Goal: Task Accomplishment & Management: Complete application form

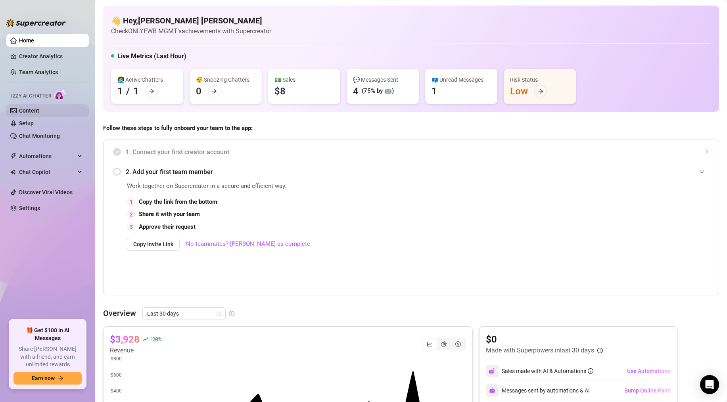
click at [39, 109] on link "Content" at bounding box center [29, 110] width 20 height 6
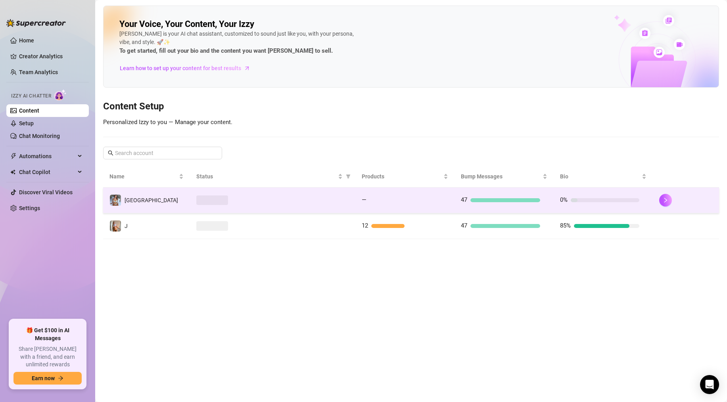
click at [161, 201] on td "[GEOGRAPHIC_DATA]" at bounding box center [146, 201] width 87 height 26
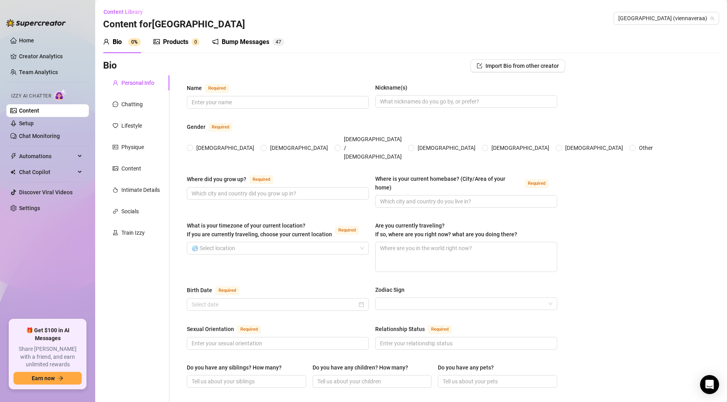
click at [176, 48] on div "Products 0" at bounding box center [176, 42] width 46 height 22
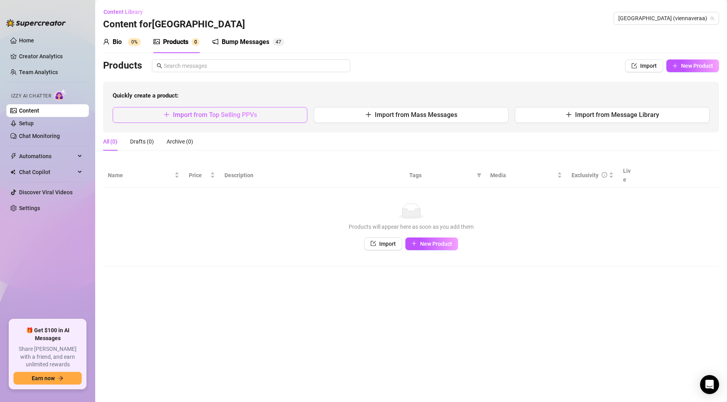
click at [250, 115] on span "Import from Top Selling PPVs" at bounding box center [215, 115] width 84 height 8
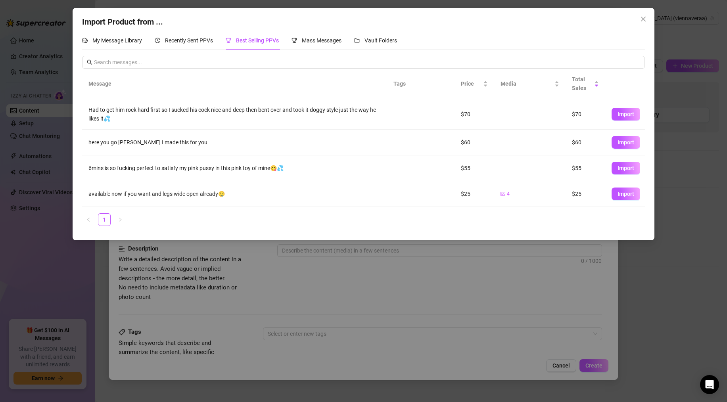
click at [404, 171] on td at bounding box center [411, 168] width 48 height 26
click at [135, 38] on span "My Message Library" at bounding box center [117, 40] width 50 height 6
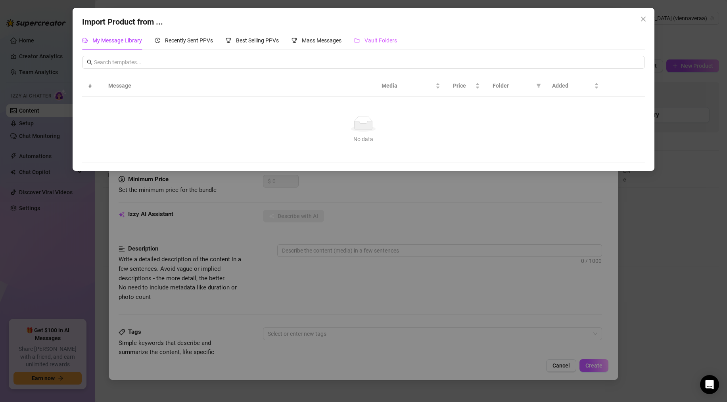
click at [382, 35] on div "Vault Folders" at bounding box center [375, 40] width 43 height 18
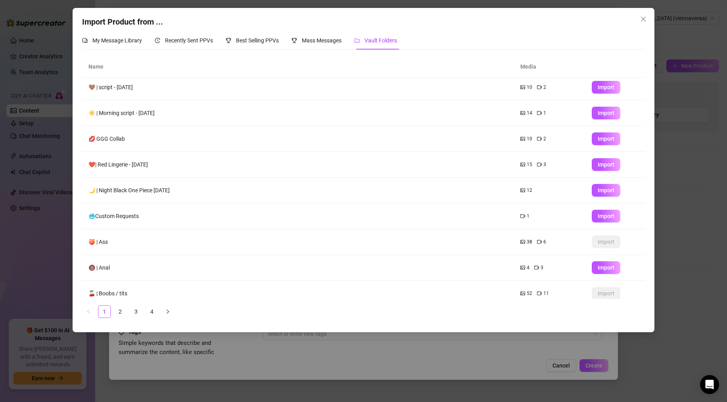
scroll to position [36, 0]
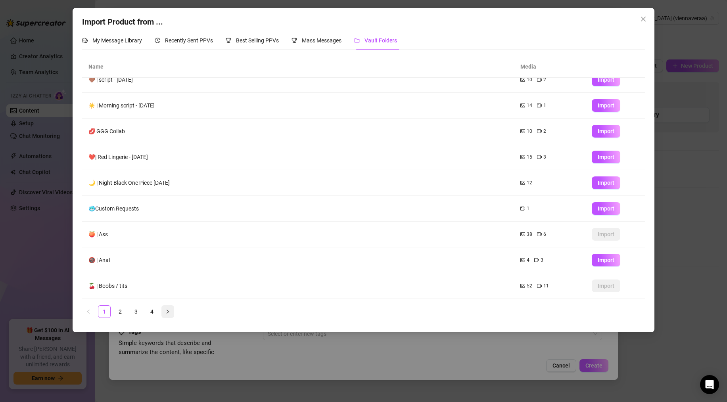
click at [167, 312] on icon "right" at bounding box center [167, 311] width 5 height 5
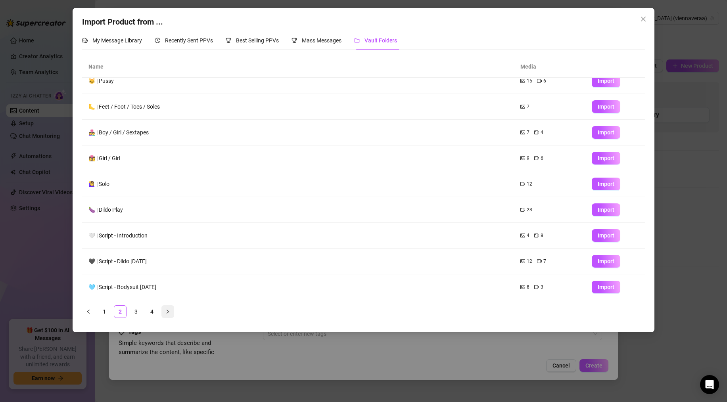
scroll to position [0, 0]
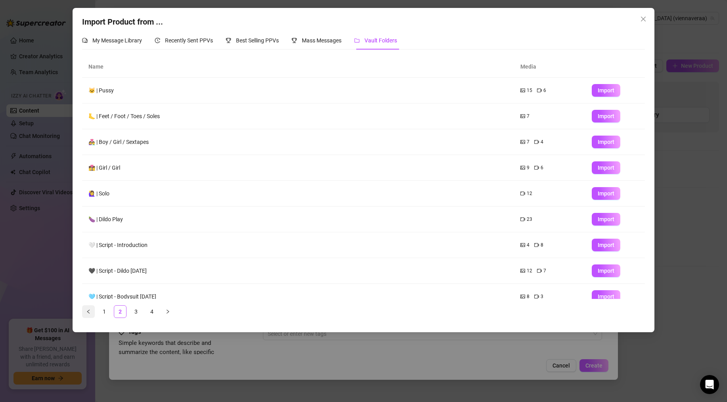
click at [88, 311] on icon "left" at bounding box center [88, 312] width 2 height 4
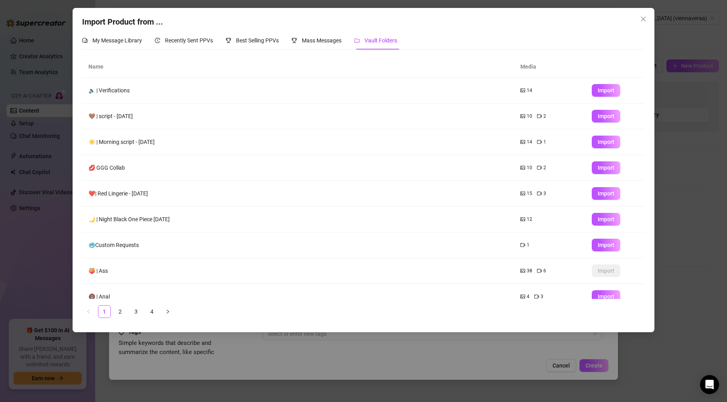
click at [66, 57] on div "Import Product from ... My Message Library Recently Sent PPVs Best Selling PPVs…" at bounding box center [363, 201] width 727 height 402
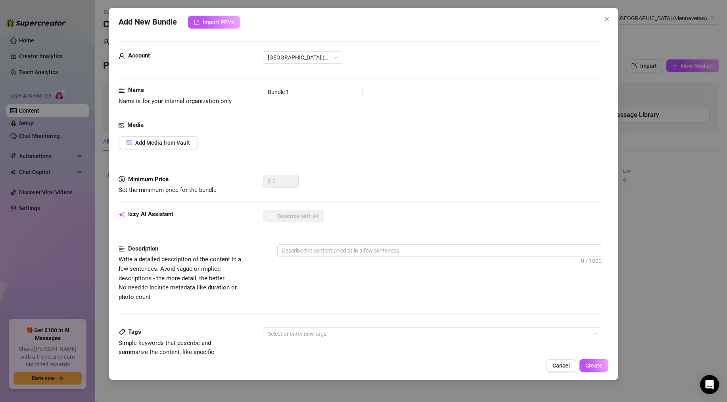
click at [548, 123] on div "Add New Bundle Import PPVs Account vienna (@viennaveraa) Name Name is for your …" at bounding box center [363, 201] width 727 height 402
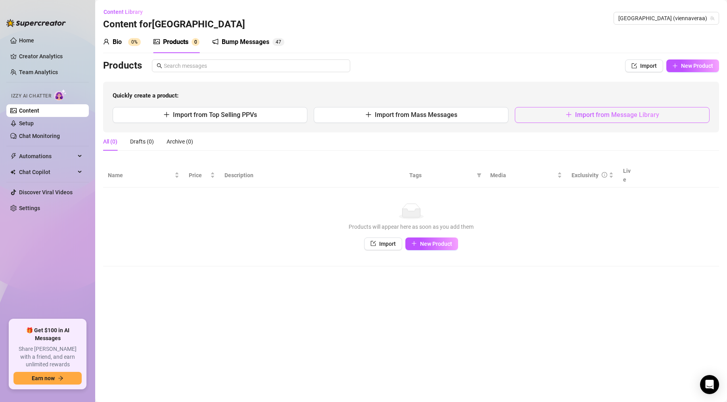
click at [548, 115] on span "Import from Message Library" at bounding box center [617, 115] width 84 height 8
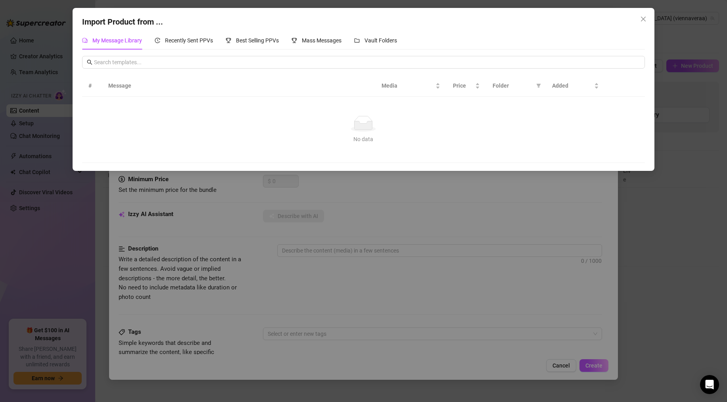
click at [548, 123] on div "Import Product from ... My Message Library Recently Sent PPVs Best Selling PPVs…" at bounding box center [363, 89] width 581 height 163
click at [372, 38] on span "Vault Folders" at bounding box center [380, 40] width 33 height 6
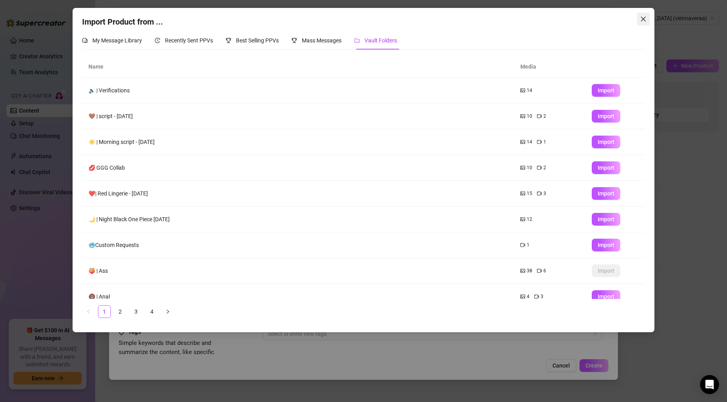
click at [548, 21] on icon "close" at bounding box center [643, 19] width 6 height 6
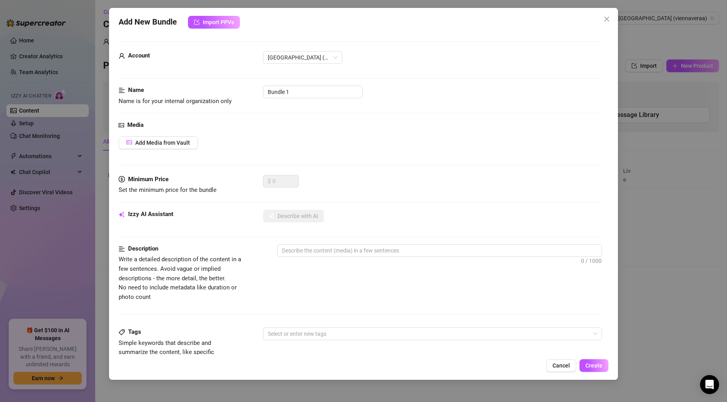
click at [548, 15] on div "Add New Bundle Import PPVs Account vienna (@viennaveraa) Name Name is for your …" at bounding box center [363, 194] width 509 height 372
click at [548, 19] on span "Close" at bounding box center [606, 19] width 13 height 6
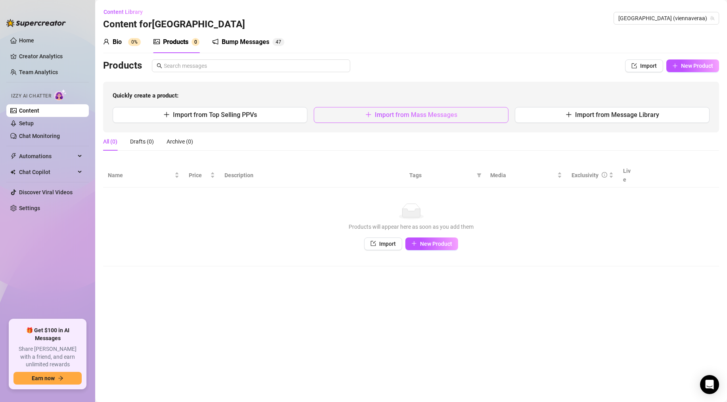
click at [377, 114] on span "Import from Mass Messages" at bounding box center [416, 115] width 82 height 8
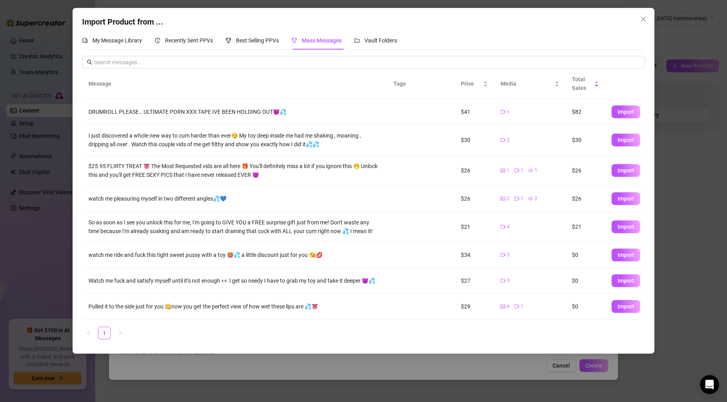
scroll to position [56, 0]
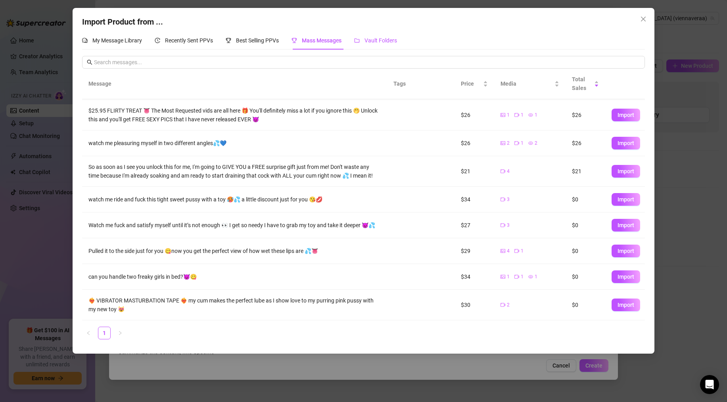
click at [385, 40] on span "Vault Folders" at bounding box center [380, 40] width 33 height 6
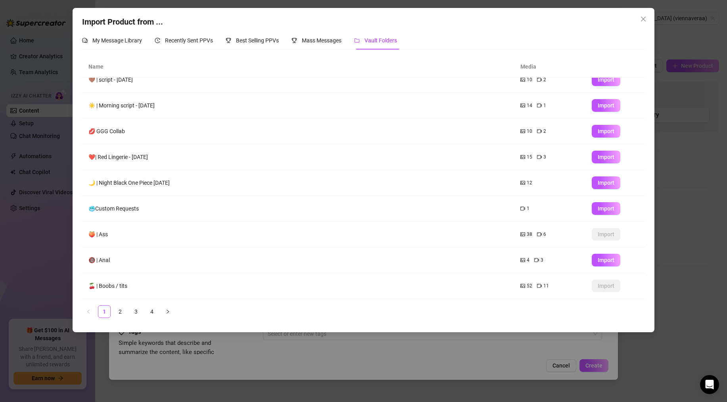
scroll to position [34, 0]
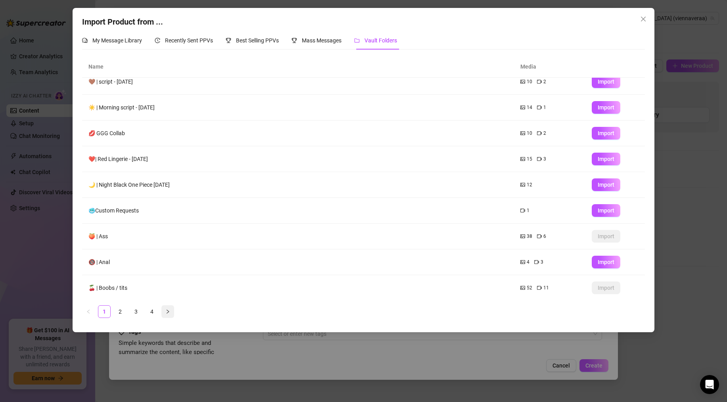
click at [166, 310] on icon "right" at bounding box center [167, 311] width 5 height 5
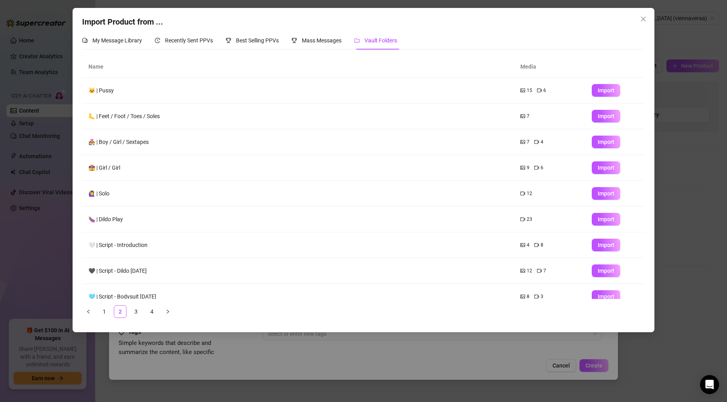
scroll to position [36, 0]
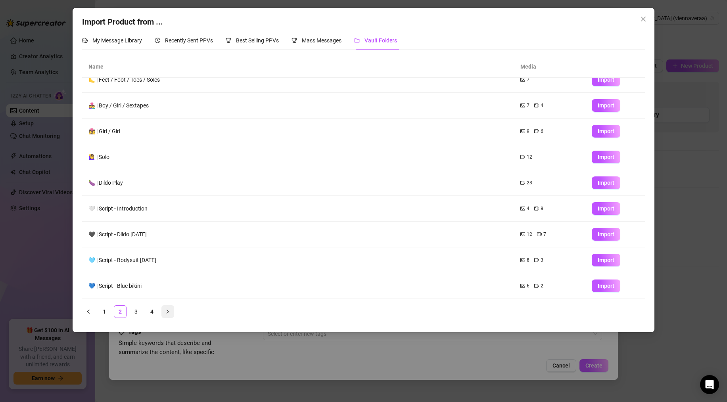
click at [170, 318] on button "button" at bounding box center [167, 311] width 13 height 13
click at [168, 308] on button "button" at bounding box center [167, 311] width 13 height 13
click at [548, 128] on span "Import" at bounding box center [606, 131] width 17 height 6
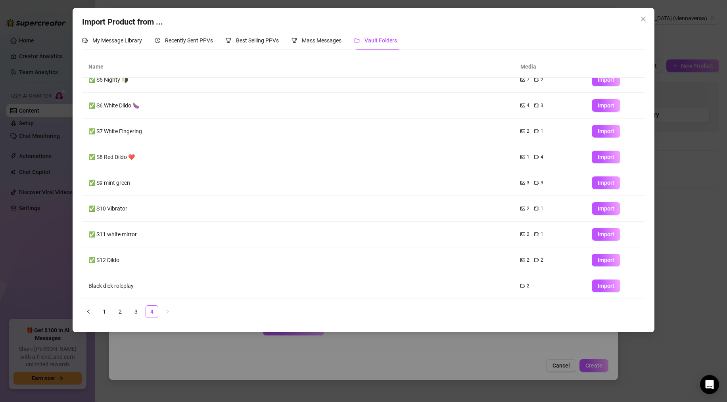
type textarea "Type your message here..."
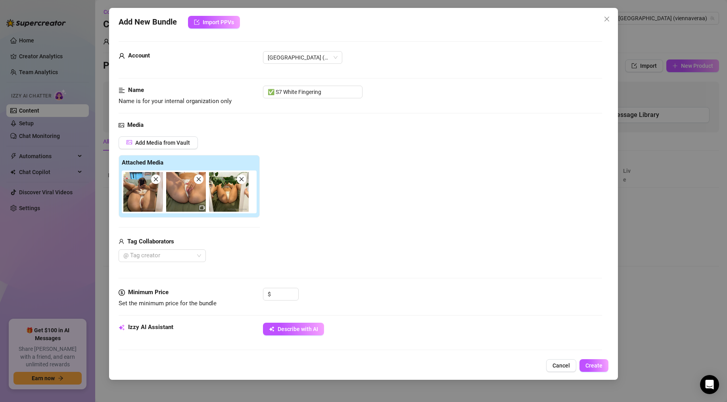
click at [239, 180] on icon "close" at bounding box center [242, 179] width 6 height 6
click at [199, 179] on icon "close" at bounding box center [199, 179] width 4 height 4
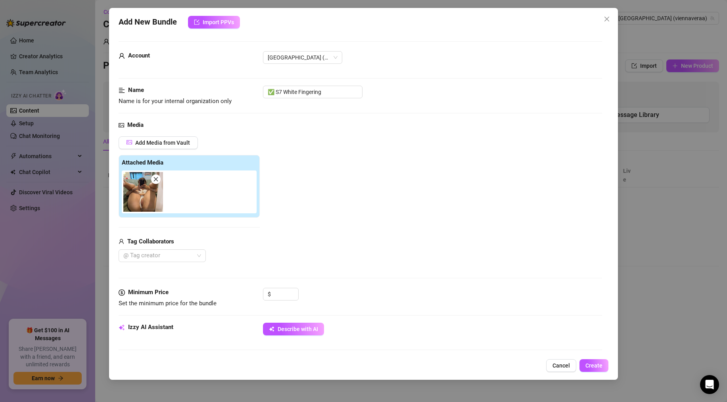
click at [158, 181] on icon "close" at bounding box center [156, 179] width 6 height 6
type input "0"
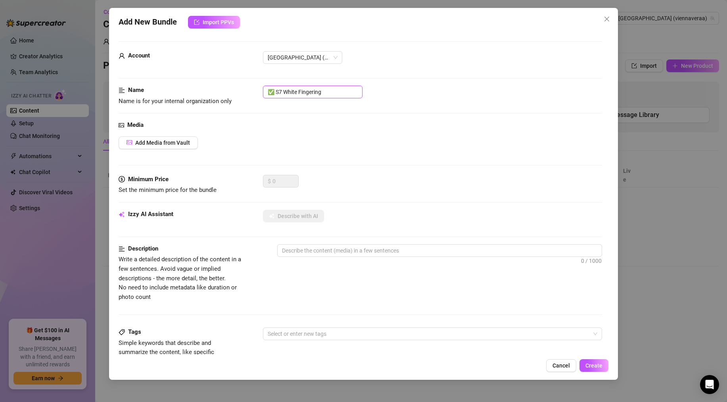
click at [300, 94] on input "✅ S7 White Fingering" at bounding box center [313, 92] width 100 height 13
click at [328, 92] on input "✅ S7 White Fingering" at bounding box center [313, 92] width 100 height 13
click at [180, 144] on span "Add Media from Vault" at bounding box center [162, 143] width 55 height 6
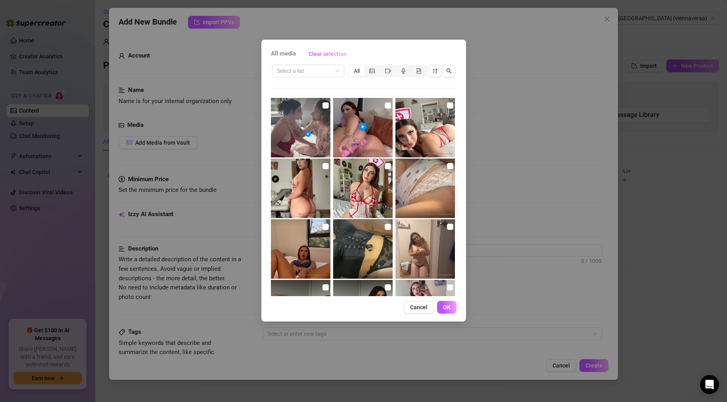
scroll to position [299, 0]
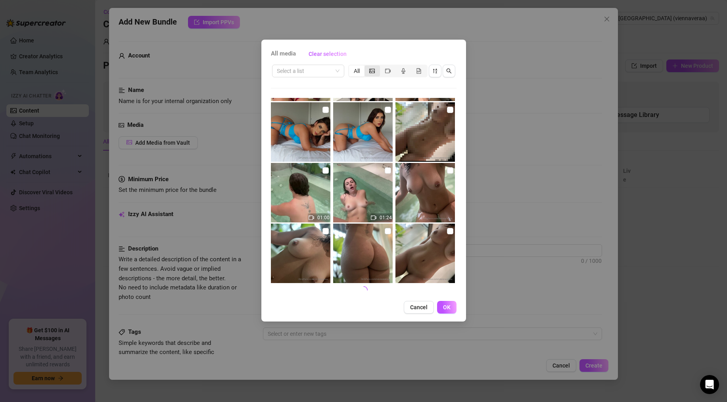
click at [368, 73] on div "segmented control" at bounding box center [371, 70] width 15 height 11
click at [366, 67] on input "segmented control" at bounding box center [366, 67] width 0 height 0
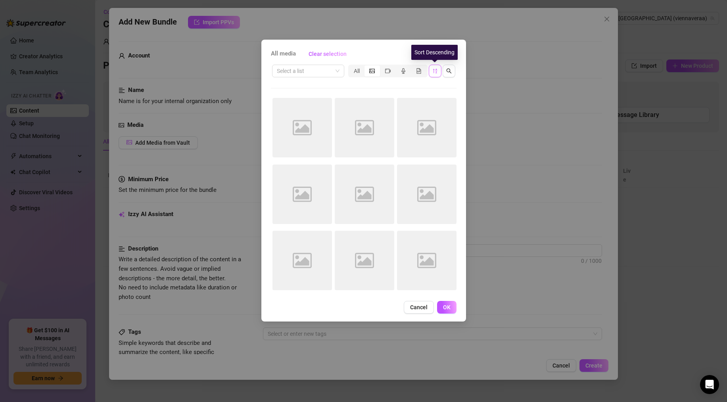
click at [431, 70] on button "button" at bounding box center [435, 71] width 13 height 13
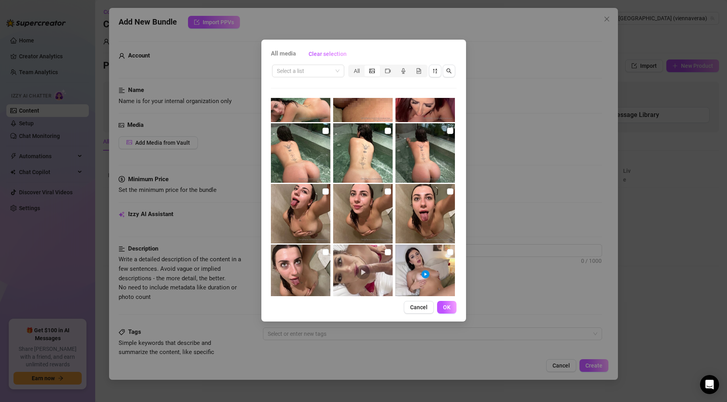
scroll to position [784, 0]
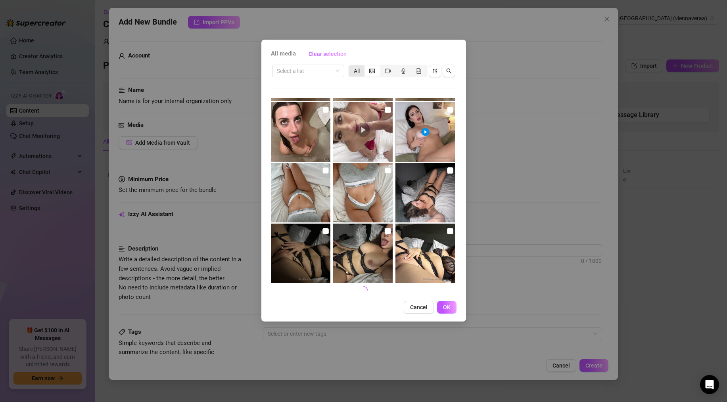
click at [358, 73] on div "All" at bounding box center [356, 70] width 15 height 11
click at [351, 67] on input "All" at bounding box center [351, 67] width 0 height 0
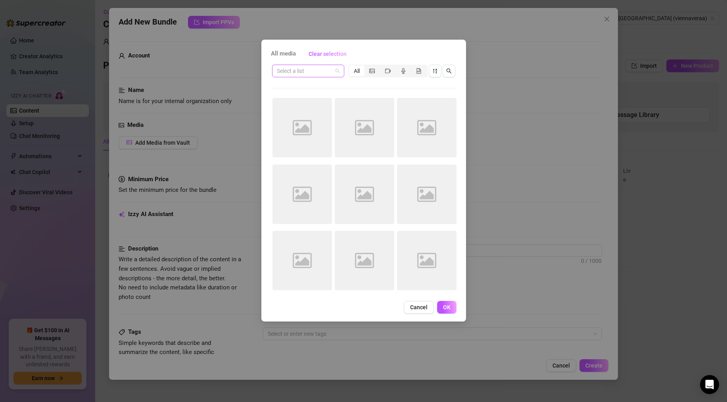
click at [334, 67] on span at bounding box center [308, 71] width 63 height 12
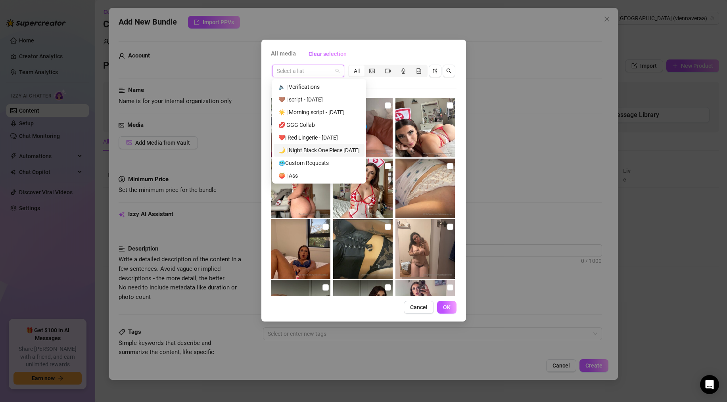
scroll to position [25, 0]
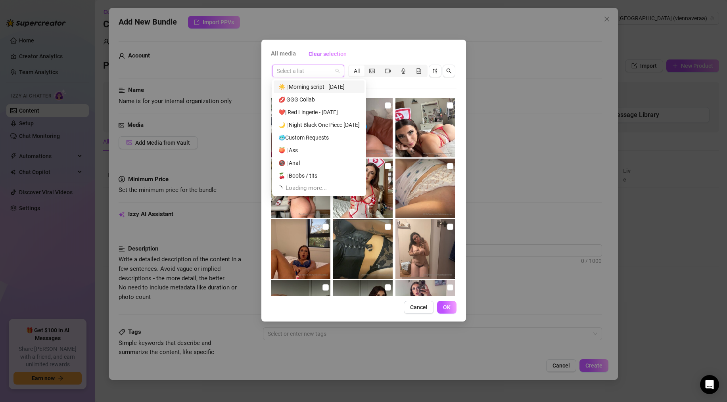
click at [377, 55] on div "All media Clear selection" at bounding box center [364, 54] width 186 height 13
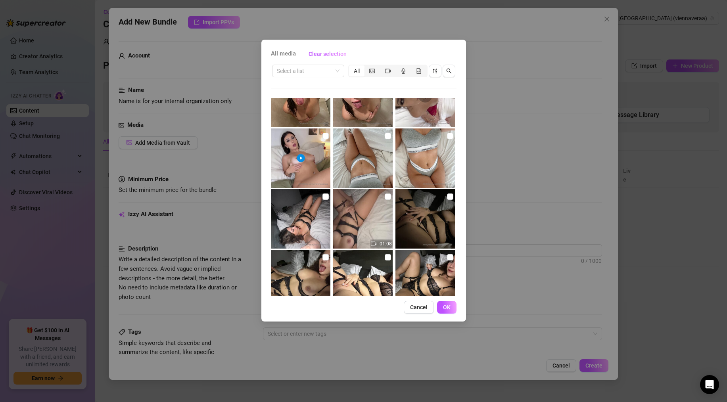
scroll to position [1625, 0]
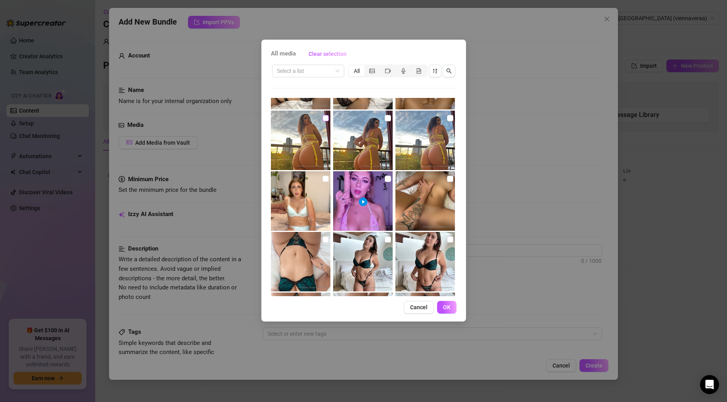
click at [326, 117] on input "checkbox" at bounding box center [325, 118] width 6 height 6
checkbox input "true"
click at [449, 299] on div "All media Clear selection Select a list All 00:06 00:11 01:00 01:24 01:08 00:14…" at bounding box center [363, 181] width 205 height 282
click at [447, 309] on span "OK" at bounding box center [447, 307] width 8 height 6
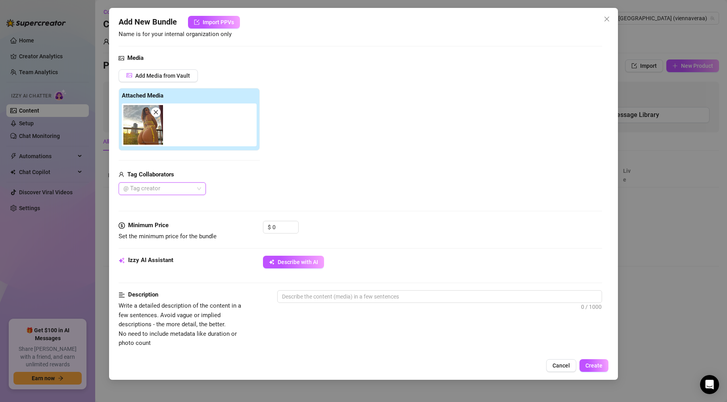
scroll to position [0, 0]
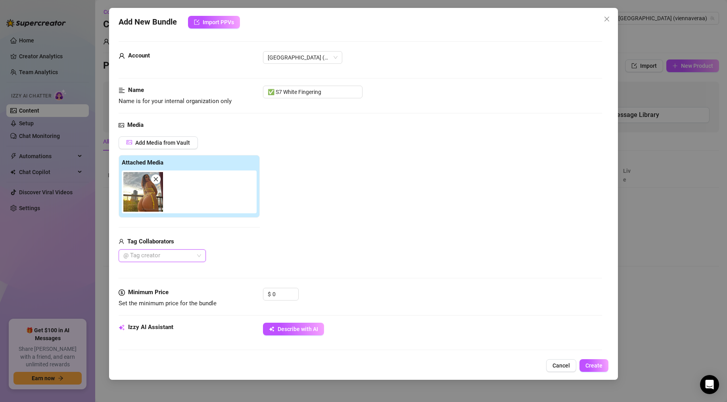
click at [155, 180] on icon "close" at bounding box center [156, 179] width 4 height 4
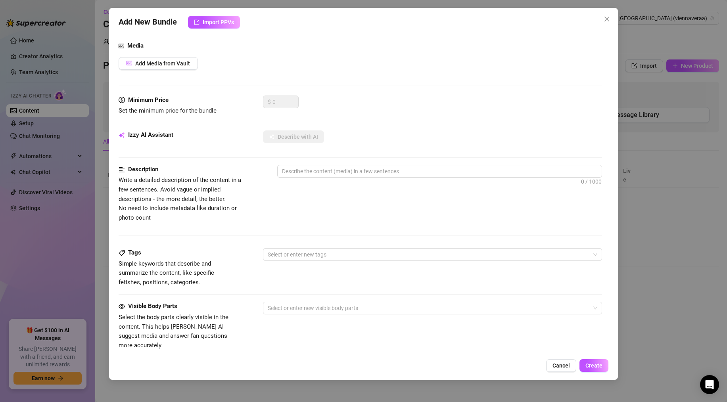
scroll to position [81, 0]
click at [322, 171] on textarea at bounding box center [440, 170] width 324 height 12
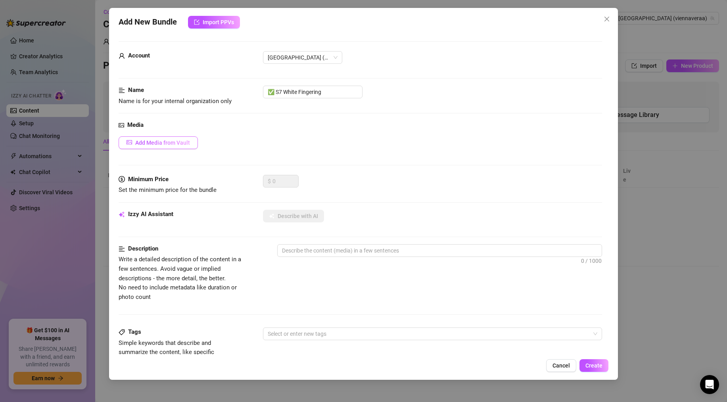
click at [175, 146] on button "Add Media from Vault" at bounding box center [158, 142] width 79 height 13
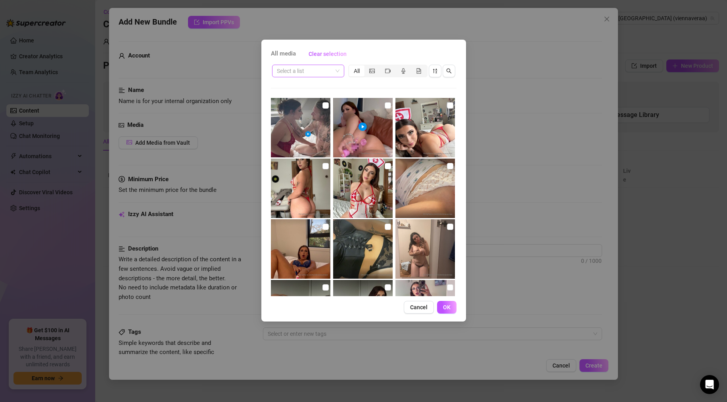
click at [332, 67] on span at bounding box center [308, 71] width 63 height 12
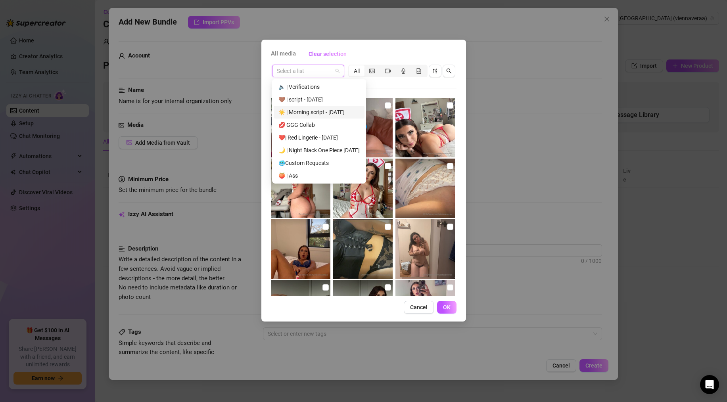
click at [312, 106] on div "☀️ | Morning script - 13.3.25" at bounding box center [319, 112] width 91 height 13
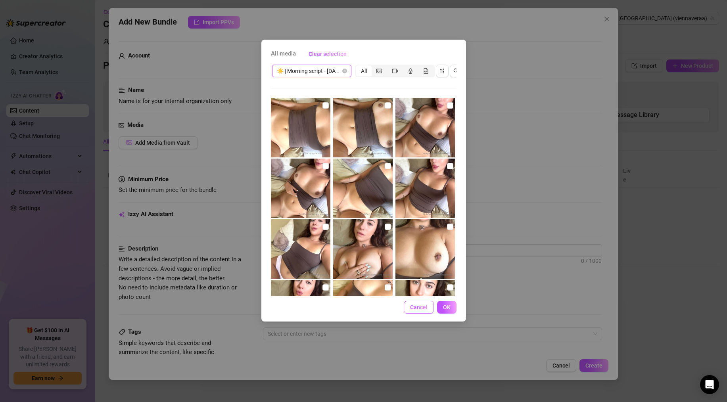
click at [414, 309] on span "Cancel" at bounding box center [418, 307] width 17 height 6
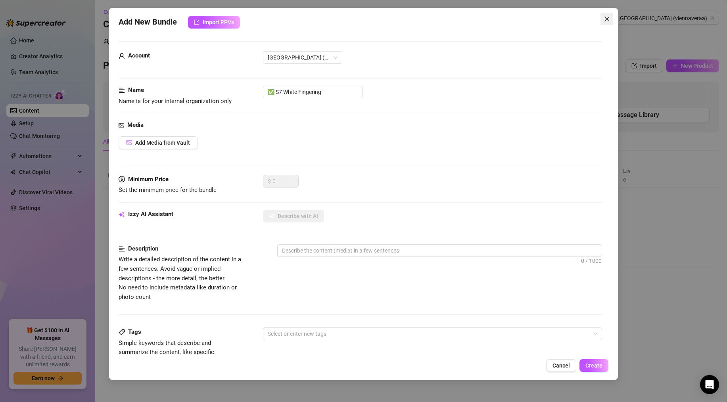
click at [548, 17] on span "Close" at bounding box center [606, 19] width 13 height 6
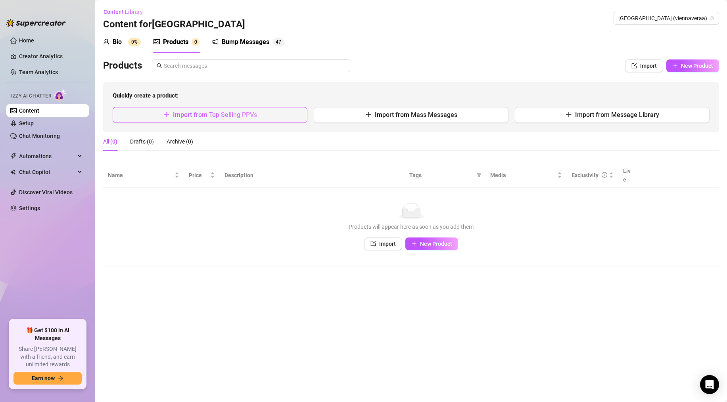
click at [276, 115] on button "Import from Top Selling PPVs" at bounding box center [210, 115] width 195 height 16
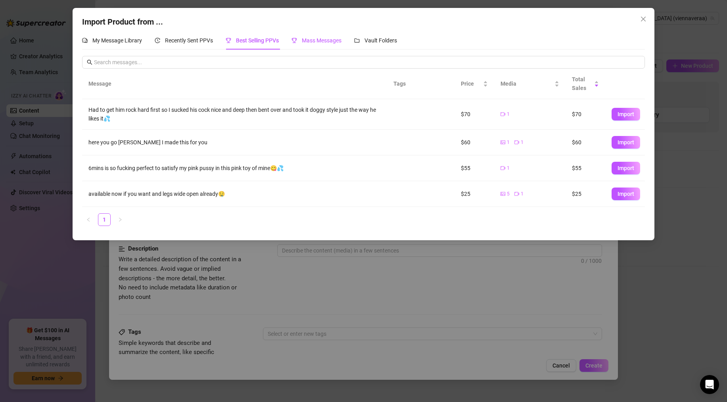
click at [327, 38] on span "Mass Messages" at bounding box center [322, 40] width 40 height 6
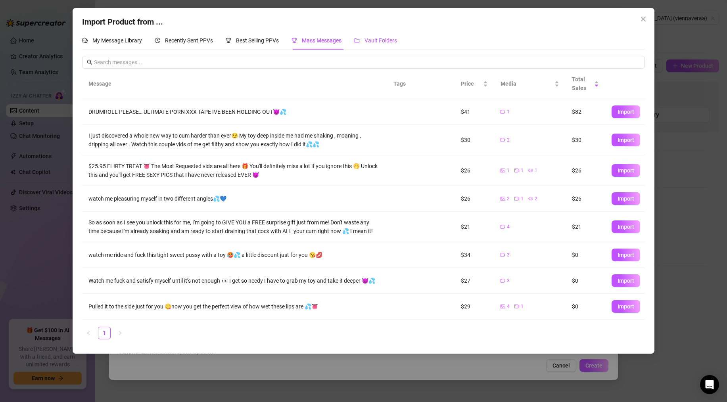
click at [365, 39] on div "Vault Folders" at bounding box center [375, 40] width 43 height 9
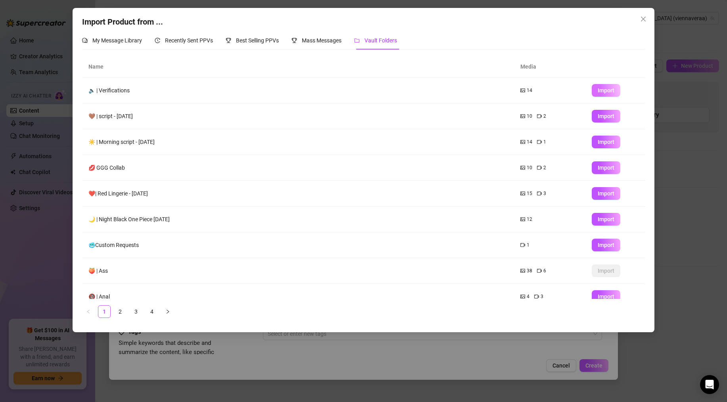
click at [548, 88] on span "Import" at bounding box center [606, 90] width 17 height 6
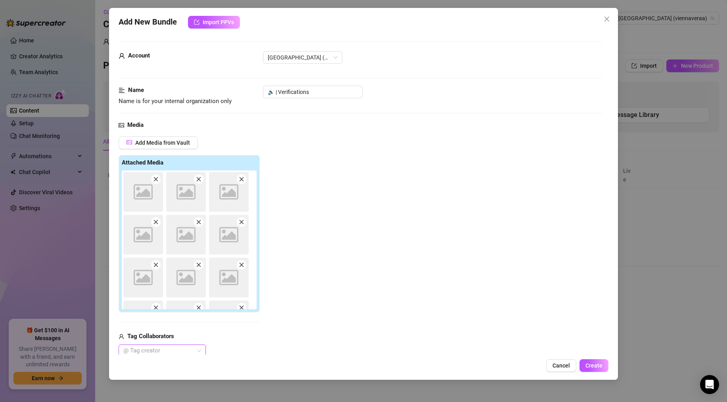
type textarea "Type your message here..."
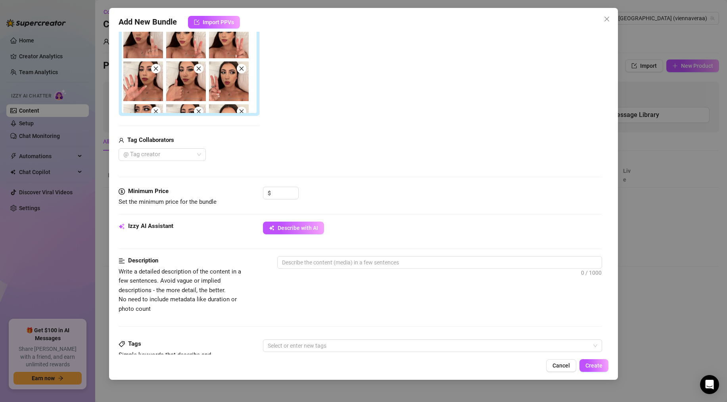
scroll to position [200, 0]
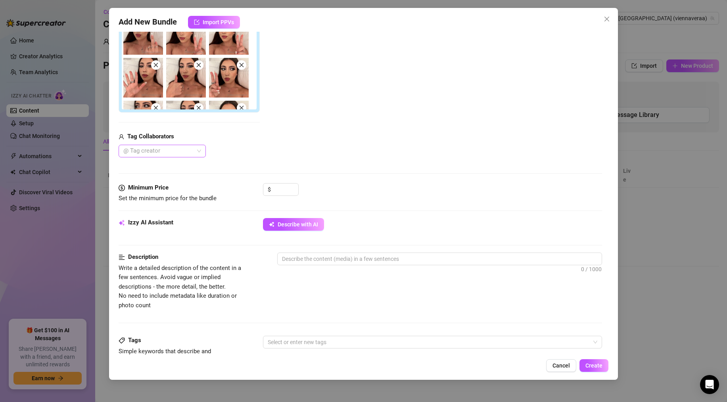
click at [177, 153] on div at bounding box center [158, 151] width 76 height 11
click at [255, 159] on div "Media Add Media from Vault Attached Media Tag Collaborators @ Tag creator" at bounding box center [360, 52] width 483 height 262
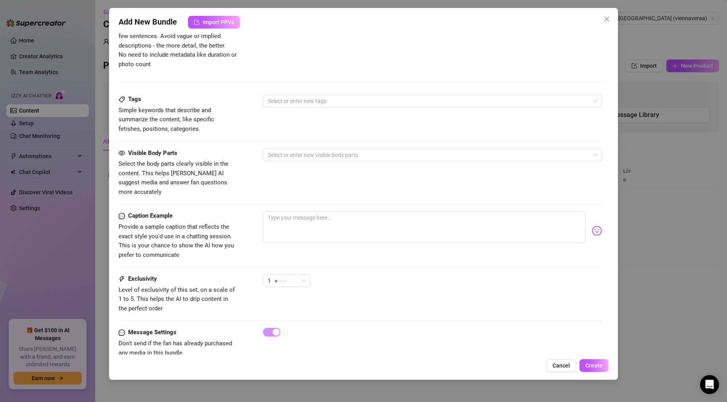
scroll to position [450, 0]
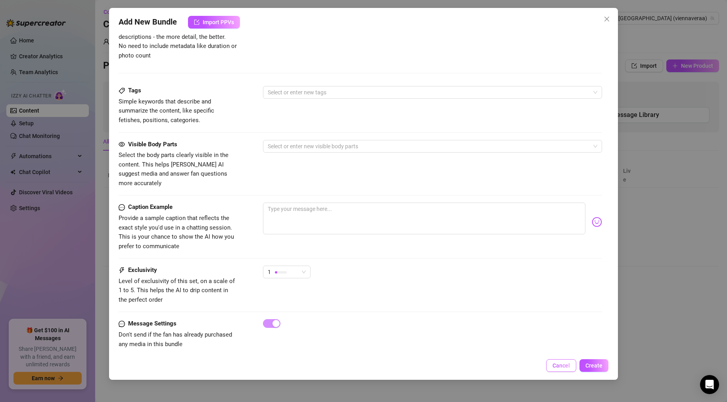
click at [548, 337] on span "Cancel" at bounding box center [560, 365] width 17 height 6
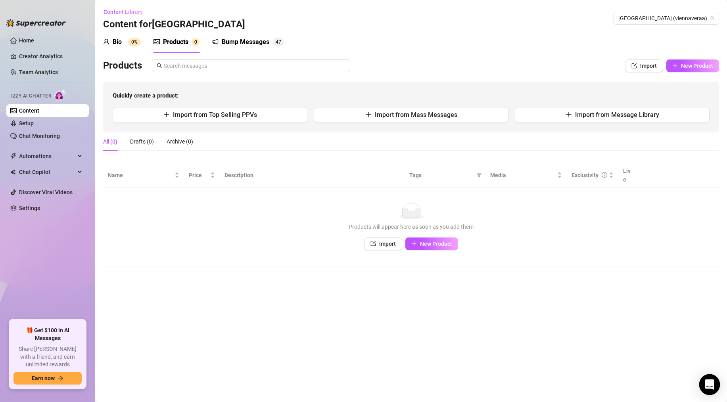
click at [548, 337] on div "Open Intercom Messenger" at bounding box center [709, 384] width 21 height 21
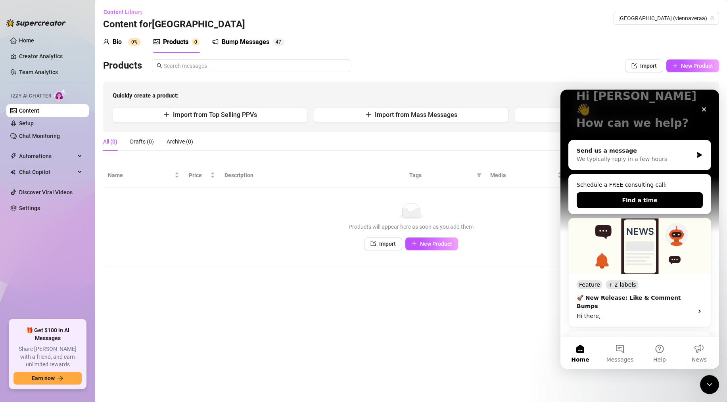
scroll to position [59, 0]
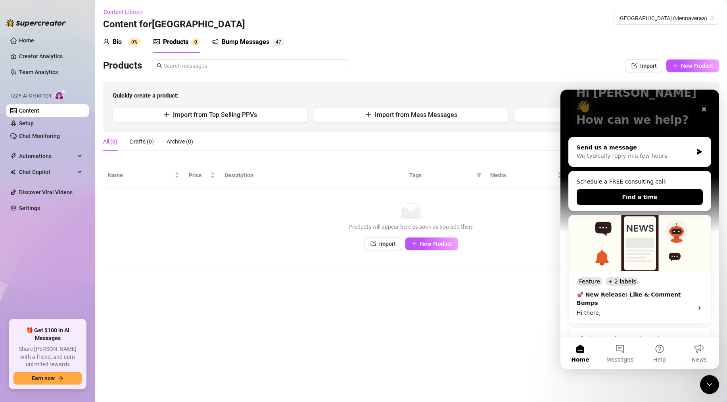
click at [548, 149] on icon "Intercom messenger" at bounding box center [699, 152] width 7 height 6
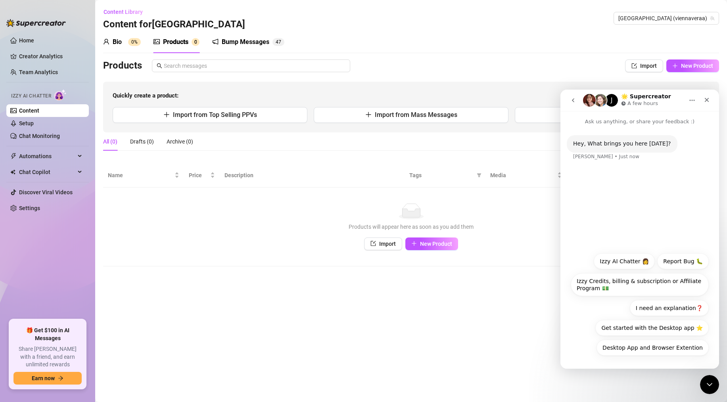
click at [548, 232] on div "Hey, What brings you here today? Ella • Just now" at bounding box center [639, 187] width 159 height 123
click at [548, 304] on button "I need an explanation❓" at bounding box center [669, 308] width 79 height 16
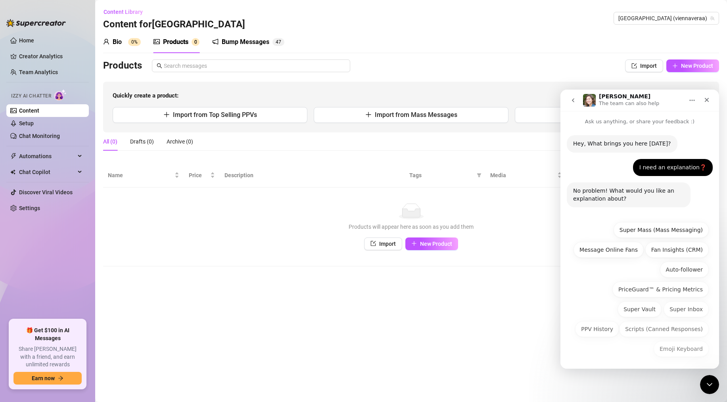
scroll to position [1, 0]
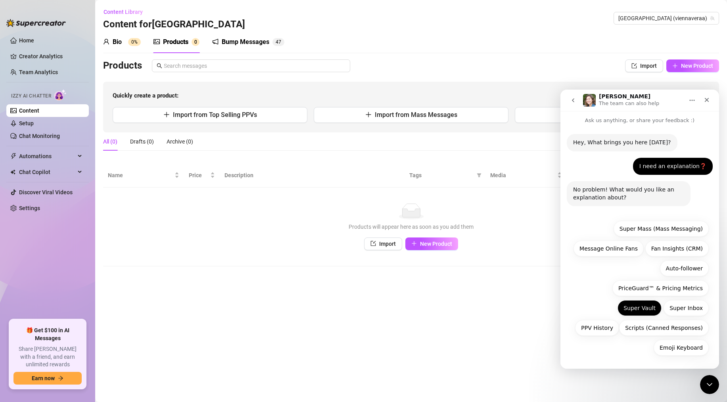
click at [548, 310] on button "Super Vault" at bounding box center [639, 308] width 44 height 16
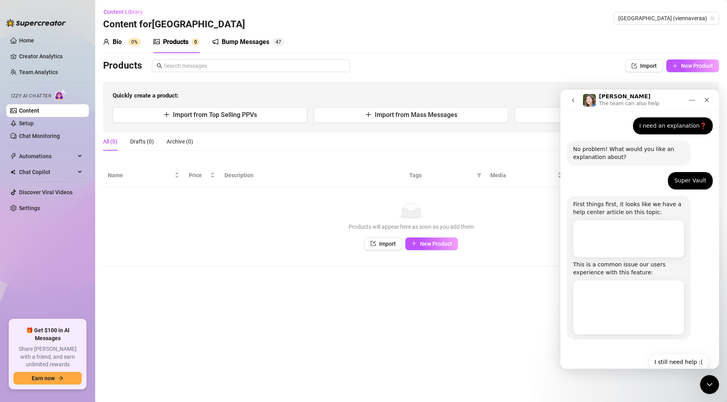
scroll to position [57, 0]
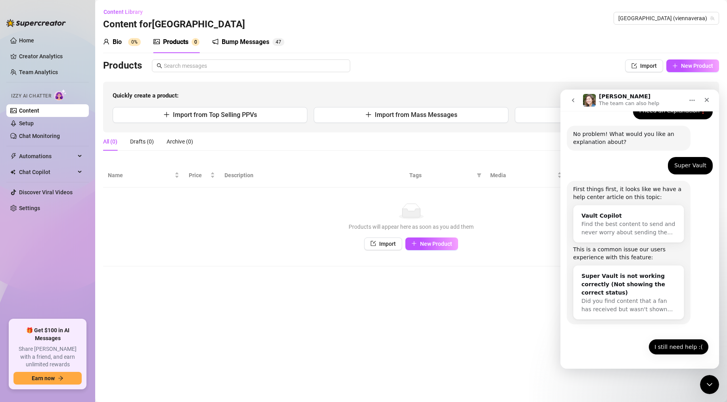
click at [548, 337] on button "I still need help :(" at bounding box center [678, 347] width 60 height 16
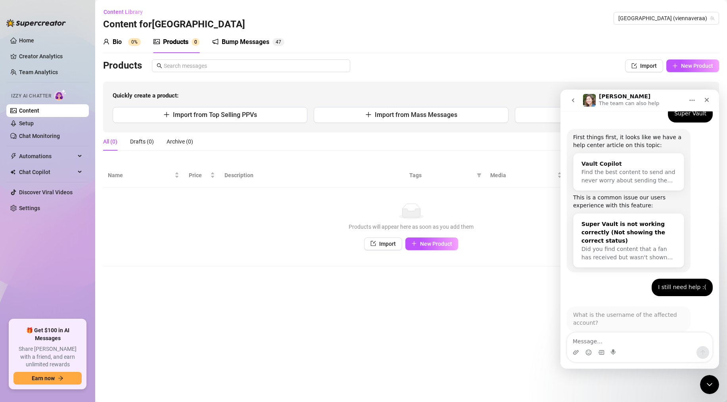
scroll to position [120, 0]
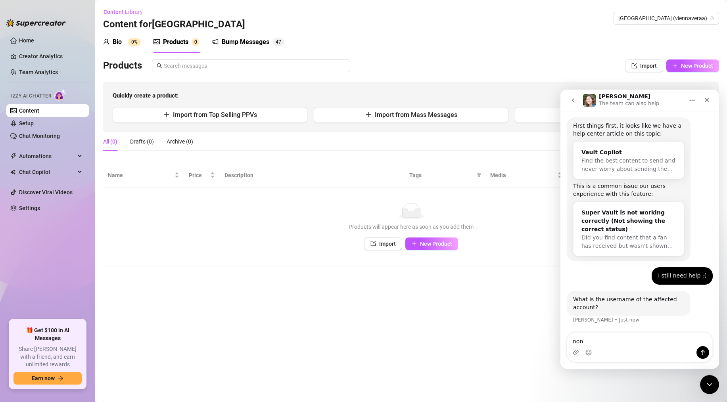
type textarea "none"
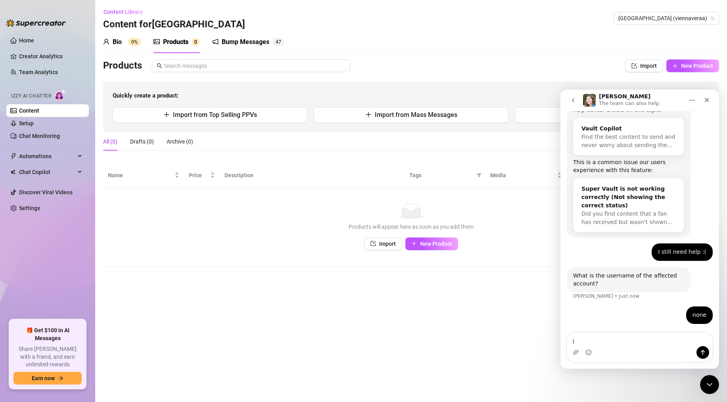
type textarea "i"
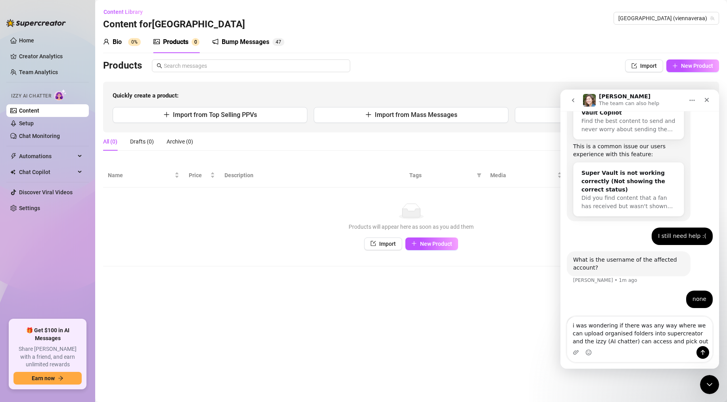
scroll to position [186, 0]
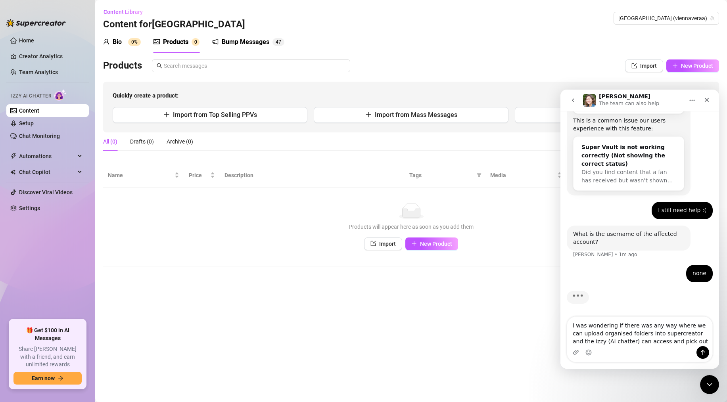
click at [548, 332] on textarea "i was wondering if there was any way where we can upload organised folders into…" at bounding box center [639, 331] width 145 height 29
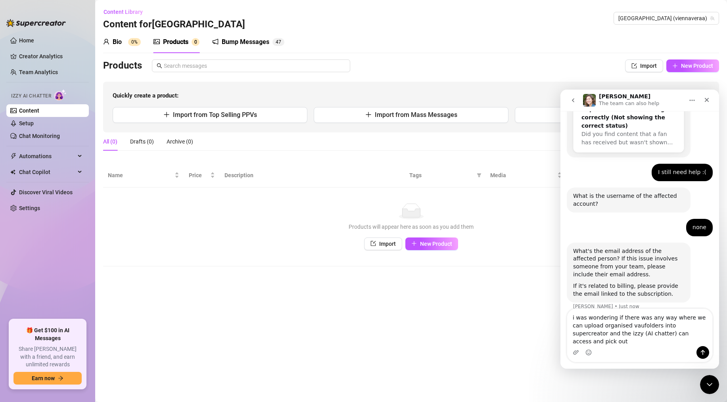
scroll to position [226, 0]
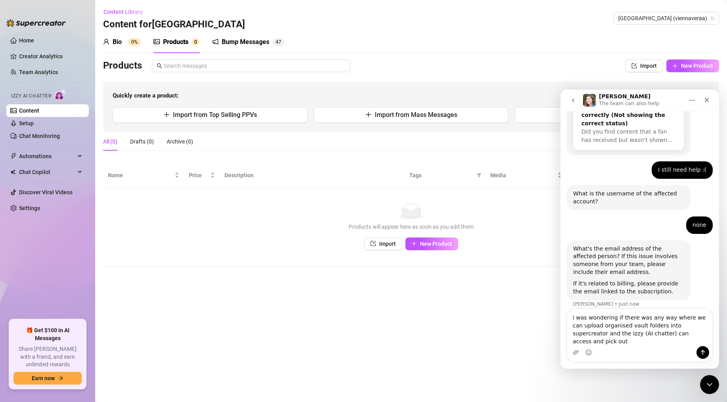
click at [548, 337] on textarea "i was wondering if there was any way where we can upload organised vault folder…" at bounding box center [639, 327] width 145 height 37
click at [548, 333] on textarea "i was wondering if there was any way where we can upload organised vault folder…" at bounding box center [639, 327] width 145 height 37
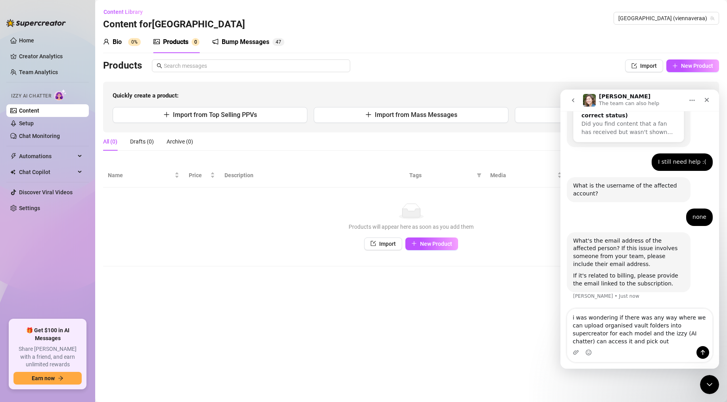
click at [548, 334] on textarea "i was wondering if there was any way where we can upload organised vault folder…" at bounding box center [639, 327] width 145 height 37
click at [548, 337] on textarea "i was wondering if there was any way where we can upload organised vault folder…" at bounding box center [639, 327] width 145 height 37
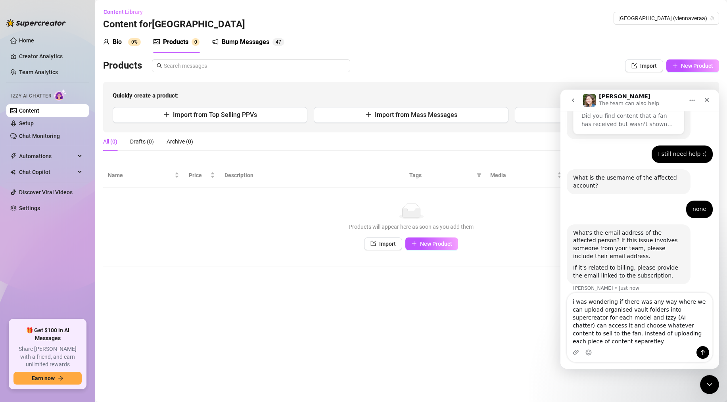
click at [548, 337] on textarea "i was wondering if there was any way where we can upload organised vault folder…" at bounding box center [639, 319] width 145 height 53
type textarea "i was wondering if there was any way where we can upload organised vault folder…"
click at [548, 318] on textarea "i was wondering if there was any way where we can upload organised vault folder…" at bounding box center [639, 319] width 145 height 53
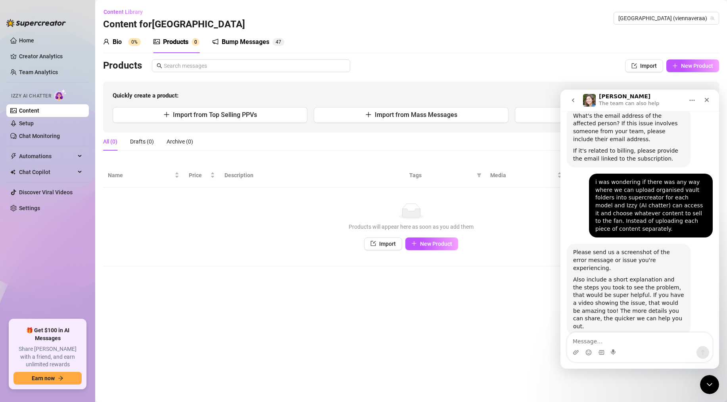
scroll to position [362, 0]
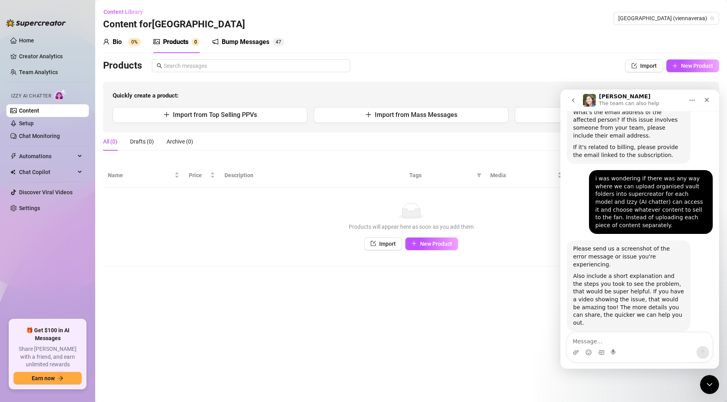
click at [548, 101] on icon "go back" at bounding box center [573, 100] width 6 height 6
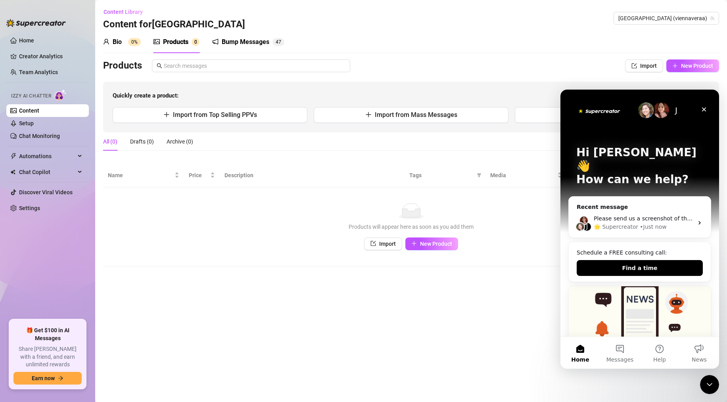
scroll to position [0, 0]
click at [548, 260] on button "Find a time" at bounding box center [640, 268] width 126 height 16
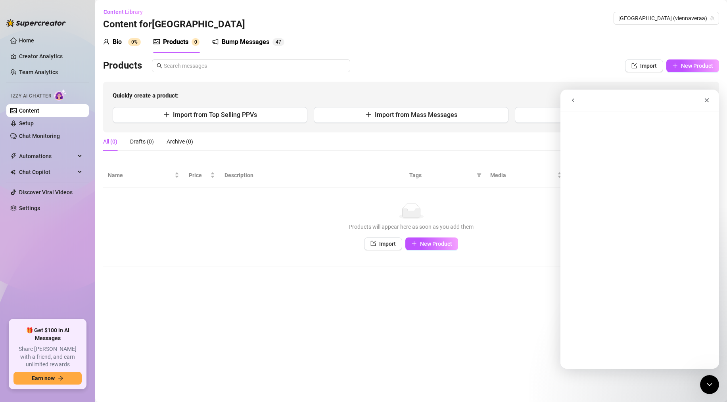
click at [548, 101] on icon "go back" at bounding box center [573, 100] width 6 height 6
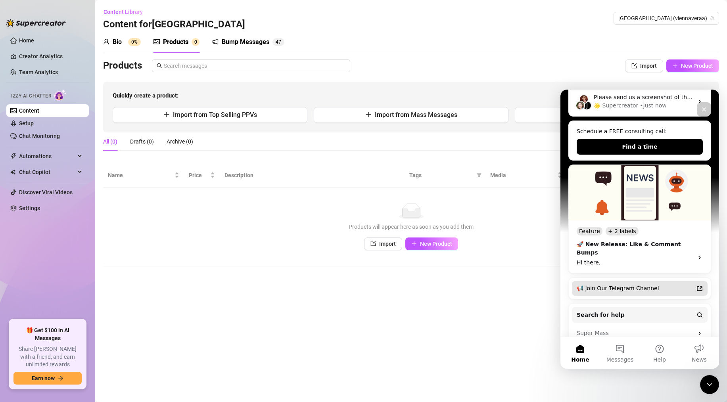
scroll to position [163, 0]
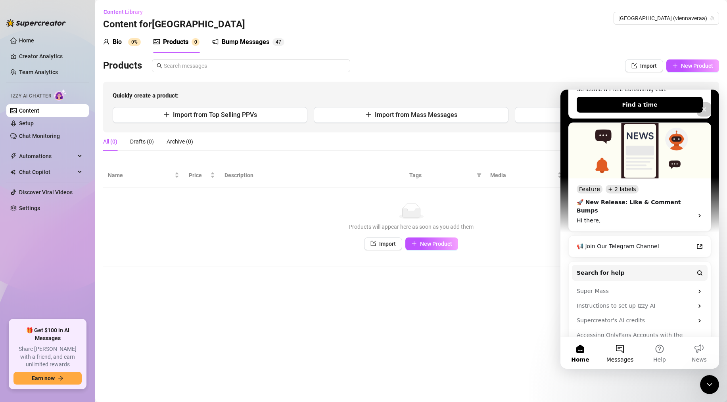
click at [548, 337] on button "Messages" at bounding box center [620, 353] width 40 height 32
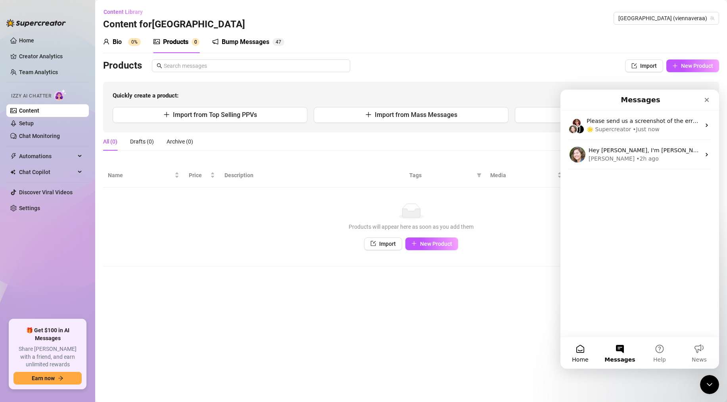
click at [548, 337] on button "Home" at bounding box center [580, 353] width 40 height 32
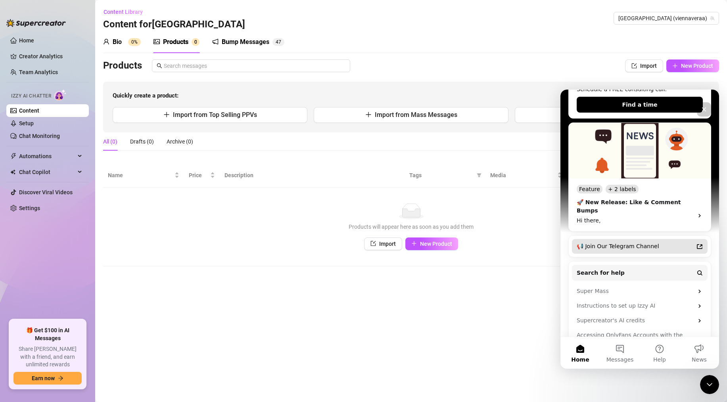
click at [548, 242] on div "📢 Join Our Telegram Channel" at bounding box center [635, 246] width 117 height 8
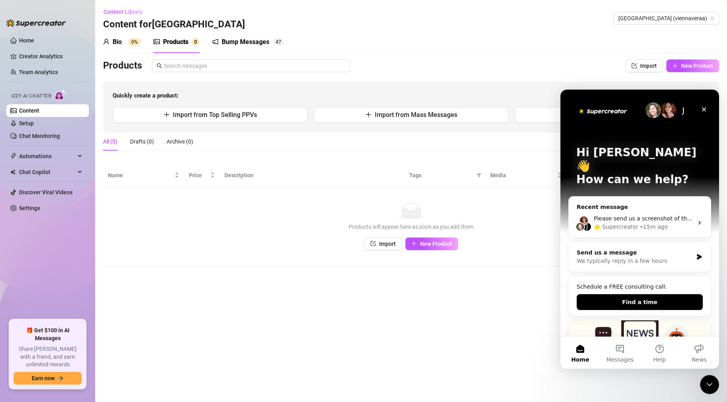
click at [117, 46] on div "Bio" at bounding box center [117, 42] width 9 height 10
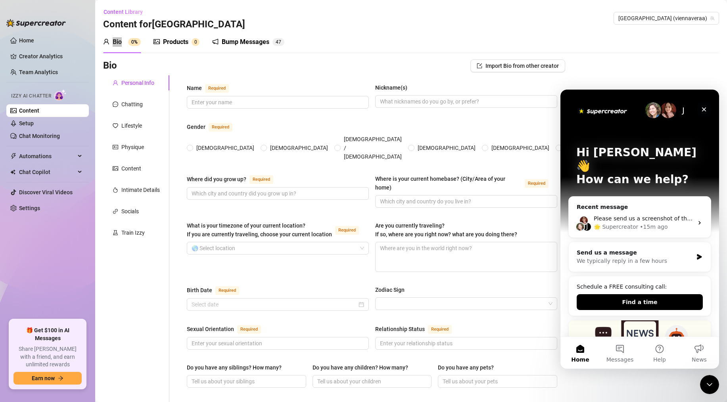
click at [548, 109] on icon "Close" at bounding box center [704, 109] width 6 height 6
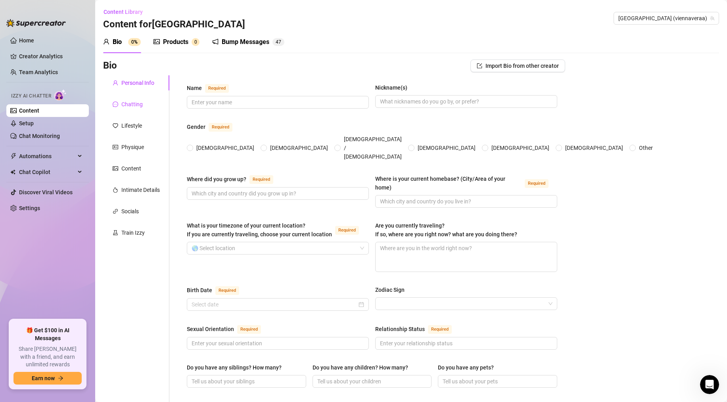
click at [138, 107] on div "Chatting" at bounding box center [131, 104] width 21 height 9
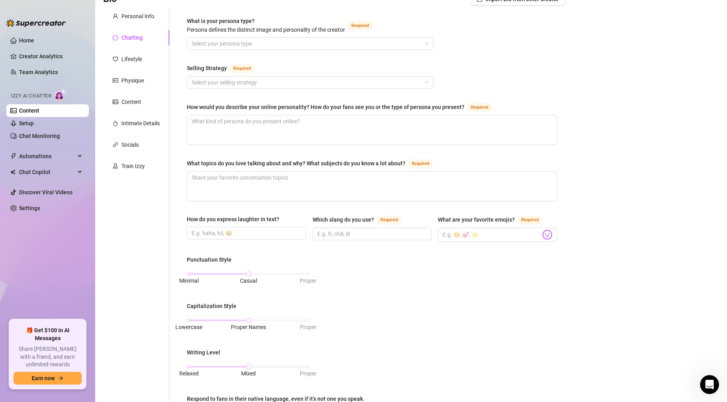
scroll to position [63, 0]
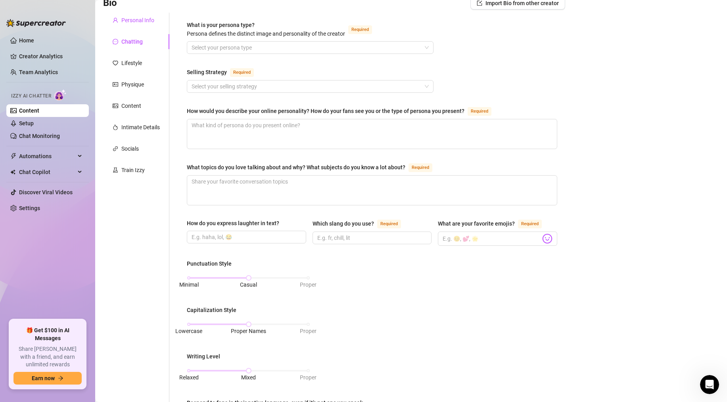
click at [129, 23] on div "Personal Info" at bounding box center [137, 20] width 33 height 9
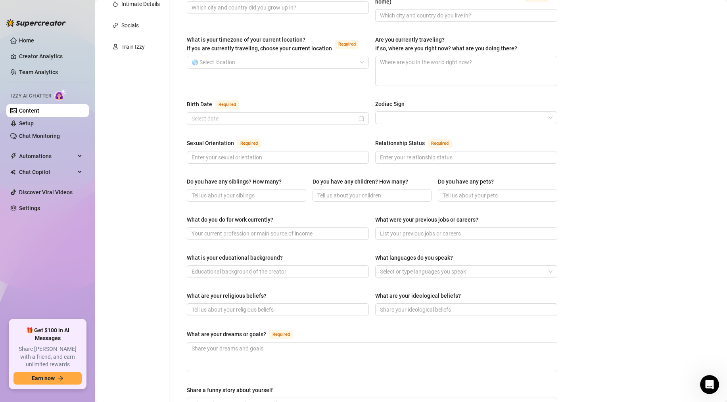
scroll to position [188, 0]
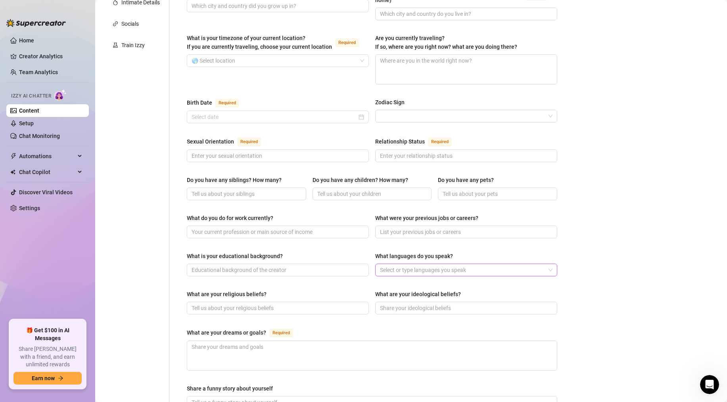
click at [425, 264] on div at bounding box center [462, 269] width 171 height 11
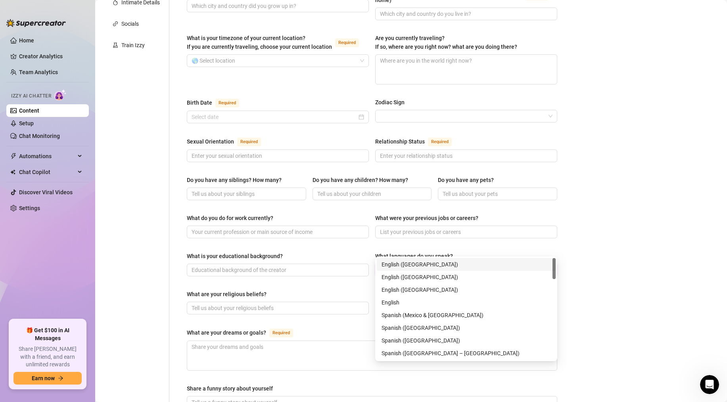
click at [458, 252] on div "What languages do you speak?" at bounding box center [466, 258] width 182 height 12
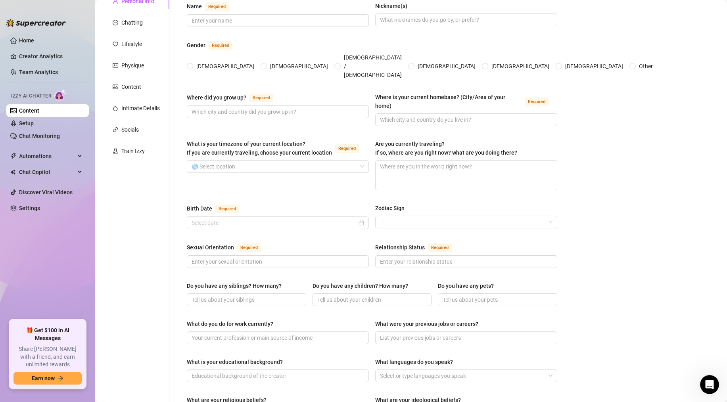
scroll to position [81, 0]
click at [467, 216] on div at bounding box center [466, 222] width 182 height 13
click at [485, 204] on div "Zodiac Sign" at bounding box center [466, 210] width 182 height 12
click at [123, 28] on div "Chatting" at bounding box center [136, 22] width 66 height 15
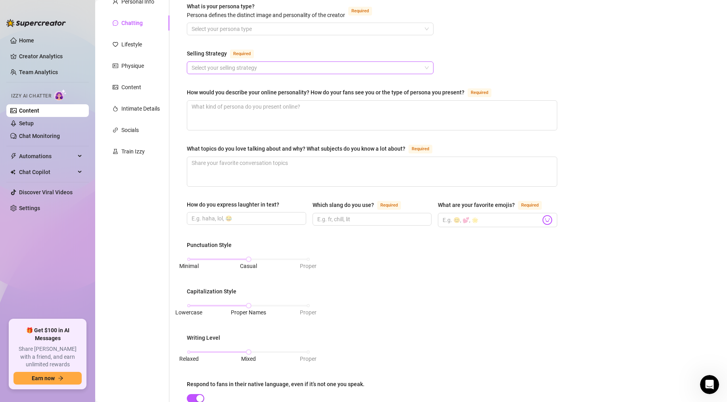
click at [248, 68] on input "Selling Strategy Required" at bounding box center [307, 68] width 230 height 12
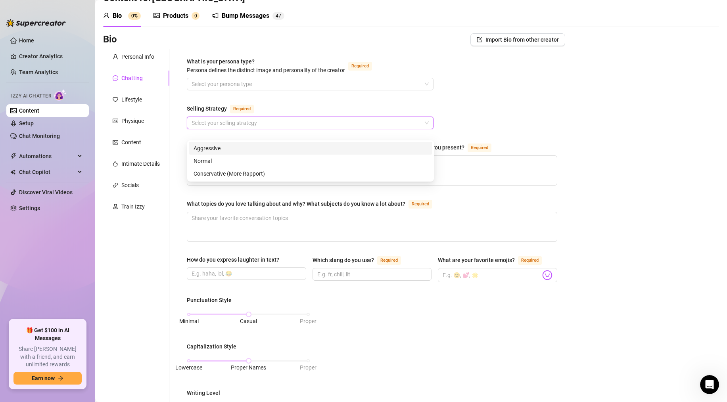
scroll to position [0, 0]
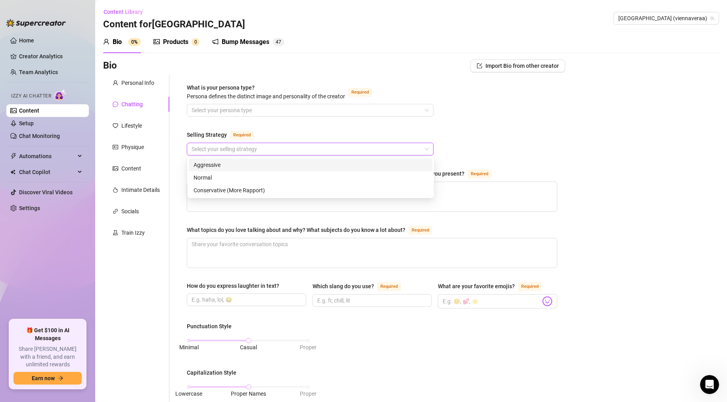
click at [329, 65] on div "Bio Import Bio from other creator" at bounding box center [334, 65] width 462 height 13
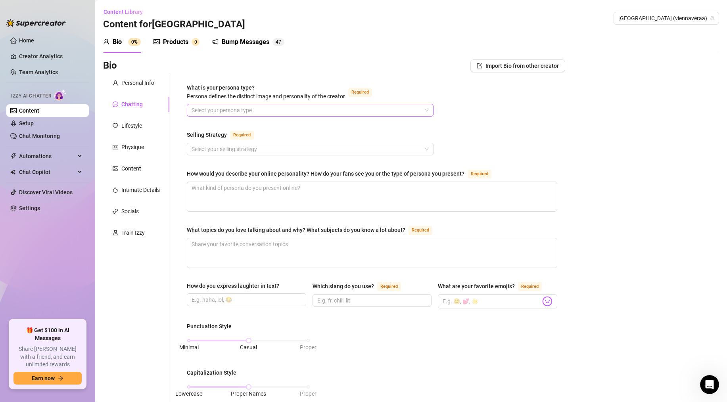
click at [260, 107] on input "What is your persona type? Persona defines the distinct image and personality o…" at bounding box center [307, 110] width 230 height 12
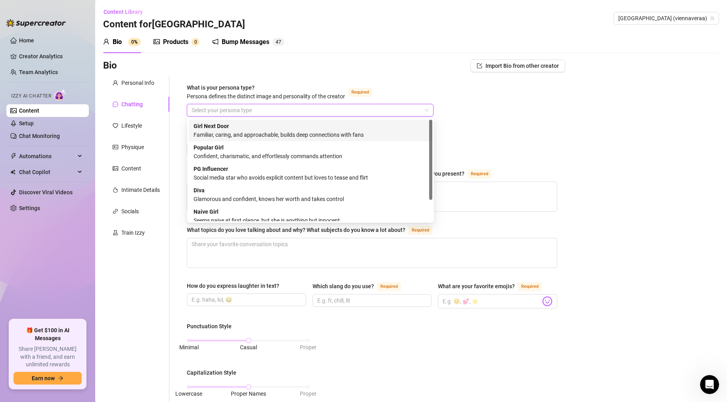
click at [270, 61] on div "Bio Import Bio from other creator" at bounding box center [334, 65] width 462 height 13
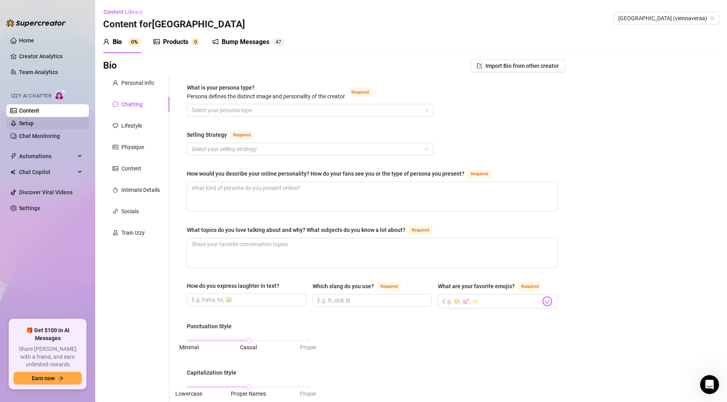
click at [34, 125] on link "Setup" at bounding box center [26, 123] width 15 height 6
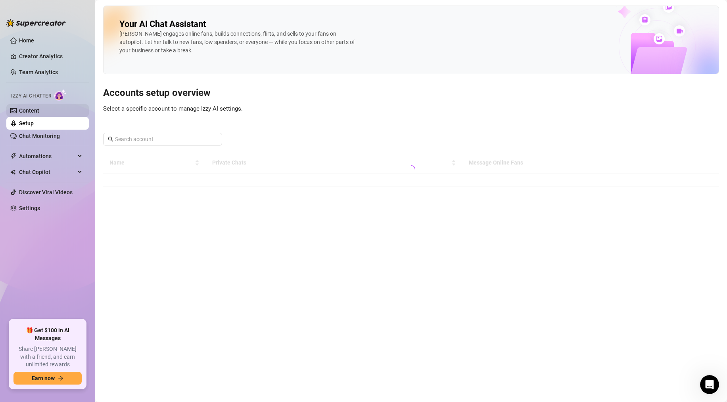
click at [39, 113] on link "Content" at bounding box center [29, 110] width 20 height 6
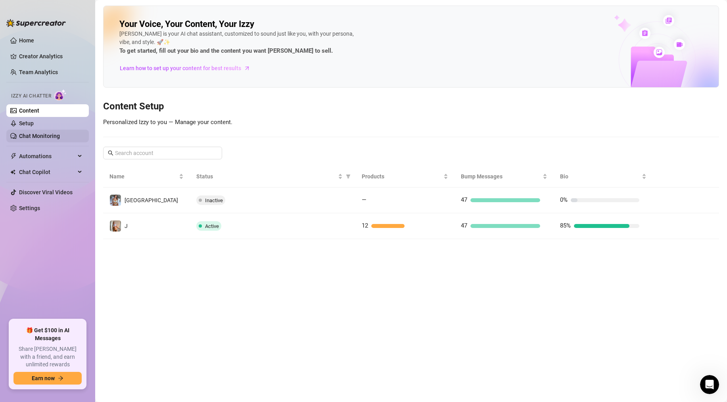
click at [38, 133] on link "Chat Monitoring" at bounding box center [39, 136] width 41 height 6
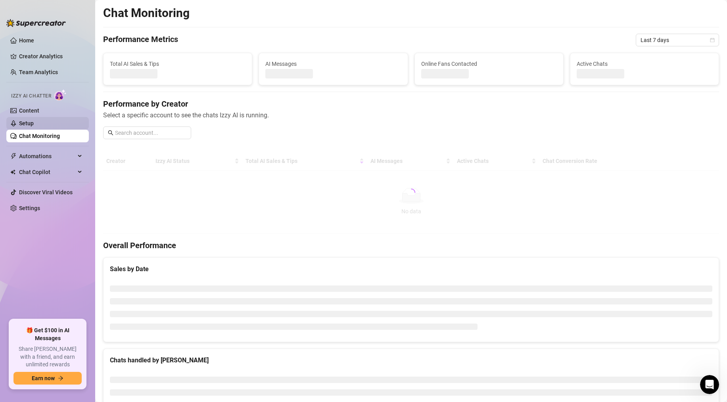
click at [34, 125] on link "Setup" at bounding box center [26, 123] width 15 height 6
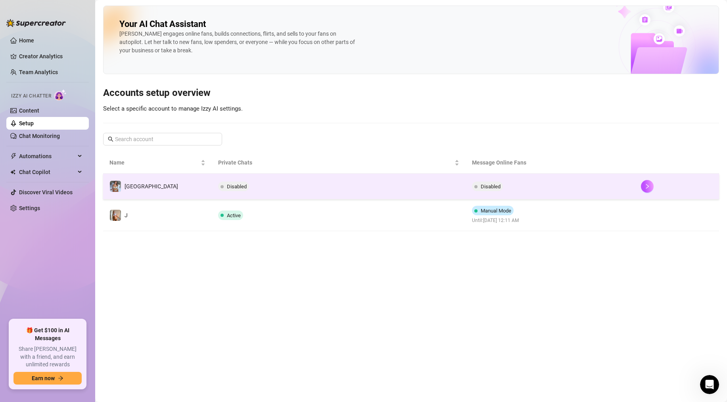
click at [137, 193] on td "[GEOGRAPHIC_DATA]" at bounding box center [157, 187] width 109 height 26
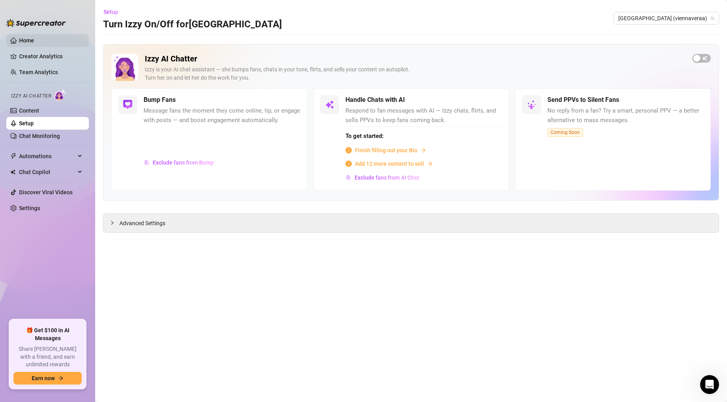
click at [34, 40] on link "Home" at bounding box center [26, 40] width 15 height 6
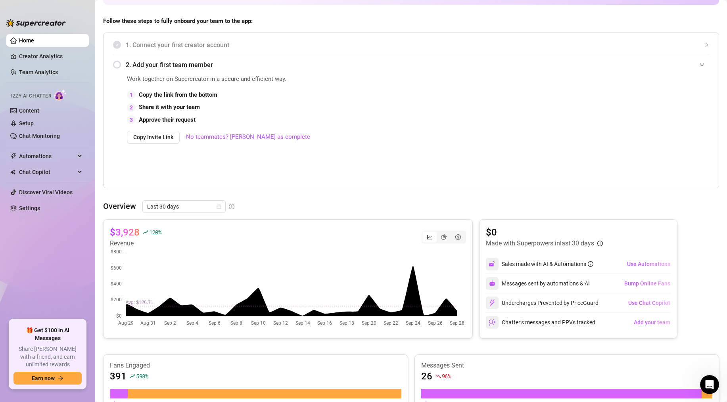
scroll to position [111, 0]
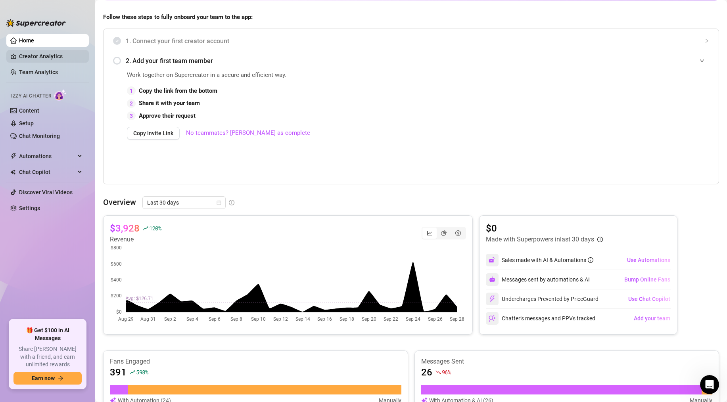
click at [47, 59] on link "Creator Analytics" at bounding box center [50, 56] width 63 height 13
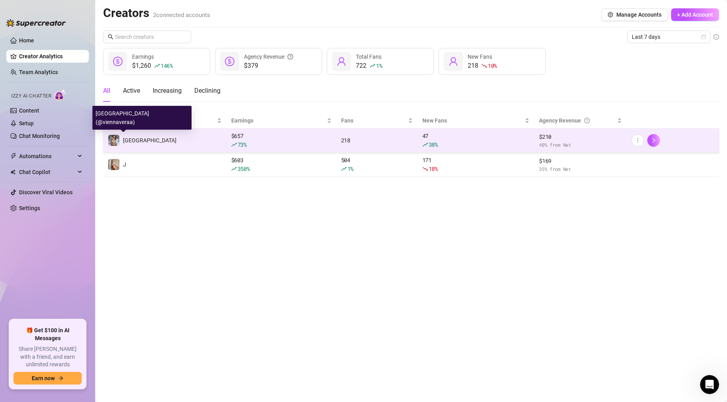
click at [137, 134] on div "[GEOGRAPHIC_DATA]" at bounding box center [142, 140] width 69 height 12
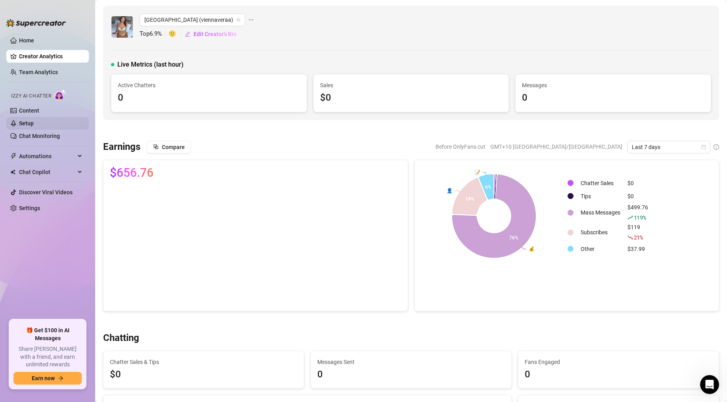
click at [34, 120] on link "Setup" at bounding box center [26, 123] width 15 height 6
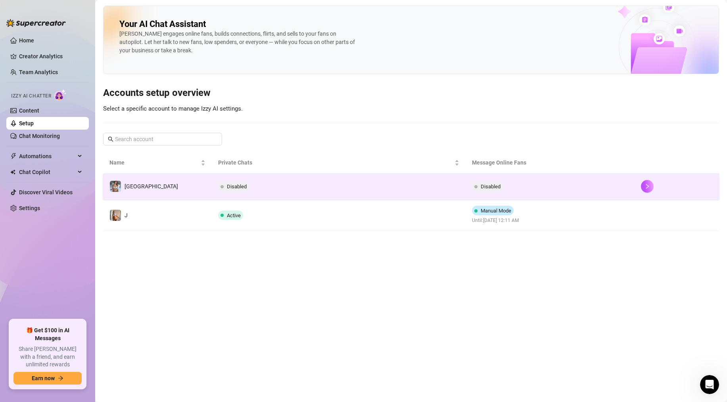
click at [163, 188] on td "[GEOGRAPHIC_DATA]" at bounding box center [157, 187] width 109 height 26
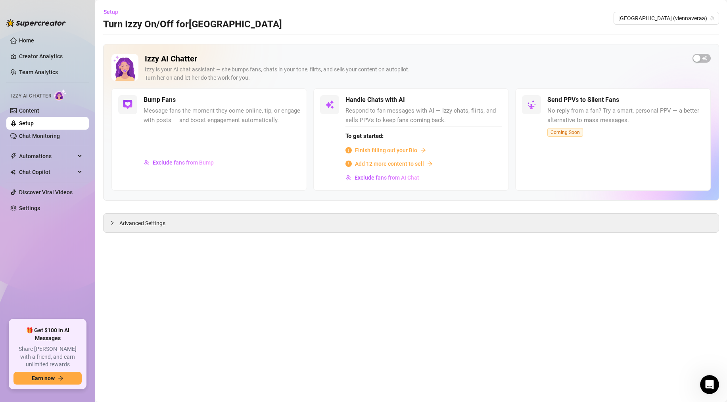
click at [203, 232] on div "Advanced Settings" at bounding box center [411, 222] width 616 height 19
click at [206, 226] on div "Advanced Settings" at bounding box center [410, 223] width 615 height 19
click at [107, 223] on div "Advanced Settings" at bounding box center [410, 223] width 615 height 19
click at [113, 223] on icon "collapsed" at bounding box center [112, 222] width 5 height 5
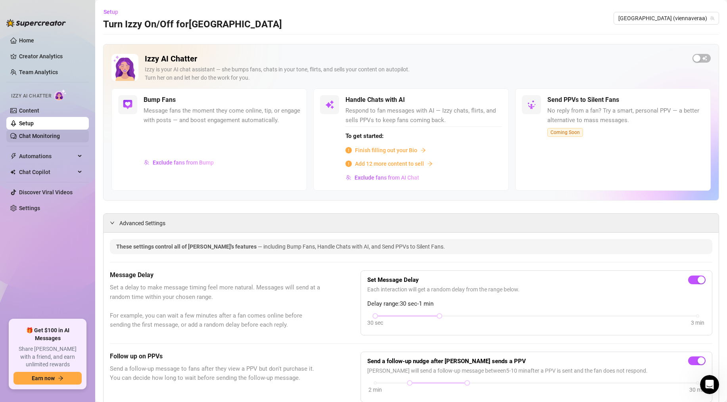
click at [40, 137] on link "Chat Monitoring" at bounding box center [39, 136] width 41 height 6
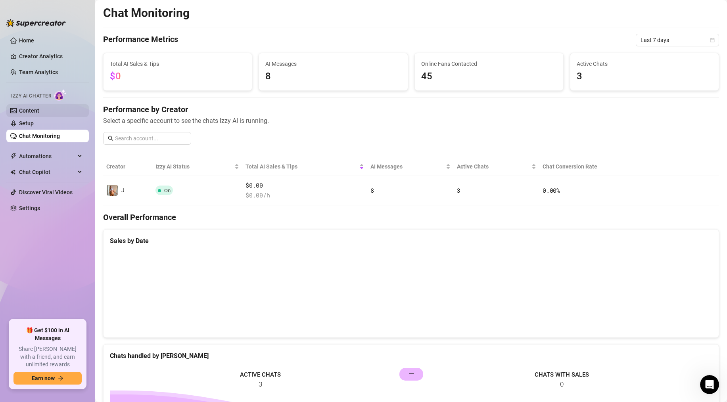
click at [39, 114] on link "Content" at bounding box center [29, 110] width 20 height 6
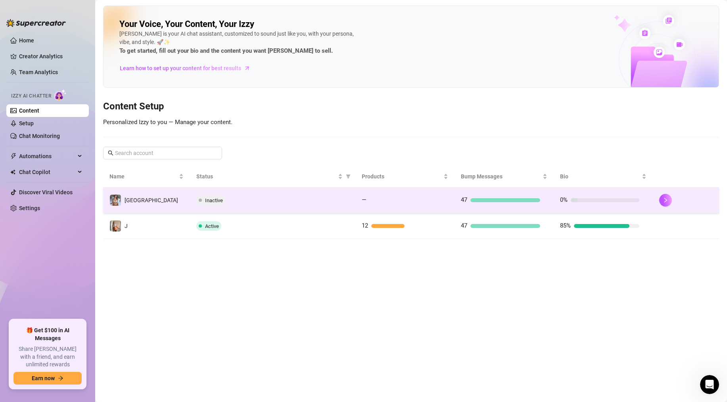
click at [152, 196] on td "[GEOGRAPHIC_DATA]" at bounding box center [146, 201] width 87 height 26
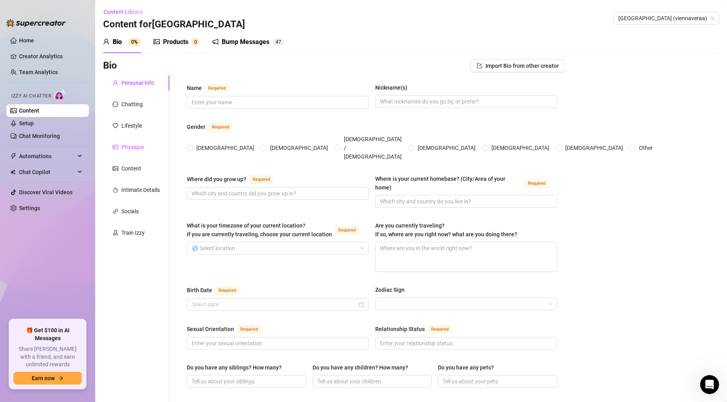
click at [134, 146] on div "Physique" at bounding box center [132, 147] width 23 height 9
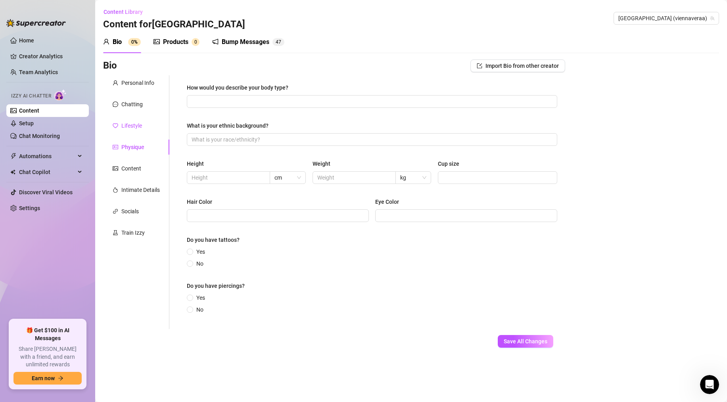
click at [130, 126] on div "Lifestyle" at bounding box center [131, 125] width 21 height 9
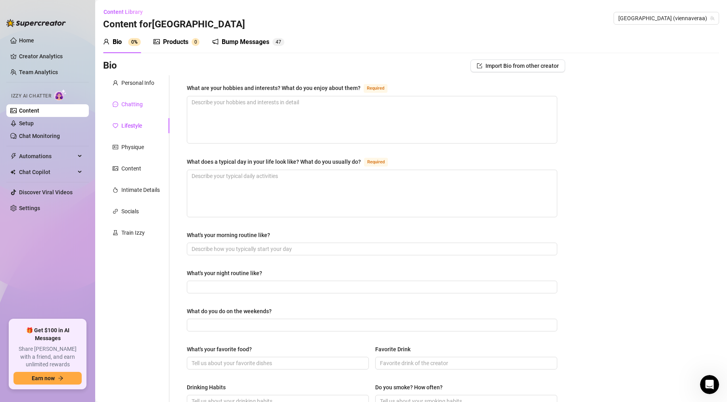
click at [132, 101] on div "Chatting" at bounding box center [131, 104] width 21 height 9
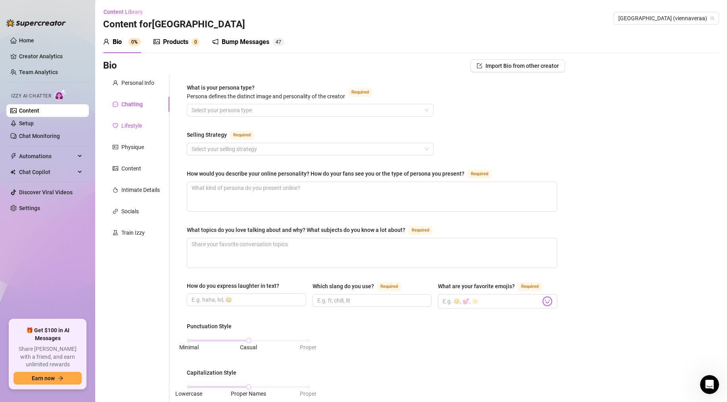
click at [127, 127] on div "Lifestyle" at bounding box center [131, 125] width 21 height 9
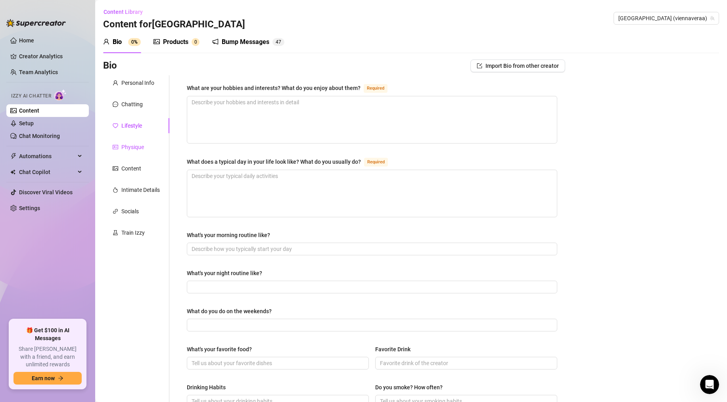
click at [138, 149] on div "Physique" at bounding box center [132, 147] width 23 height 9
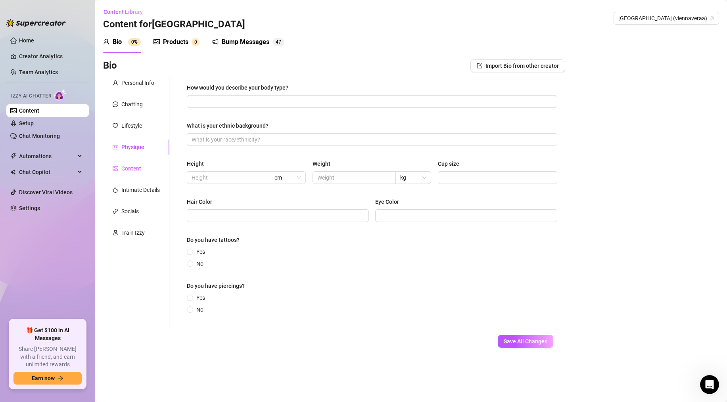
click at [132, 173] on div "Content" at bounding box center [136, 168] width 66 height 15
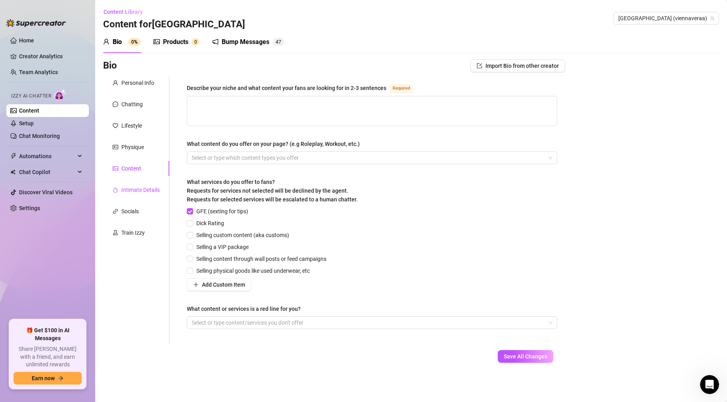
click at [144, 189] on div "Intimate Details" at bounding box center [140, 190] width 38 height 9
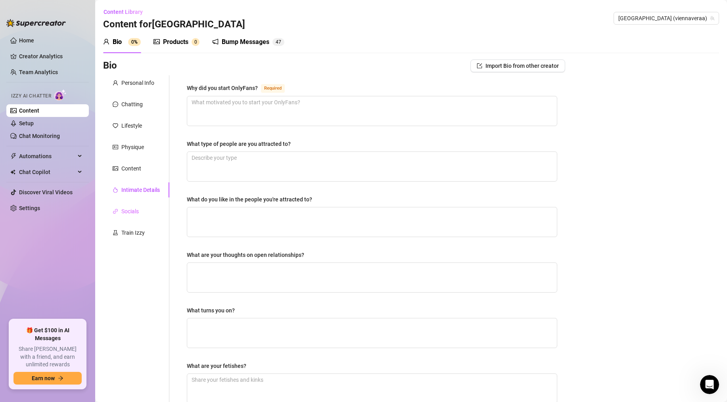
click at [135, 216] on div "Socials" at bounding box center [136, 211] width 66 height 15
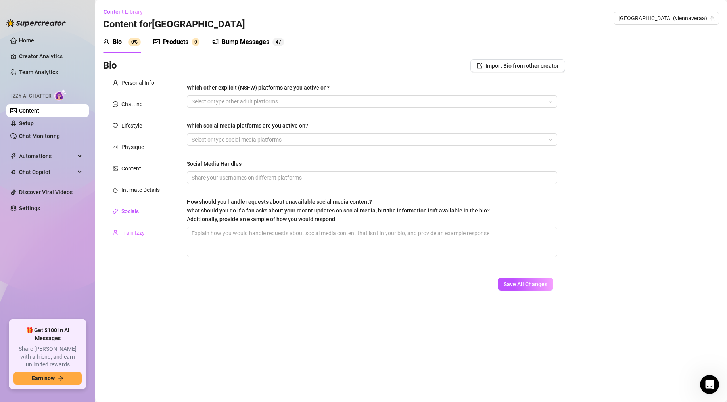
click at [146, 226] on div "Train Izzy" at bounding box center [136, 232] width 66 height 15
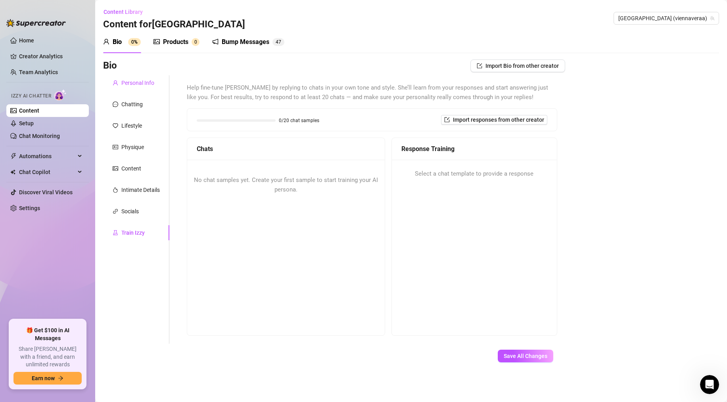
click at [137, 83] on div "Personal Info" at bounding box center [137, 83] width 33 height 9
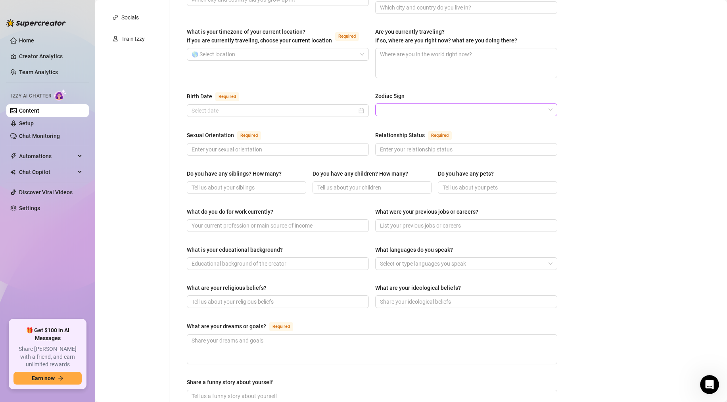
scroll to position [203, 0]
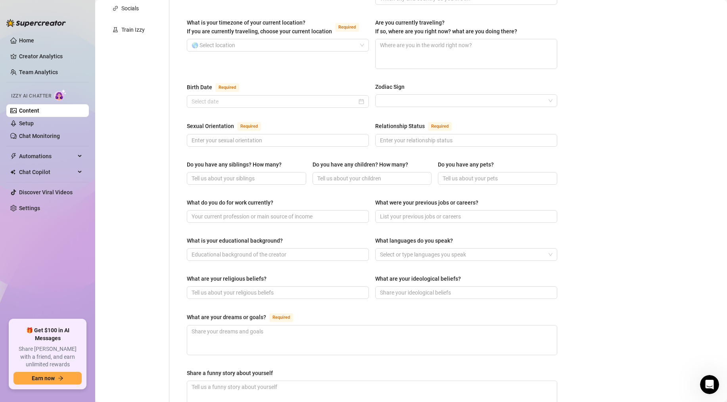
click at [413, 236] on div "What languages do you speak?" at bounding box center [466, 242] width 182 height 12
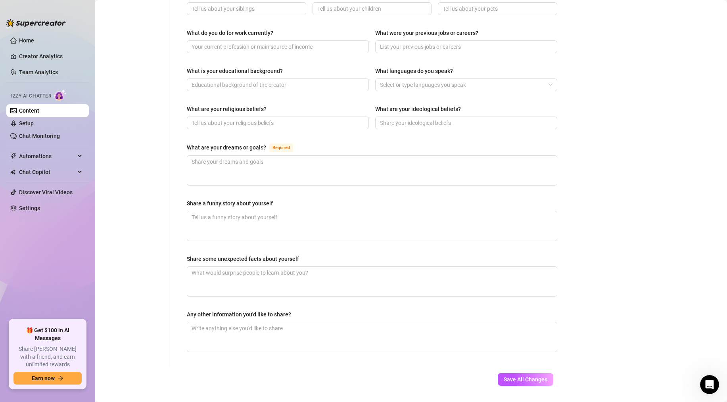
scroll to position [0, 0]
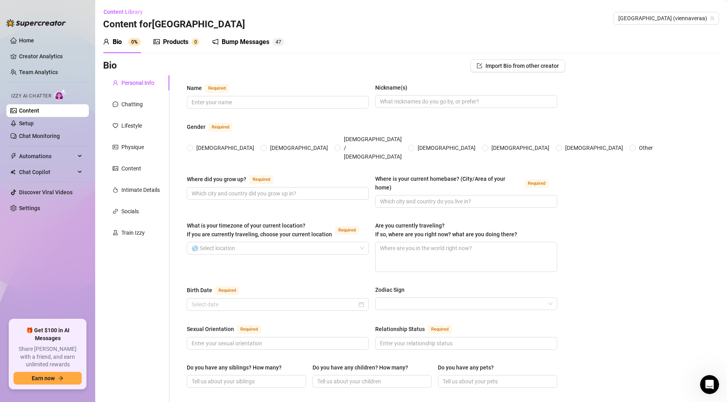
click at [123, 95] on div "Personal Info Chatting Lifestyle Physique Content Intimate Details Socials Trai…" at bounding box center [136, 407] width 66 height 665
click at [134, 100] on div "Chatting" at bounding box center [131, 104] width 21 height 9
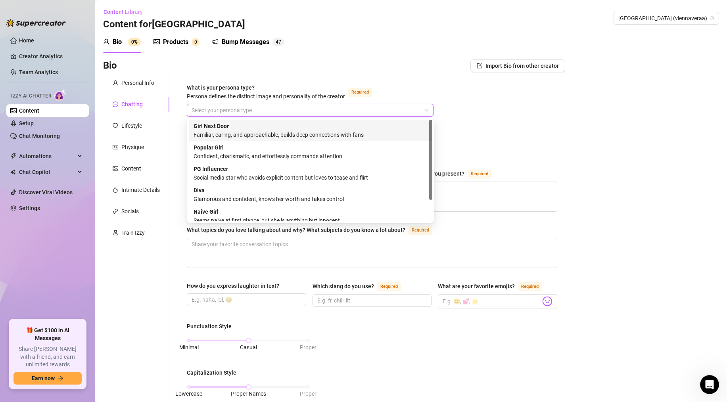
click at [258, 105] on input "What is your persona type? Persona defines the distinct image and personality o…" at bounding box center [307, 110] width 230 height 12
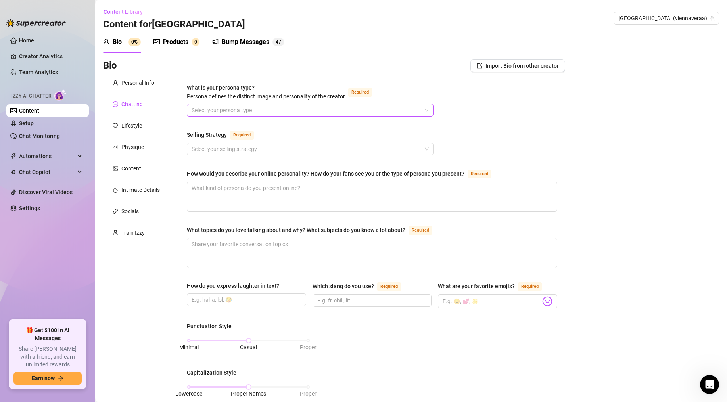
click at [227, 108] on input "What is your persona type? Persona defines the distinct image and personality o…" at bounding box center [307, 110] width 230 height 12
click at [236, 107] on input "What is your persona type? Persona defines the distinct image and personality o…" at bounding box center [307, 110] width 230 height 12
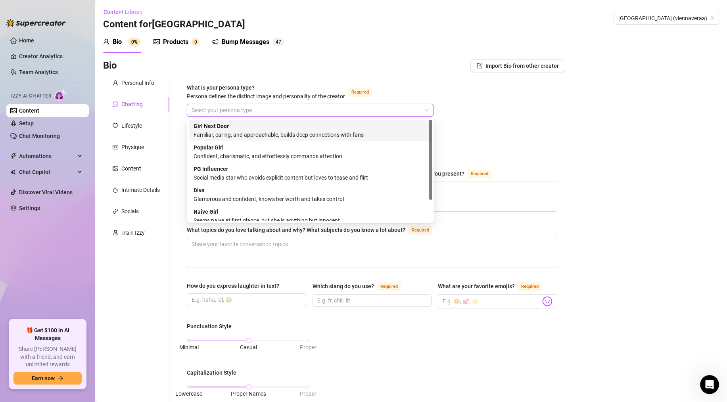
drag, startPoint x: 196, startPoint y: 124, endPoint x: 206, endPoint y: 126, distance: 10.3
click at [206, 126] on strong "Girl Next Door" at bounding box center [211, 126] width 35 height 6
click at [231, 109] on span "Girl Next Door" at bounding box center [310, 110] width 237 height 12
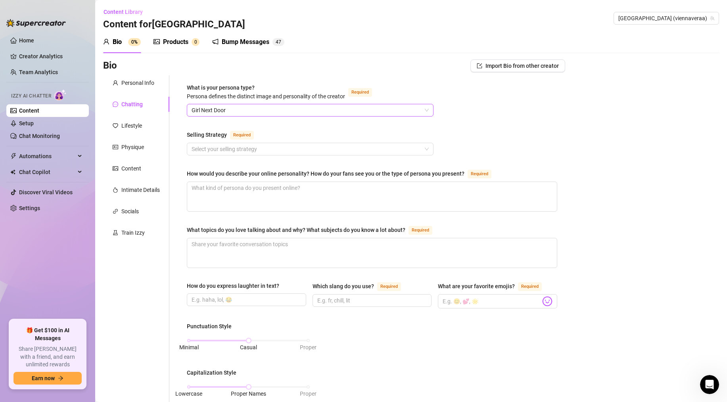
click at [258, 108] on span "Girl Next Door" at bounding box center [310, 110] width 237 height 12
click at [259, 110] on span "Girl Next Door" at bounding box center [310, 110] width 237 height 12
click at [216, 113] on span "Girl Next Door" at bounding box center [310, 110] width 237 height 12
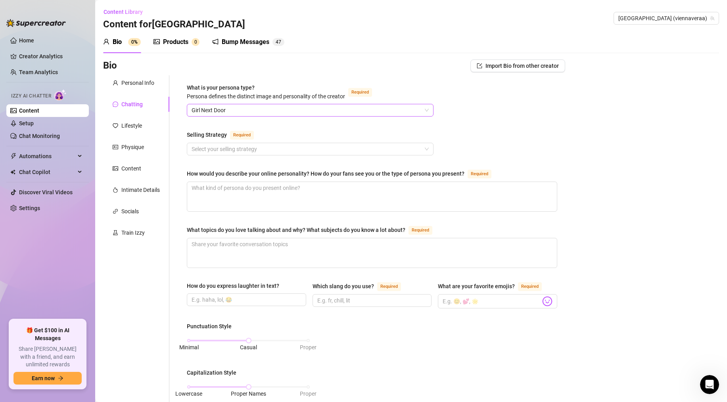
click at [216, 113] on span "Girl Next Door" at bounding box center [310, 110] width 237 height 12
click at [215, 112] on span "Girl Next Door" at bounding box center [310, 110] width 237 height 12
click at [239, 110] on span "Girl Next Door" at bounding box center [310, 110] width 237 height 12
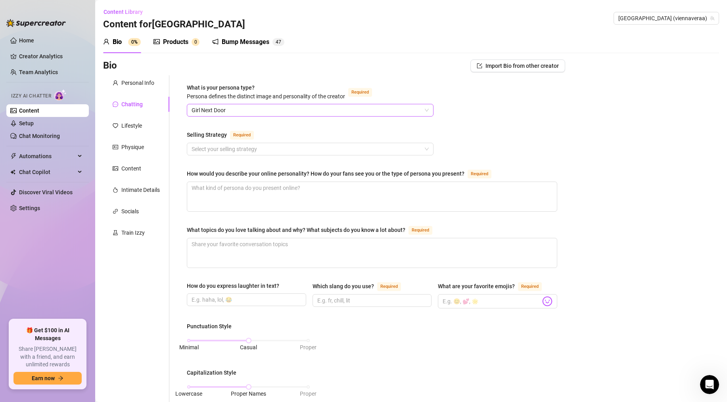
click at [305, 108] on span "Girl Next Door" at bounding box center [310, 110] width 237 height 12
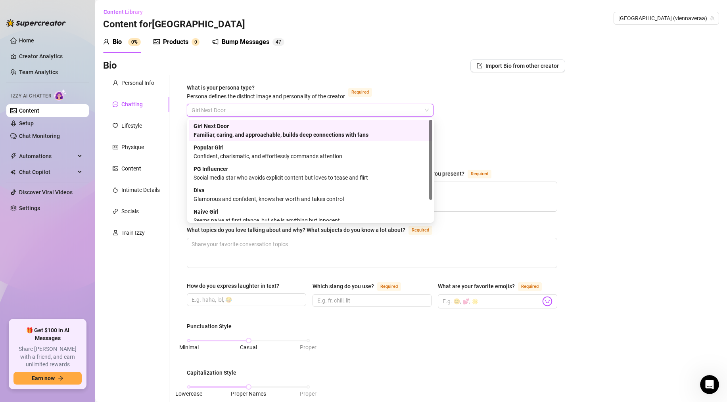
click at [262, 106] on span "Girl Next Door" at bounding box center [310, 110] width 237 height 12
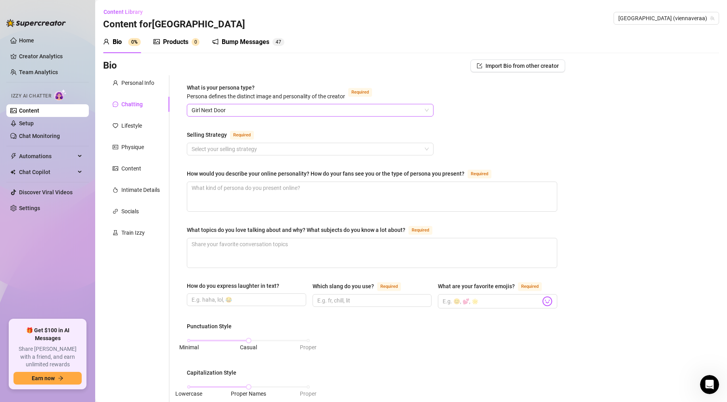
click at [268, 107] on span "Girl Next Door" at bounding box center [310, 110] width 237 height 12
click at [291, 105] on span "Girl Next Door" at bounding box center [310, 110] width 237 height 12
click at [241, 107] on span "Girl Next Door" at bounding box center [310, 110] width 237 height 12
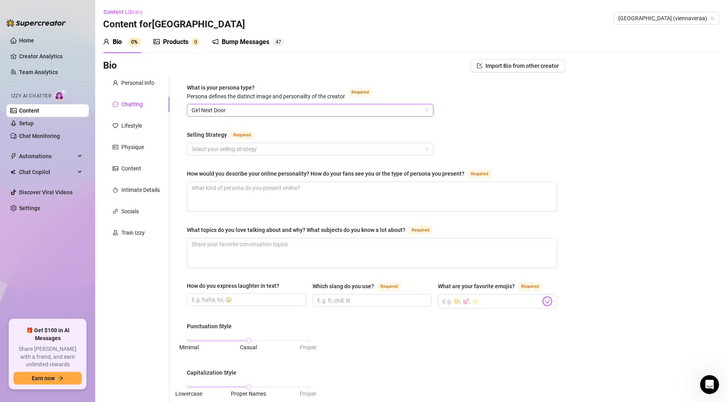
click at [246, 109] on span "Girl Next Door" at bounding box center [310, 110] width 237 height 12
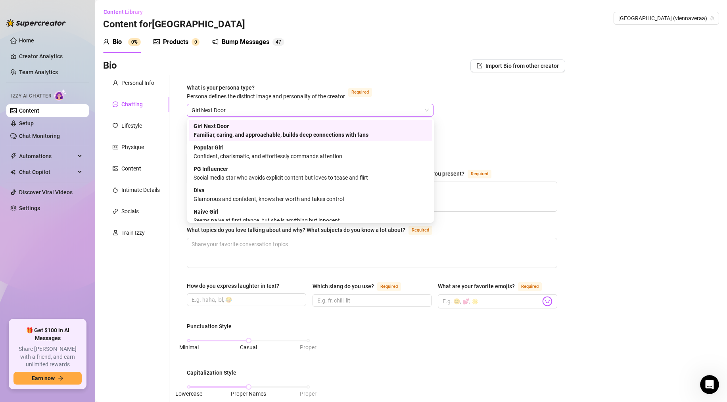
click at [246, 109] on span "Girl Next Door" at bounding box center [310, 110] width 237 height 12
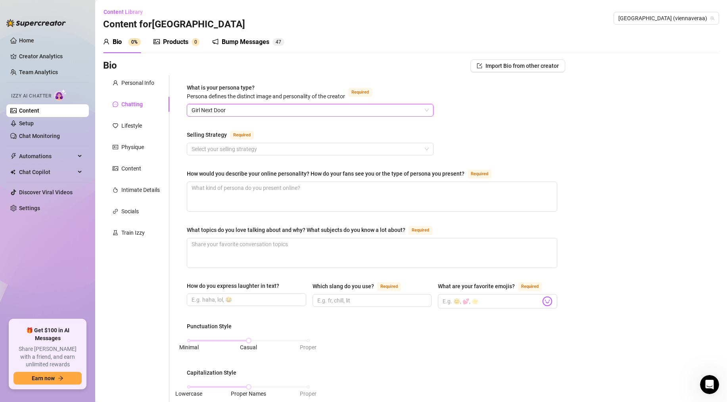
click at [246, 107] on span "Girl Next Door" at bounding box center [310, 110] width 237 height 12
click at [241, 116] on span "Girl Next Door" at bounding box center [310, 110] width 237 height 12
click at [282, 104] on span "Girl Next Door" at bounding box center [310, 110] width 237 height 12
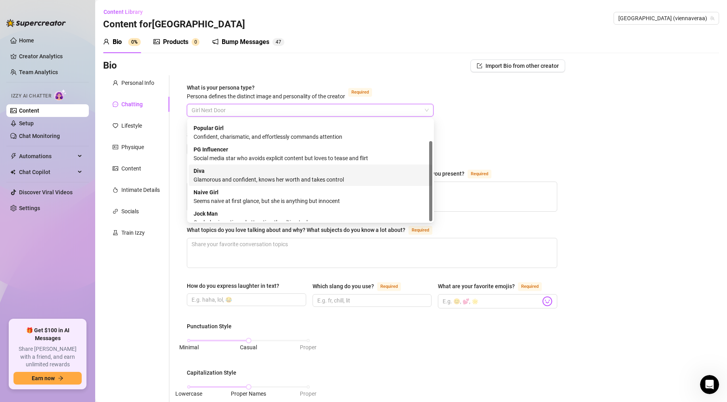
scroll to position [27, 0]
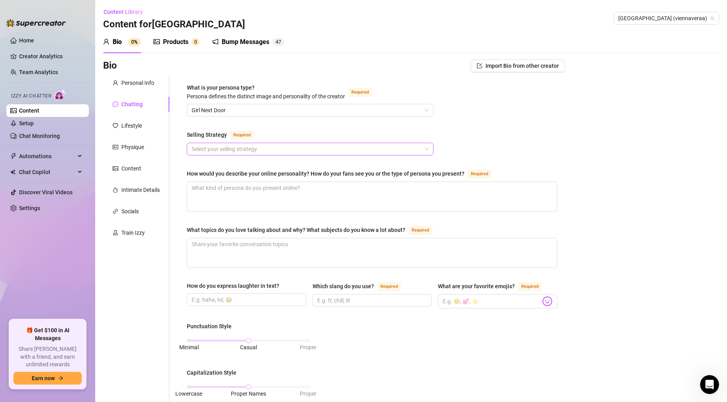
click at [274, 152] on input "Selling Strategy Required" at bounding box center [307, 149] width 230 height 12
click at [282, 151] on input "Selling Strategy Required" at bounding box center [307, 149] width 230 height 12
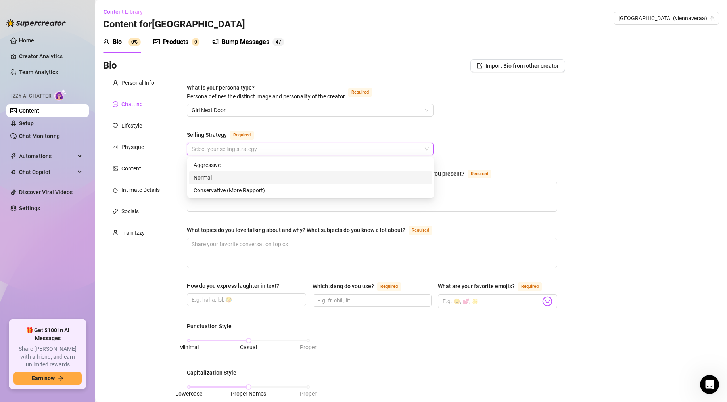
click at [292, 282] on div "How do you express laughter in text?" at bounding box center [246, 288] width 119 height 12
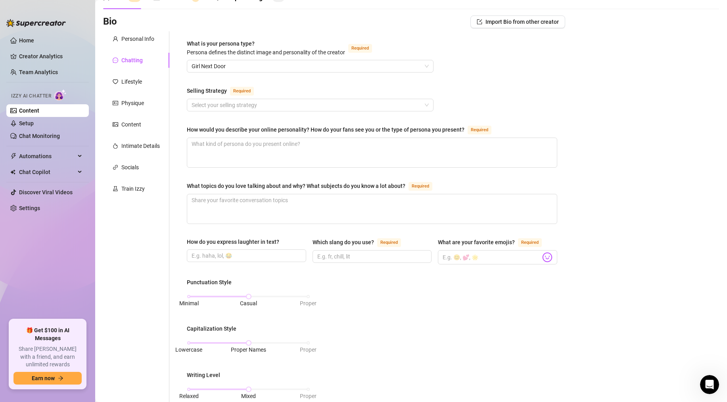
scroll to position [0, 0]
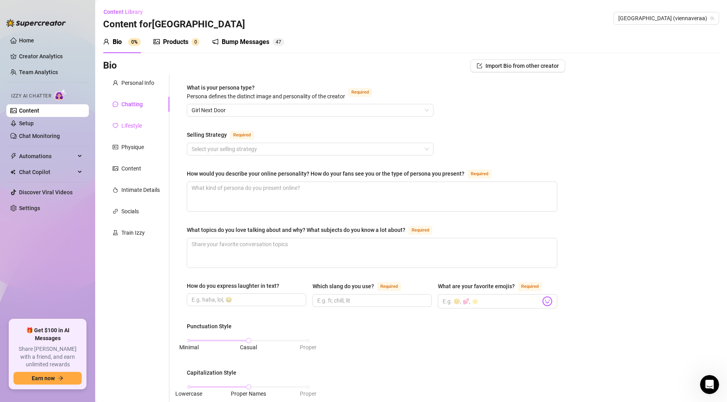
click at [152, 121] on div "Lifestyle" at bounding box center [136, 125] width 66 height 15
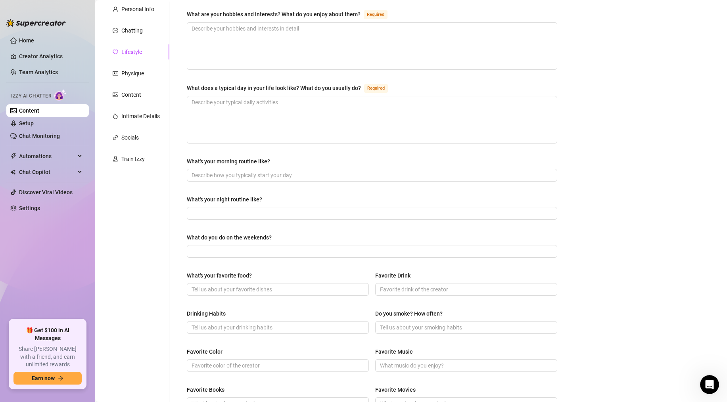
scroll to position [70, 0]
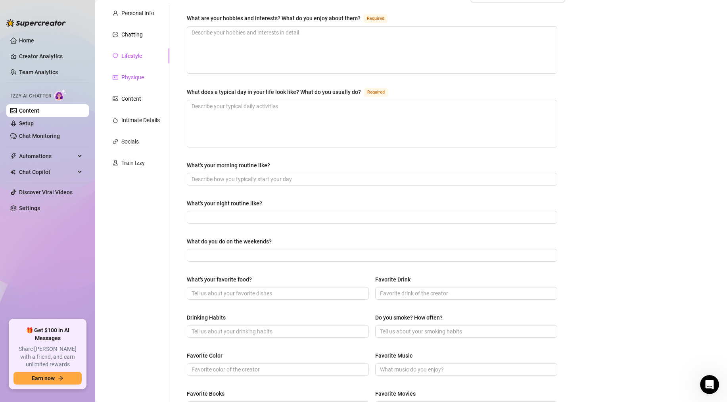
click at [130, 76] on div "Physique" at bounding box center [132, 77] width 23 height 9
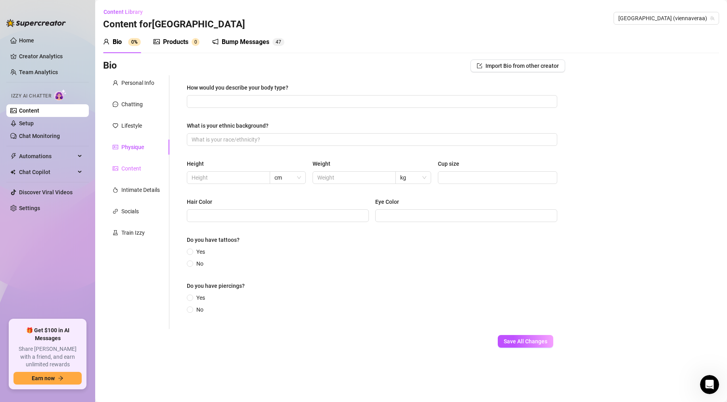
click at [128, 176] on div "Content" at bounding box center [136, 168] width 66 height 15
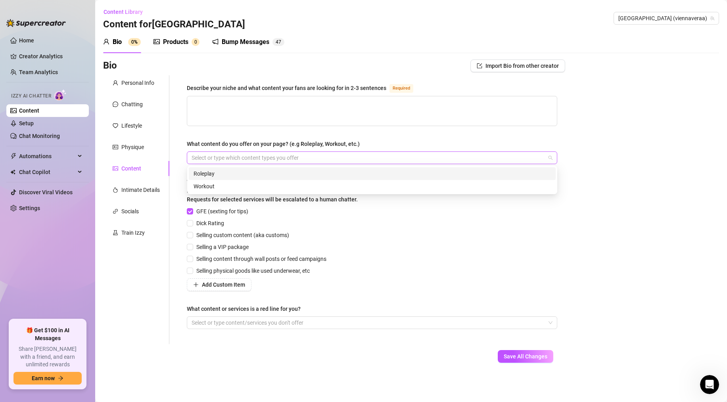
click at [297, 163] on div "Select or type which content types you offer" at bounding box center [372, 157] width 370 height 13
click at [268, 330] on div "Describe your niche and what content your fans are looking for in 2-3 sentences…" at bounding box center [372, 209] width 370 height 253
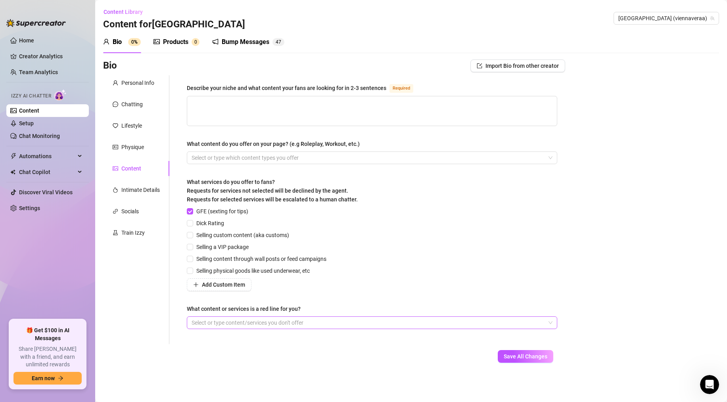
click at [271, 327] on div at bounding box center [367, 322] width 359 height 11
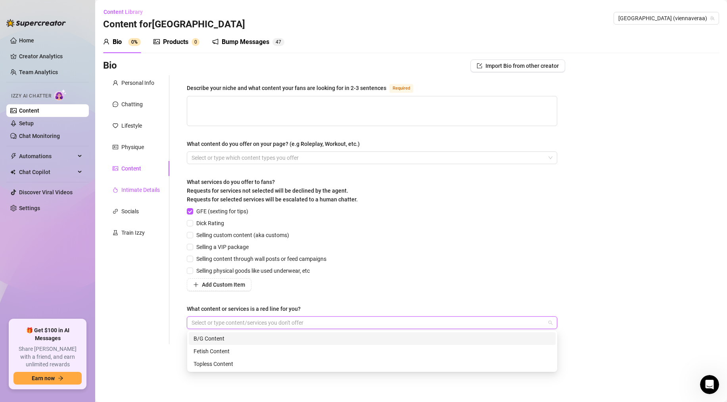
click at [134, 189] on div "Intimate Details" at bounding box center [140, 190] width 38 height 9
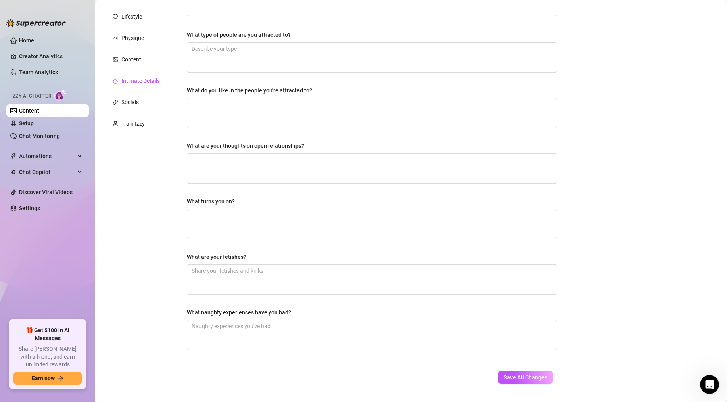
scroll to position [128, 0]
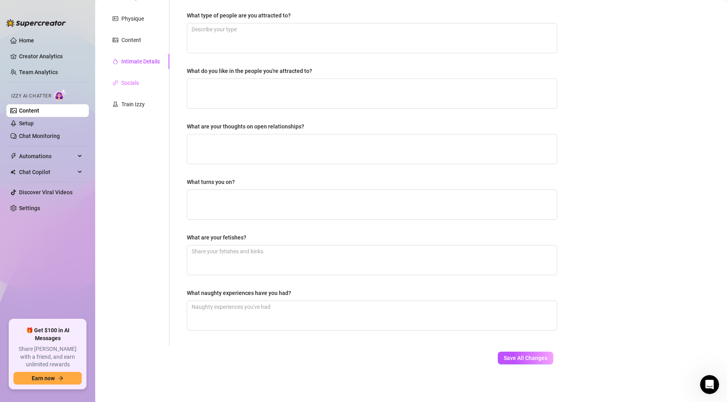
click at [140, 84] on div "Socials" at bounding box center [136, 82] width 66 height 15
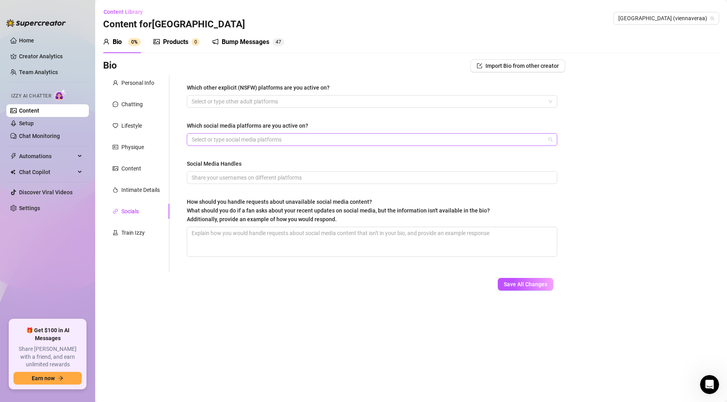
click at [336, 138] on div at bounding box center [367, 139] width 359 height 11
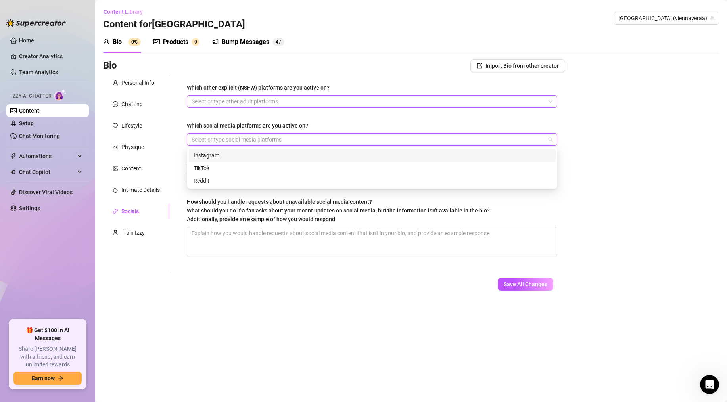
click at [314, 107] on div "Select or type other adult platforms" at bounding box center [372, 101] width 370 height 13
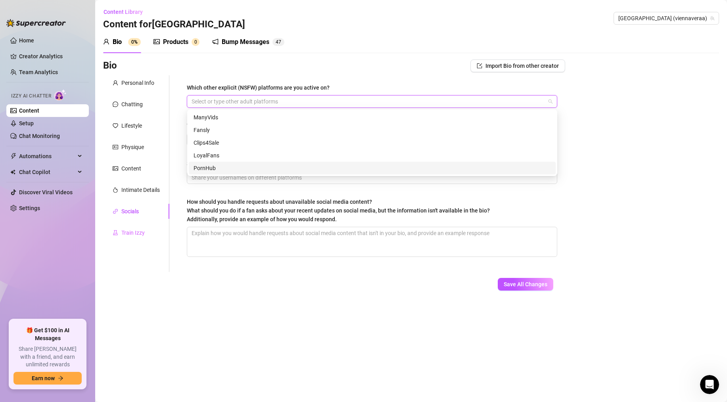
click at [134, 226] on div "Train Izzy" at bounding box center [136, 232] width 66 height 15
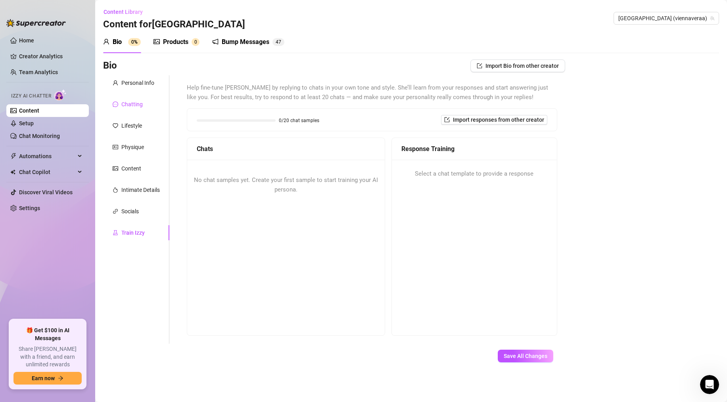
click at [137, 103] on div "Chatting" at bounding box center [131, 104] width 21 height 9
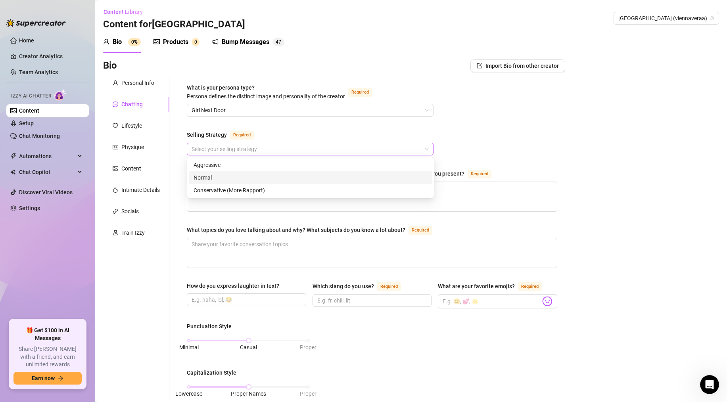
click at [261, 155] on div "Select your selling strategy" at bounding box center [310, 149] width 247 height 13
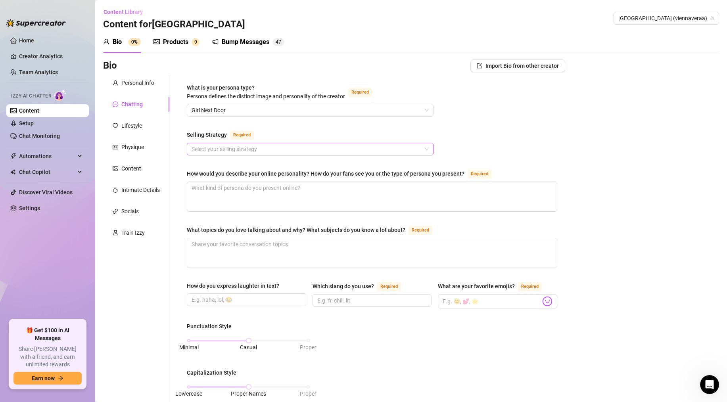
click at [248, 144] on input "Selling Strategy Required" at bounding box center [307, 149] width 230 height 12
click at [288, 151] on input "Selling Strategy Required" at bounding box center [307, 149] width 230 height 12
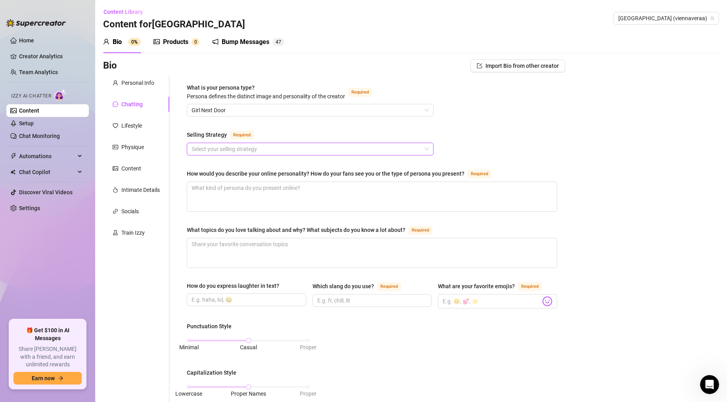
click at [291, 146] on input "Selling Strategy Required" at bounding box center [307, 149] width 230 height 12
click at [245, 151] on input "Selling Strategy Required" at bounding box center [307, 149] width 230 height 12
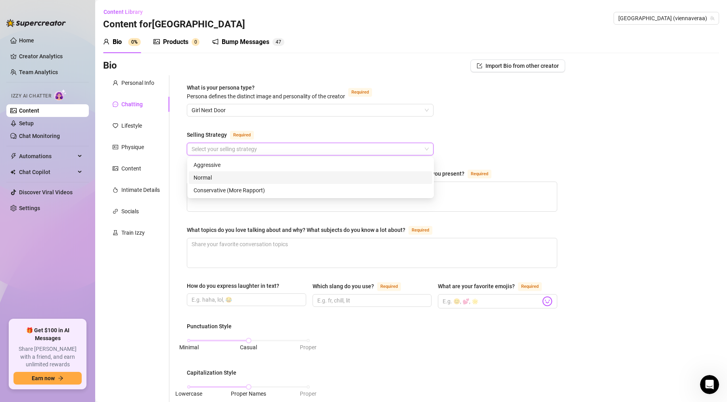
click at [298, 132] on div "Selling Strategy Required" at bounding box center [310, 136] width 247 height 13
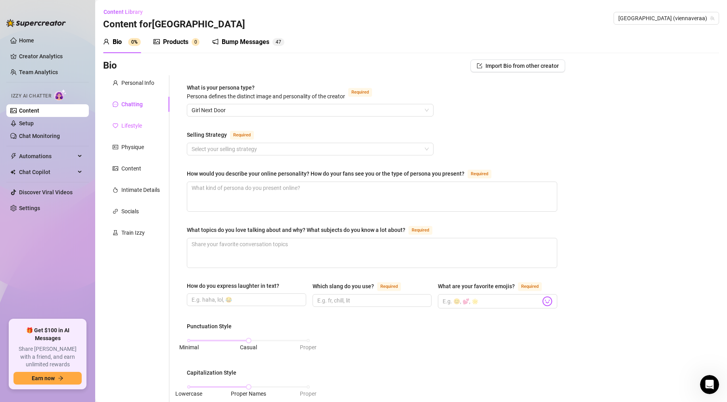
click at [141, 120] on div "Lifestyle" at bounding box center [136, 125] width 66 height 15
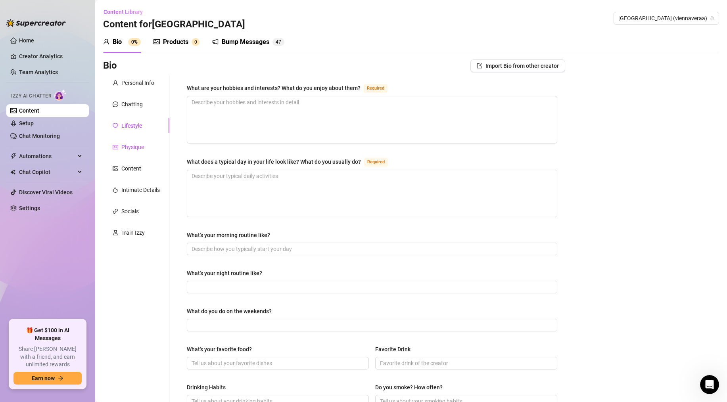
click at [140, 148] on div "Physique" at bounding box center [132, 147] width 23 height 9
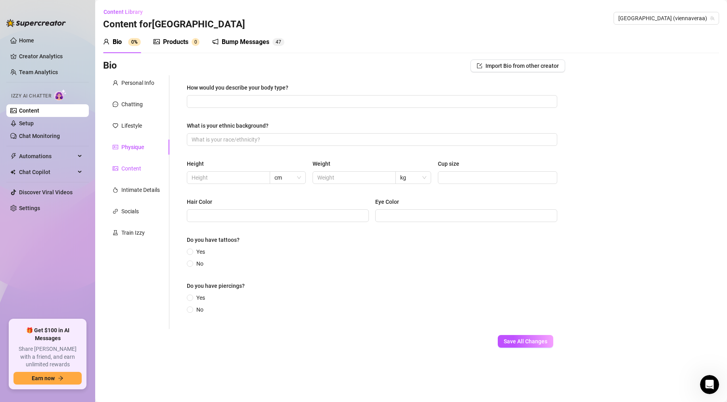
click at [128, 172] on div "Content" at bounding box center [131, 168] width 20 height 9
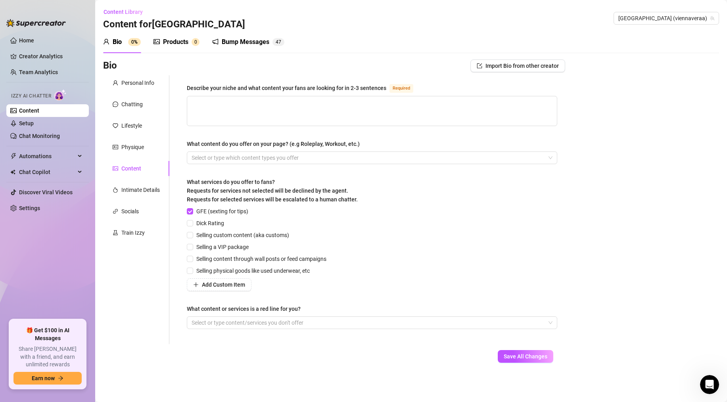
click at [280, 165] on div "Describe your niche and what content your fans are looking for in 2-3 sentences…" at bounding box center [372, 209] width 370 height 253
click at [282, 159] on div at bounding box center [367, 157] width 359 height 11
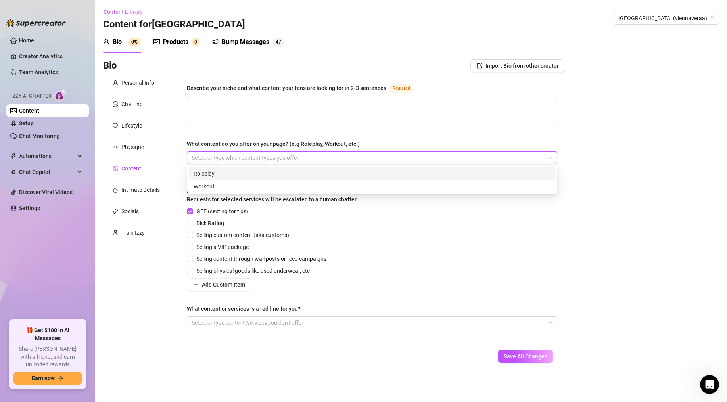
click at [257, 156] on div at bounding box center [367, 157] width 359 height 11
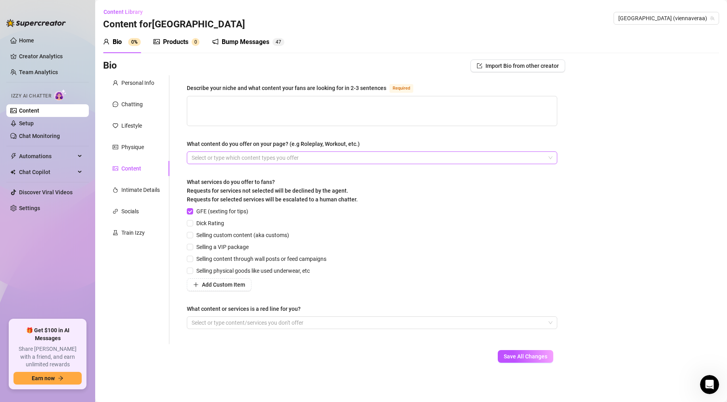
click at [252, 155] on div at bounding box center [367, 157] width 359 height 11
click at [139, 149] on div "Physique" at bounding box center [132, 147] width 23 height 9
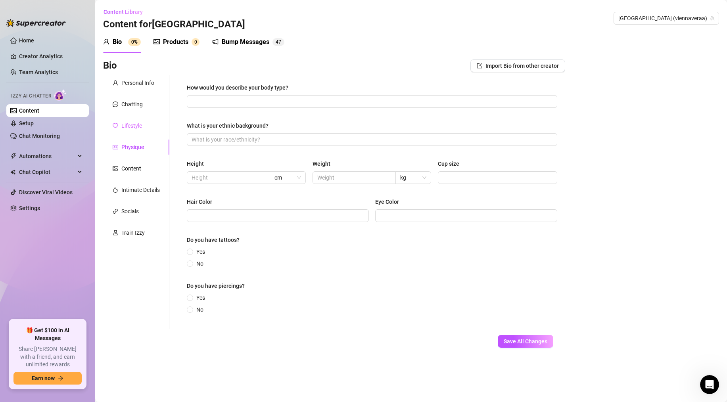
click at [134, 133] on div "Lifestyle" at bounding box center [136, 125] width 66 height 15
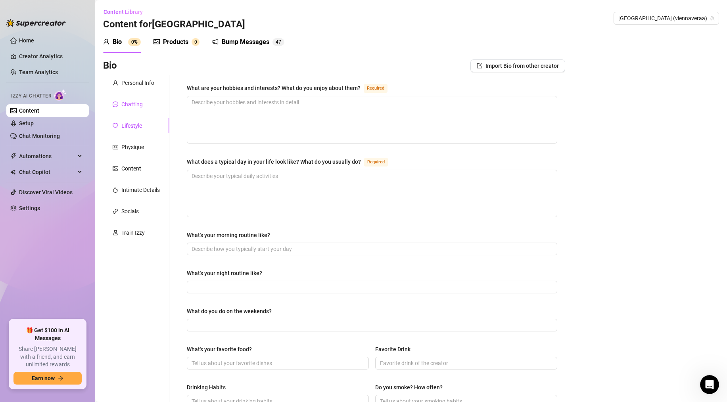
click at [133, 104] on div "Chatting" at bounding box center [131, 104] width 21 height 9
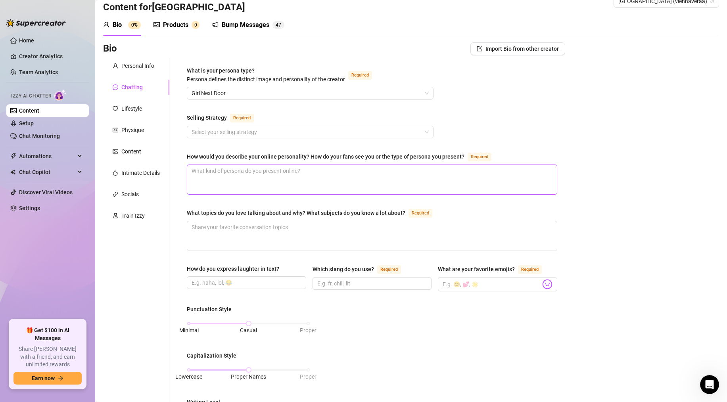
scroll to position [17, 0]
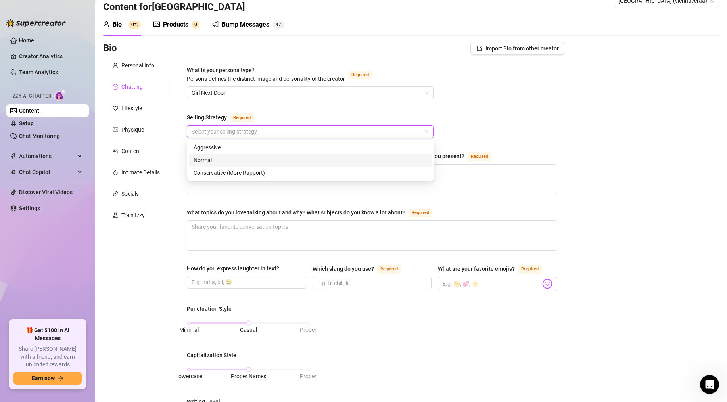
click at [232, 131] on input "Selling Strategy Required" at bounding box center [307, 132] width 230 height 12
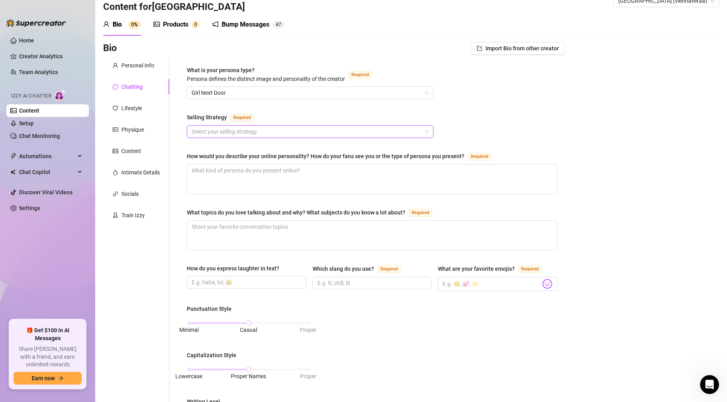
click at [232, 131] on input "Selling Strategy Required" at bounding box center [307, 132] width 230 height 12
click at [242, 95] on span "Girl Next Door" at bounding box center [310, 93] width 237 height 12
click at [378, 69] on label "What is your persona type? Persona defines the distinct image and personality o…" at bounding box center [284, 74] width 194 height 17
click at [378, 87] on input "What is your persona type? Persona defines the distinct image and personality o…" at bounding box center [307, 93] width 230 height 12
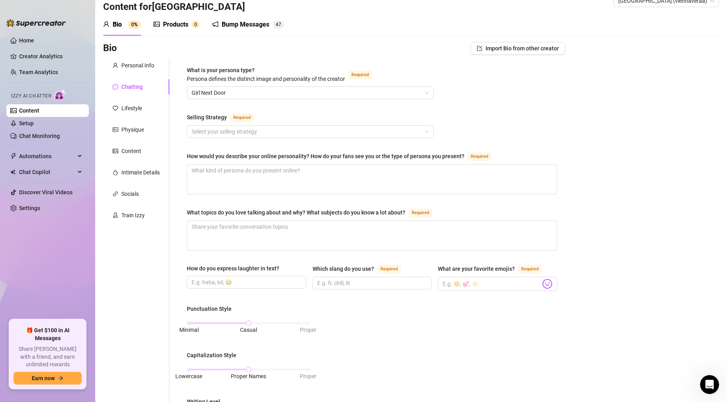
click at [251, 103] on div "What is your persona type? Persona defines the distinct image and personality o…" at bounding box center [372, 354] width 370 height 576
click at [268, 92] on span "Girl Next Door" at bounding box center [310, 93] width 237 height 12
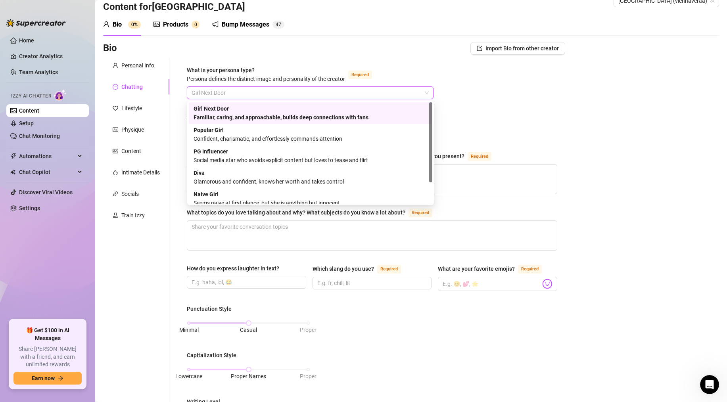
click at [249, 107] on div "Girl Next Door Familiar, caring, and approachable, builds deep connections with…" at bounding box center [311, 112] width 234 height 17
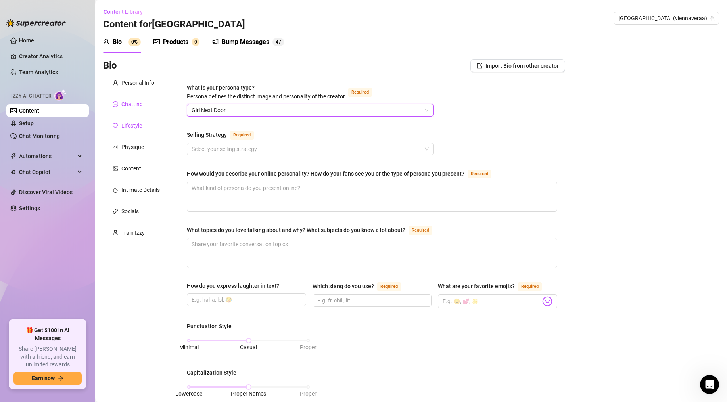
click at [130, 128] on div "Lifestyle" at bounding box center [131, 125] width 21 height 9
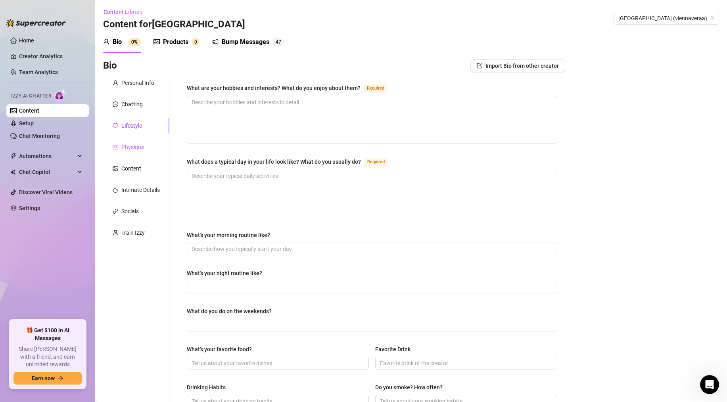
click at [138, 141] on div "Physique" at bounding box center [136, 147] width 66 height 15
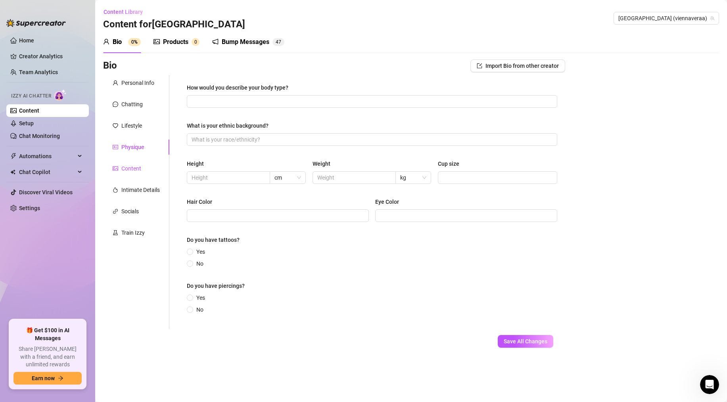
click at [135, 167] on div "Content" at bounding box center [131, 168] width 20 height 9
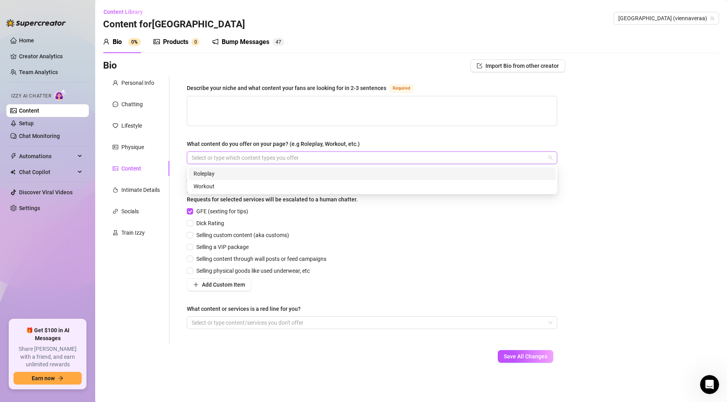
click at [275, 159] on div at bounding box center [367, 157] width 359 height 11
click at [347, 228] on div "GFE (sexting for tips) Dick Rating Selling custom content (aka customs) Selling…" at bounding box center [372, 249] width 370 height 84
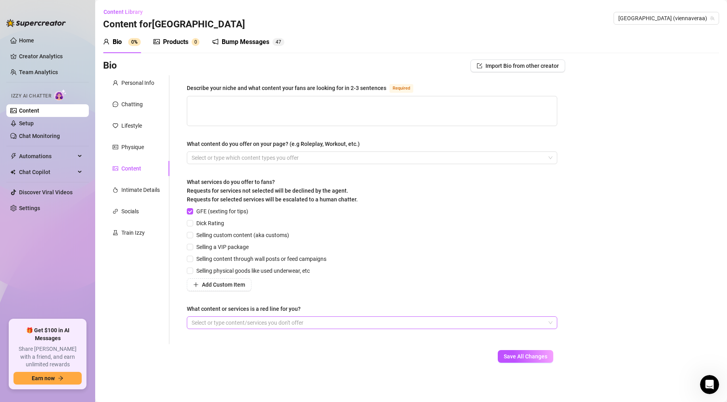
click at [270, 319] on div at bounding box center [367, 322] width 359 height 11
click at [141, 190] on div "Intimate Details" at bounding box center [140, 190] width 38 height 9
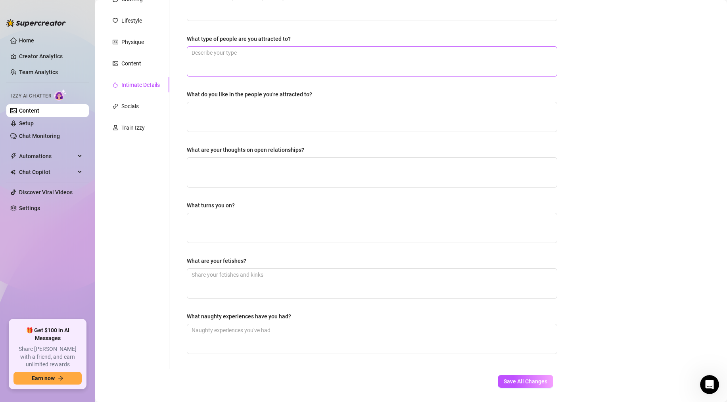
scroll to position [128, 0]
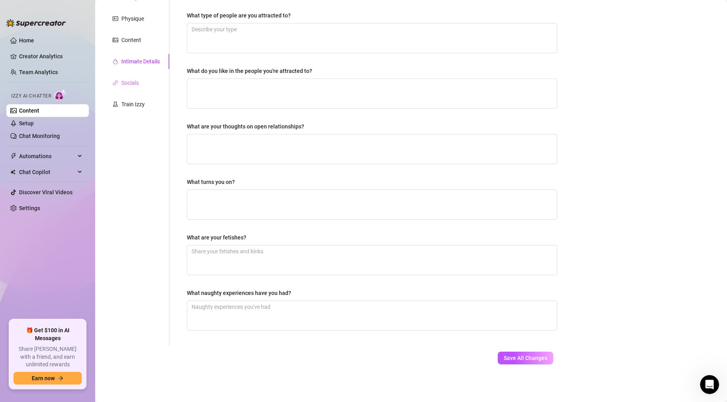
click at [142, 83] on div "Socials" at bounding box center [136, 82] width 66 height 15
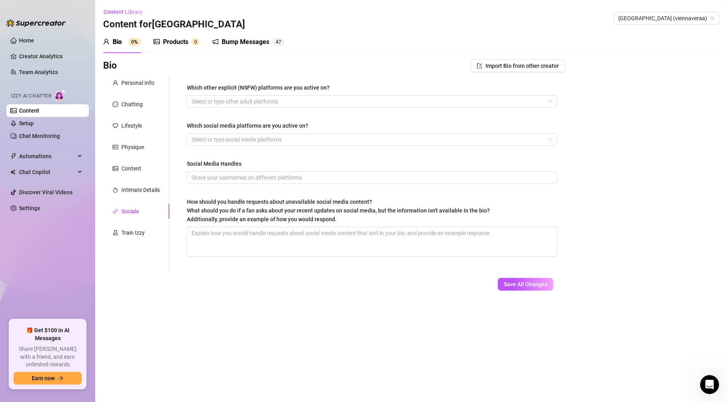
scroll to position [0, 0]
click at [281, 96] on div at bounding box center [367, 101] width 359 height 11
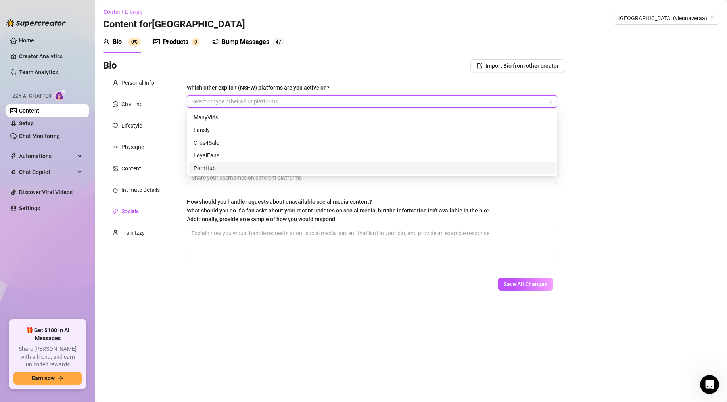
click at [254, 105] on div at bounding box center [367, 101] width 359 height 11
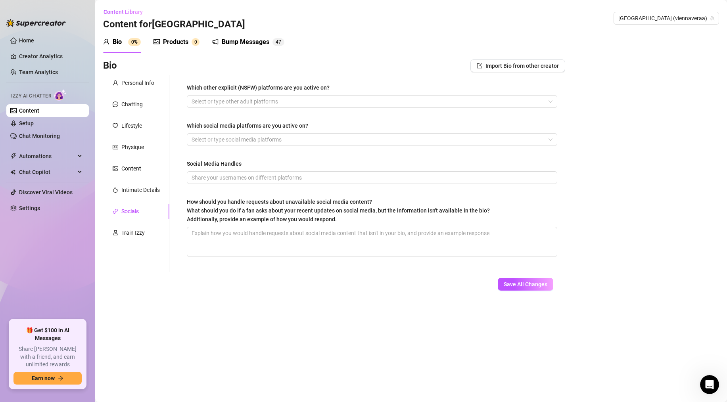
click at [325, 132] on div "Which social media platforms are you active on?" at bounding box center [372, 127] width 370 height 12
click at [138, 230] on div "Train Izzy" at bounding box center [132, 232] width 23 height 9
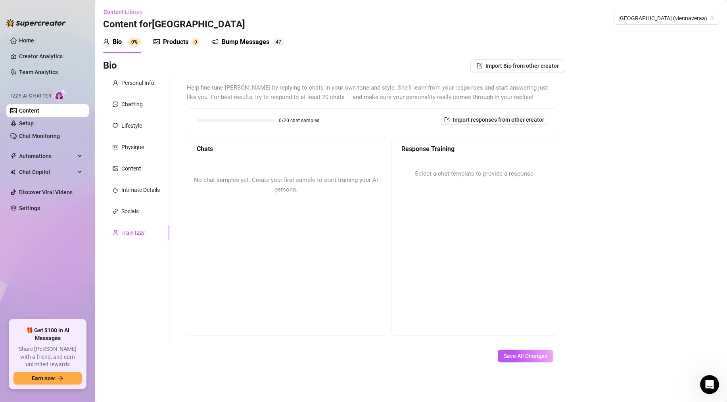
click at [169, 35] on div "Products 0" at bounding box center [176, 42] width 46 height 22
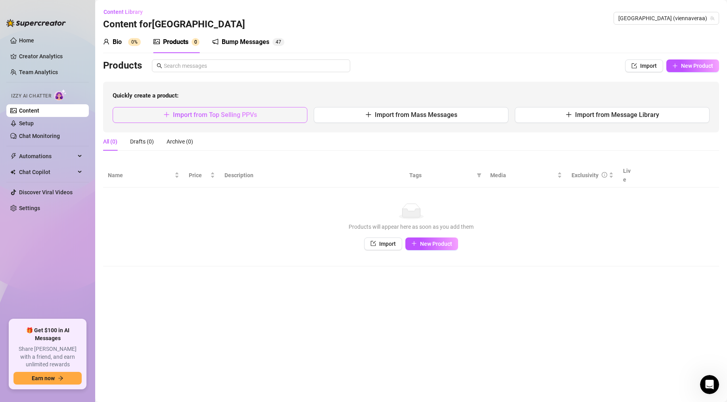
click at [270, 110] on button "Import from Top Selling PPVs" at bounding box center [210, 115] width 195 height 16
type textarea "Type your message here..."
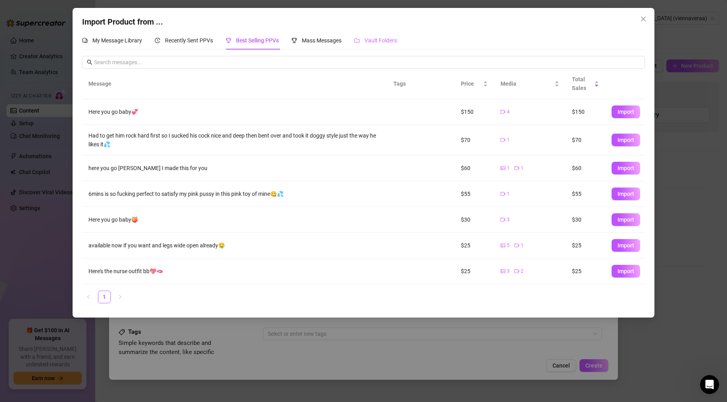
click at [358, 33] on div "Vault Folders" at bounding box center [375, 40] width 43 height 18
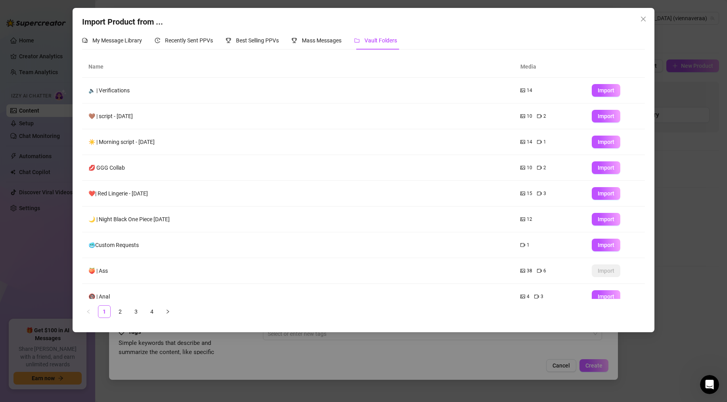
scroll to position [36, 0]
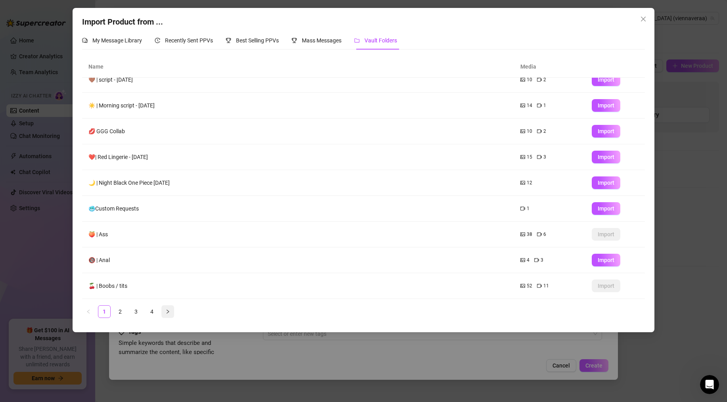
click at [167, 310] on icon "right" at bounding box center [168, 312] width 2 height 4
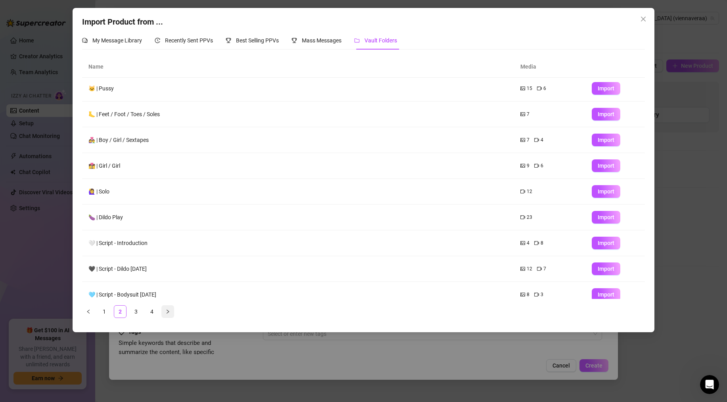
scroll to position [0, 0]
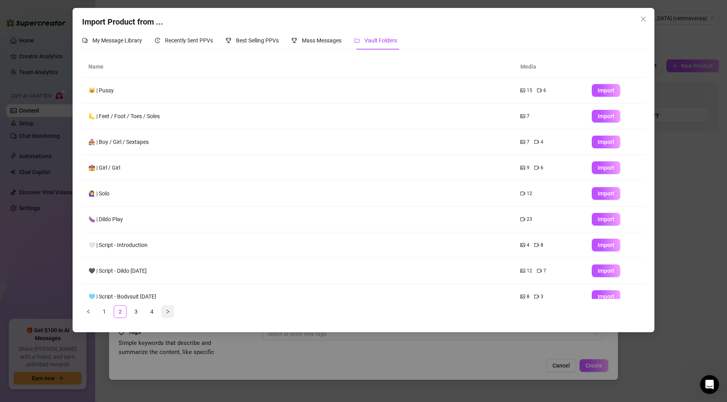
click at [167, 310] on icon "right" at bounding box center [168, 312] width 2 height 4
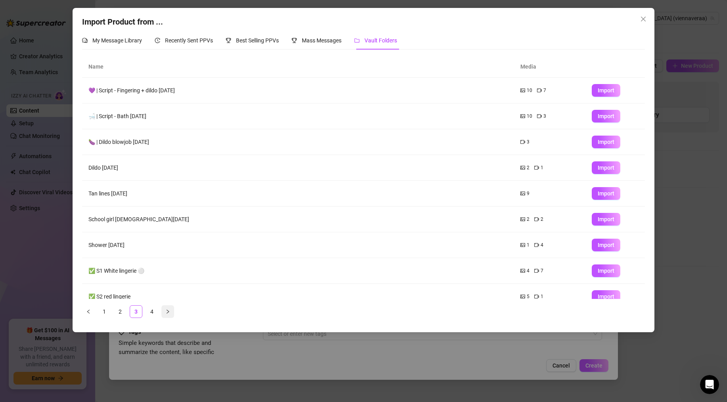
click at [167, 310] on icon "right" at bounding box center [168, 312] width 2 height 4
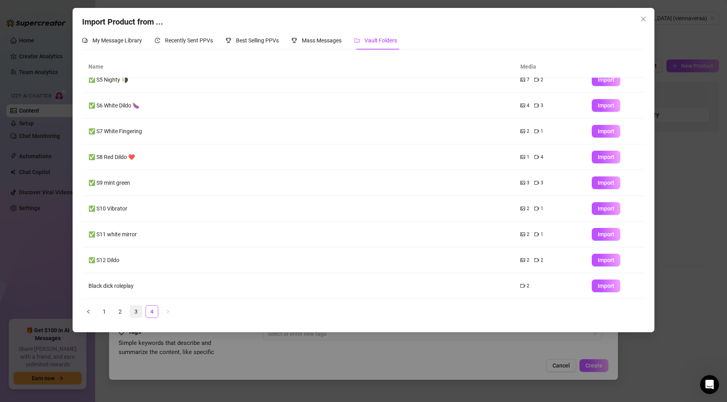
click at [141, 318] on ul "1 2 3 4" at bounding box center [363, 311] width 562 height 13
click at [137, 315] on link "3" at bounding box center [136, 312] width 12 height 12
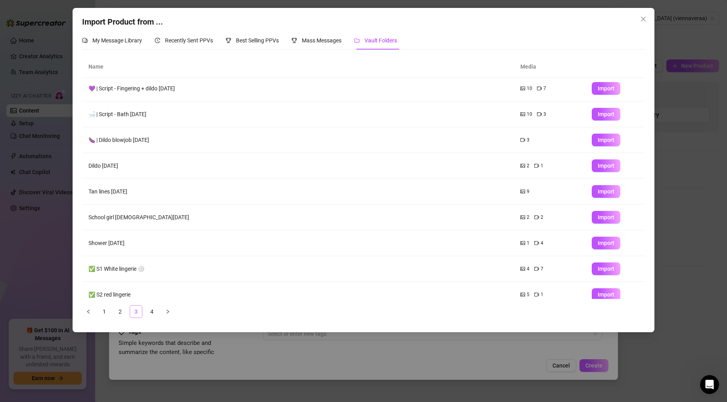
scroll to position [0, 0]
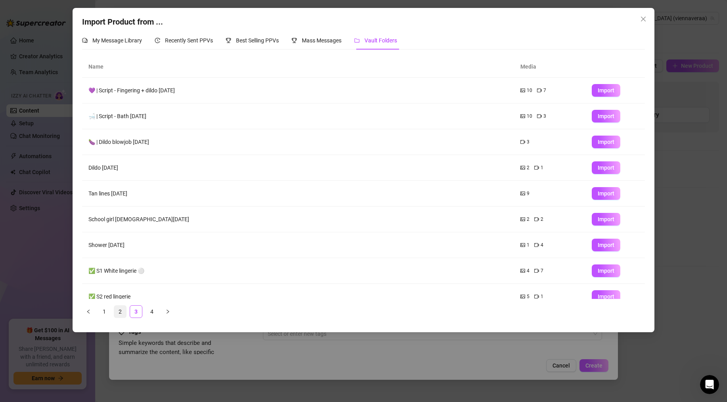
click at [124, 314] on link "2" at bounding box center [120, 312] width 12 height 12
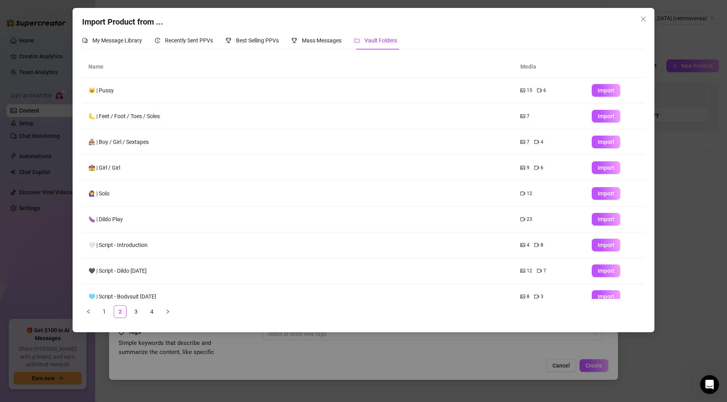
scroll to position [36, 0]
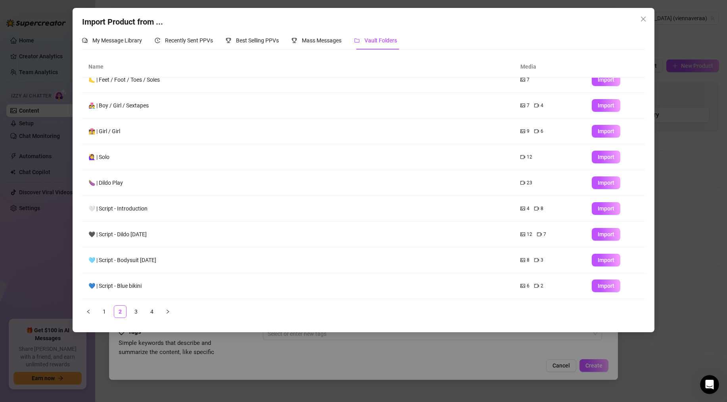
click at [111, 315] on ul "1 2 3 4" at bounding box center [363, 311] width 562 height 13
click at [106, 311] on link "1" at bounding box center [104, 312] width 12 height 12
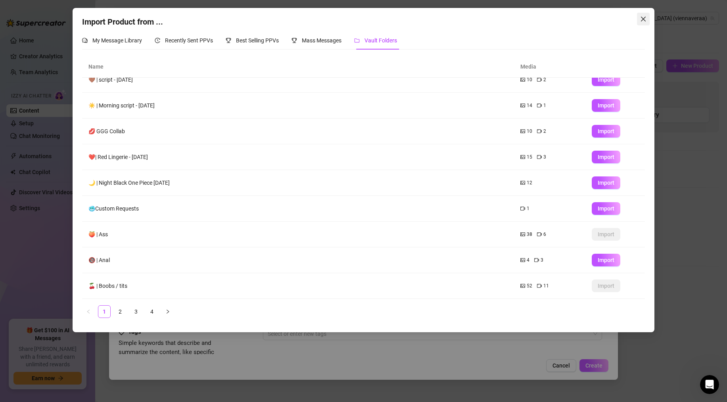
click at [548, 17] on icon "close" at bounding box center [643, 19] width 6 height 6
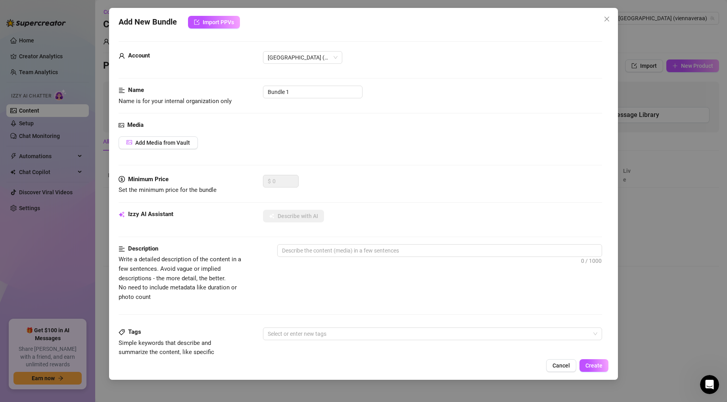
click at [189, 134] on div "Media Add Media from Vault" at bounding box center [360, 148] width 483 height 54
click at [183, 141] on span "Add Media from Vault" at bounding box center [162, 143] width 55 height 6
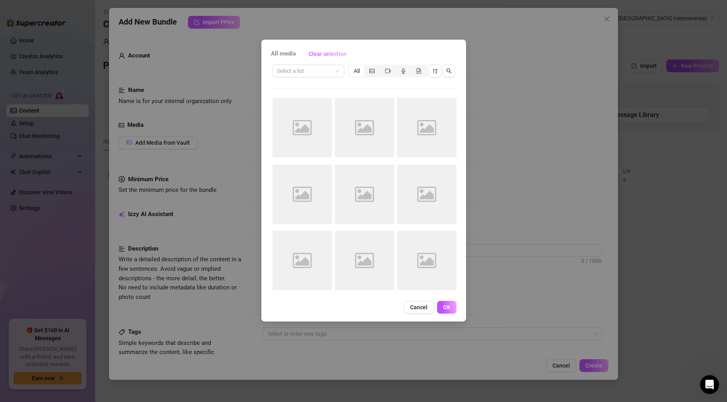
click at [301, 62] on div "All media Clear selection Select a list All Image placeholder Image placeholder…" at bounding box center [363, 181] width 205 height 282
click at [304, 67] on input "search" at bounding box center [305, 71] width 56 height 12
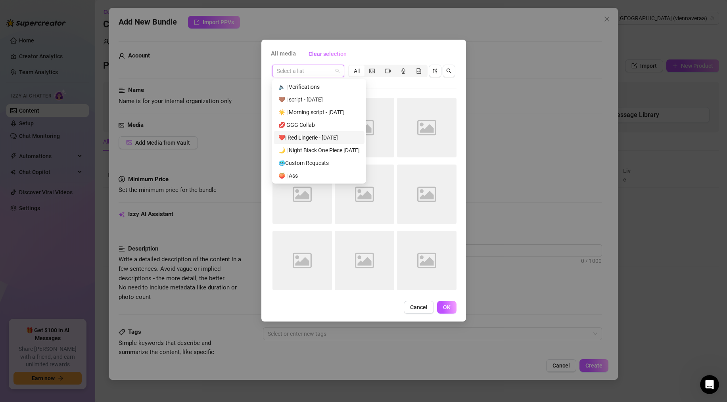
scroll to position [25, 0]
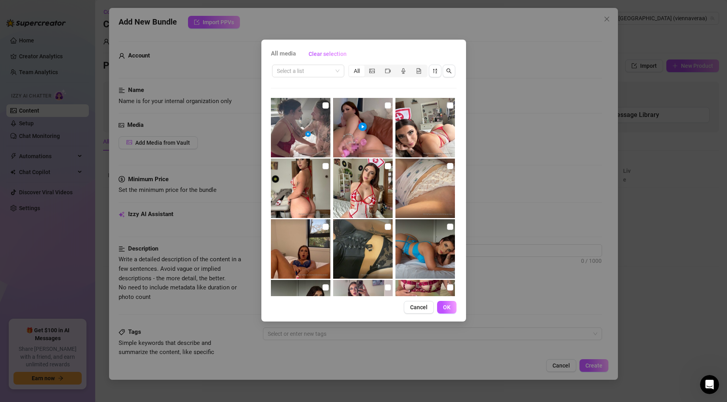
click at [467, 29] on div "All media Clear selection Select a list All 00:06 00:11 01:00 01:24 Cancel OK" at bounding box center [363, 201] width 727 height 402
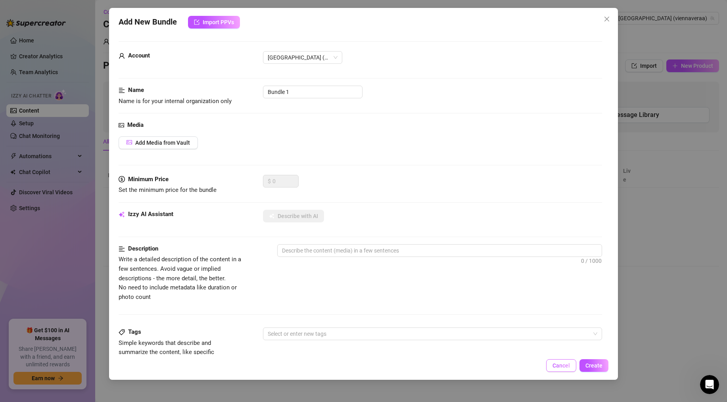
click at [548, 337] on span "Cancel" at bounding box center [560, 365] width 17 height 6
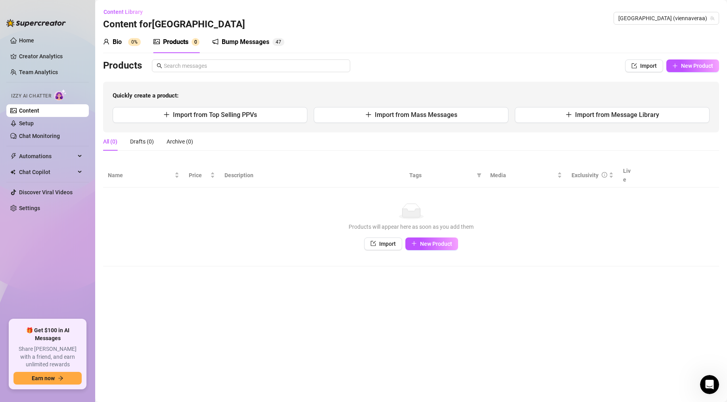
click at [122, 44] on div "Bio 0%" at bounding box center [122, 42] width 38 height 10
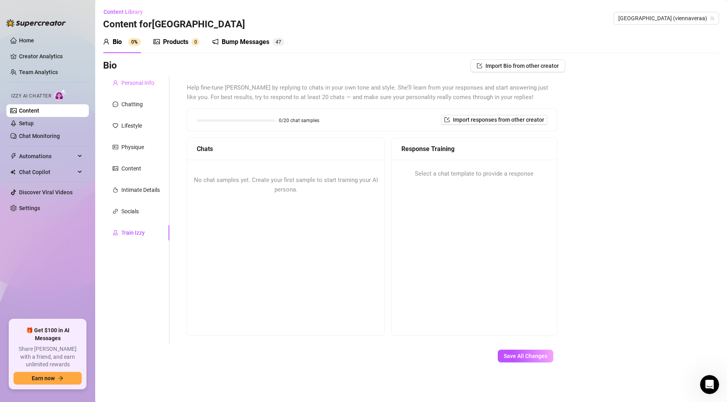
click at [121, 88] on div "Personal Info" at bounding box center [136, 82] width 66 height 15
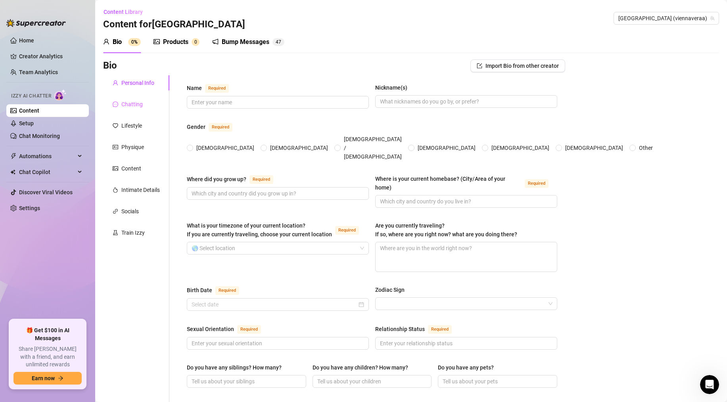
click at [111, 101] on div "Chatting" at bounding box center [136, 104] width 66 height 15
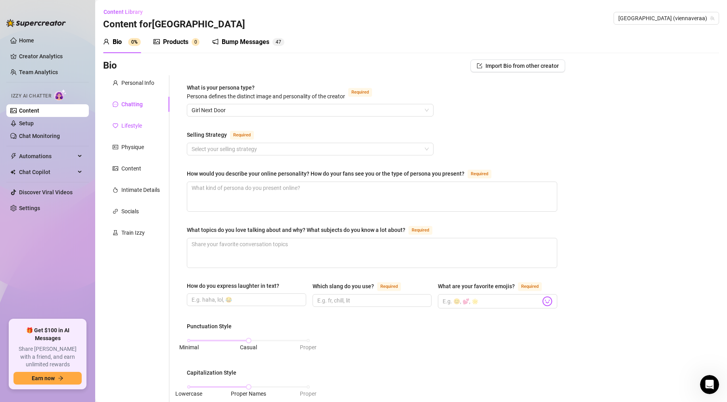
click at [134, 127] on div "Lifestyle" at bounding box center [131, 125] width 21 height 9
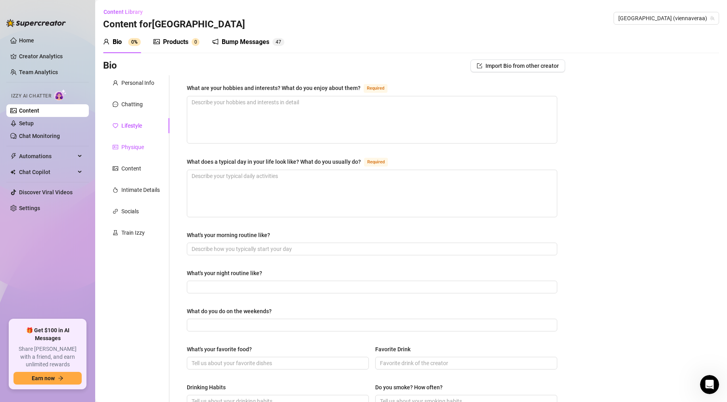
click at [132, 149] on div "Physique" at bounding box center [132, 147] width 23 height 9
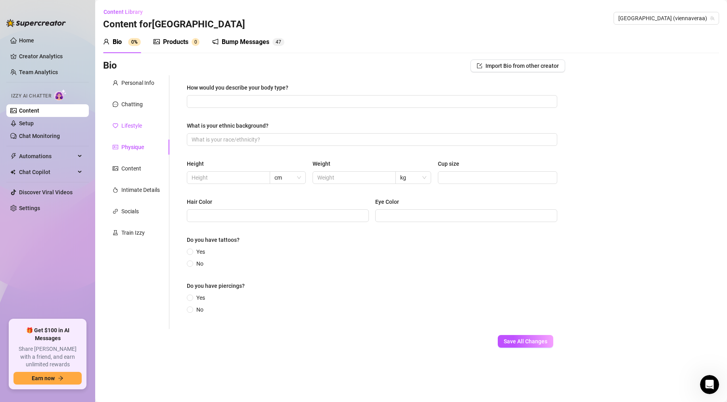
click at [119, 127] on div "Lifestyle" at bounding box center [127, 125] width 29 height 9
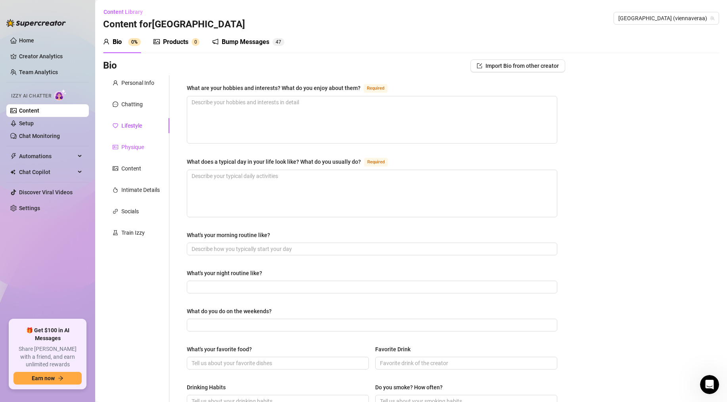
click at [140, 145] on div "Physique" at bounding box center [132, 147] width 23 height 9
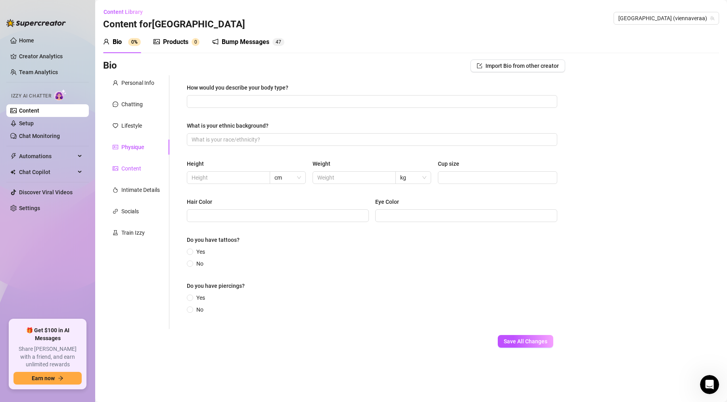
click at [126, 165] on div "Content" at bounding box center [131, 168] width 20 height 9
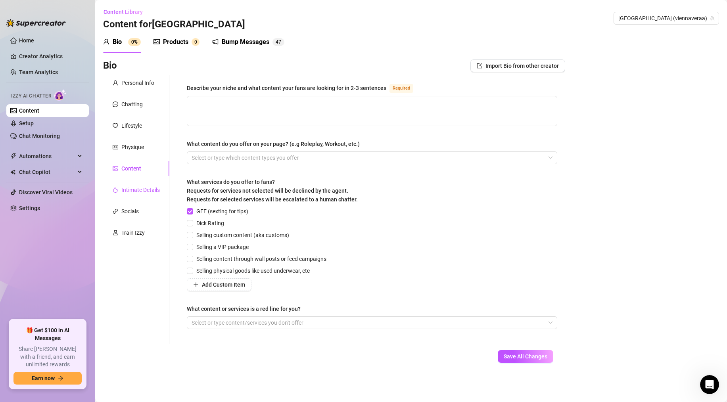
click at [138, 192] on div "Intimate Details" at bounding box center [140, 190] width 38 height 9
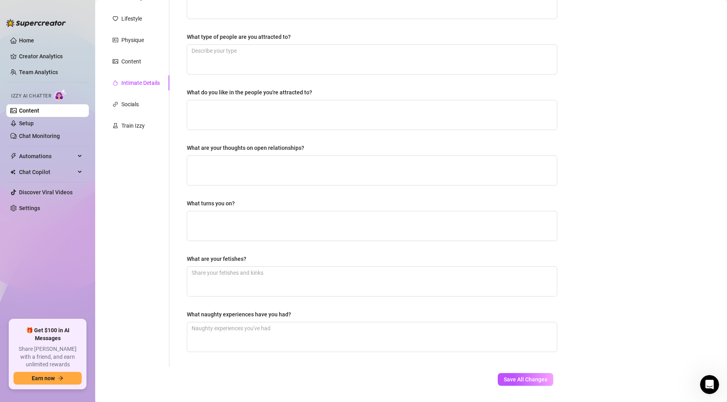
scroll to position [128, 0]
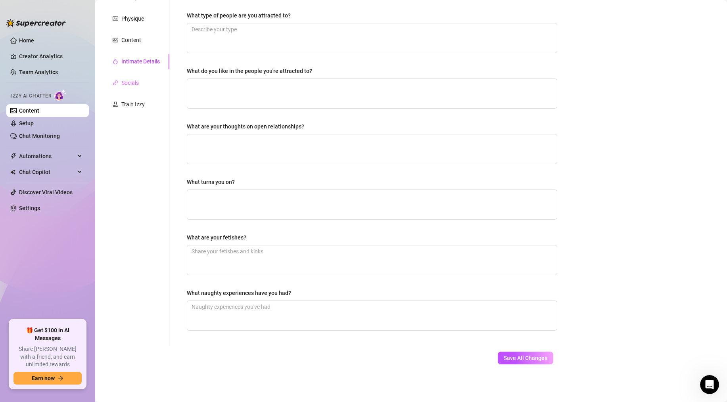
click at [140, 86] on div "Socials" at bounding box center [136, 82] width 66 height 15
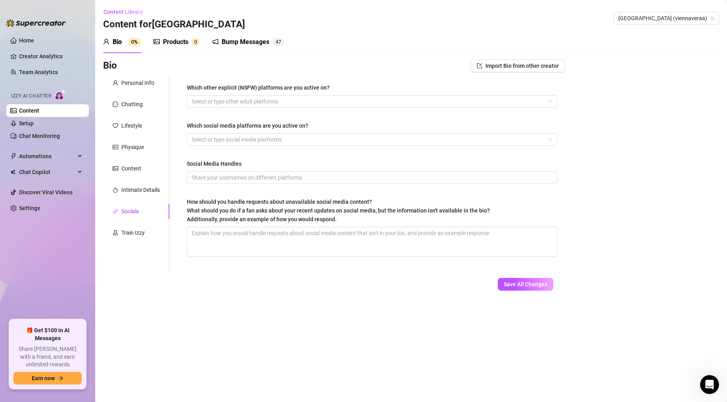
scroll to position [0, 0]
click at [168, 42] on div "Products" at bounding box center [175, 42] width 25 height 10
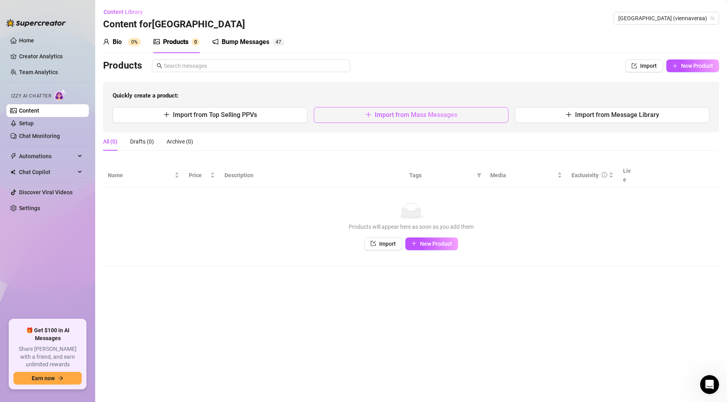
click at [369, 113] on icon "plus" at bounding box center [368, 114] width 6 height 6
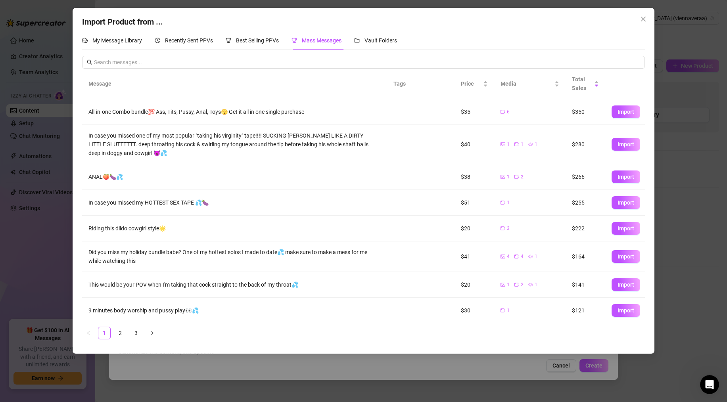
click at [548, 290] on div "Import Product from ... My Message Library Recently Sent PPVs Best Selling PPVs…" at bounding box center [363, 201] width 727 height 402
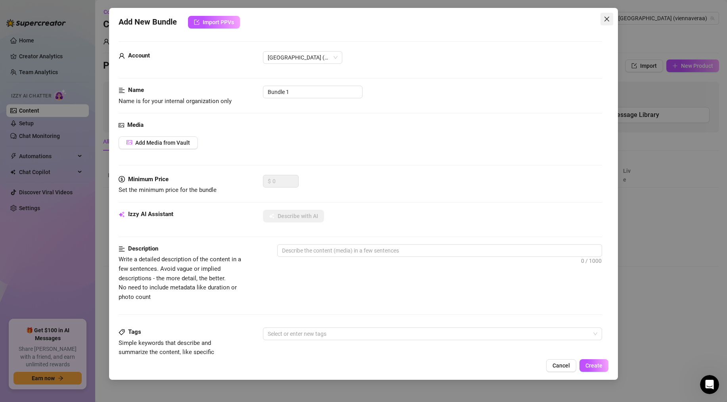
click at [548, 21] on icon "close" at bounding box center [606, 19] width 6 height 6
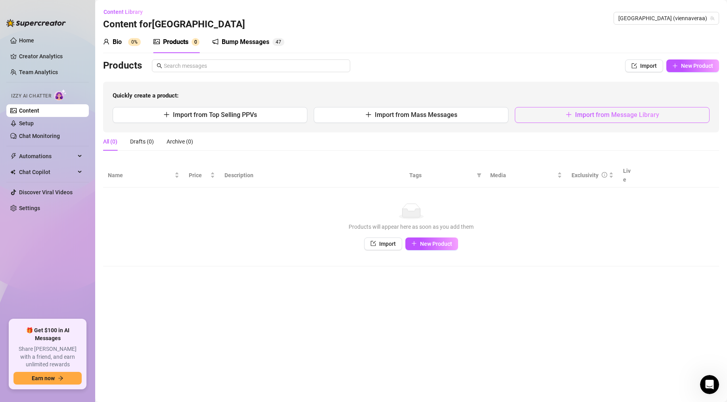
click at [548, 112] on span "Import from Message Library" at bounding box center [617, 115] width 84 height 8
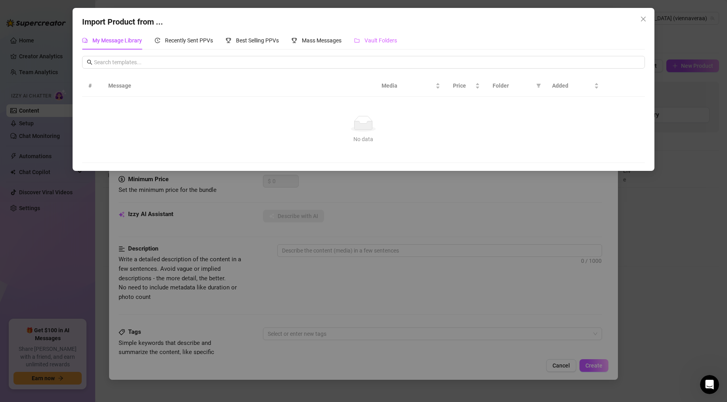
click at [370, 33] on div "Vault Folders" at bounding box center [375, 40] width 43 height 18
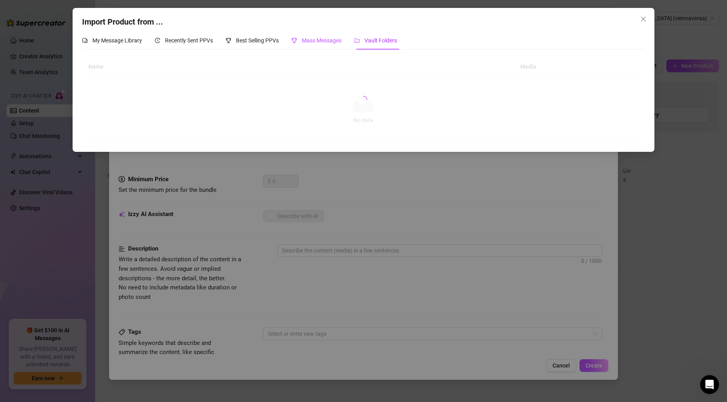
click at [328, 42] on span "Mass Messages" at bounding box center [322, 40] width 40 height 6
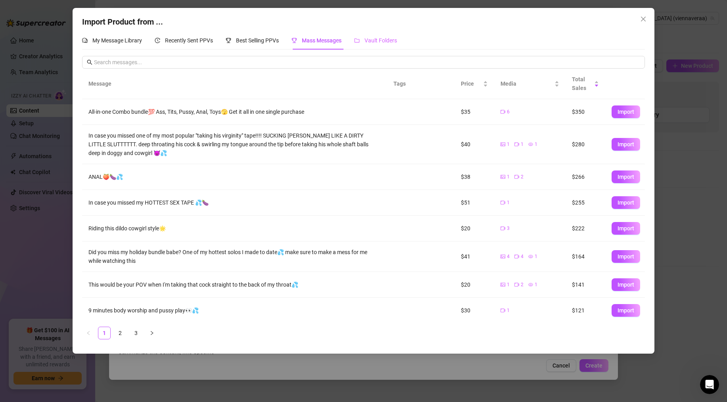
click at [397, 49] on div "Vault Folders" at bounding box center [375, 40] width 43 height 18
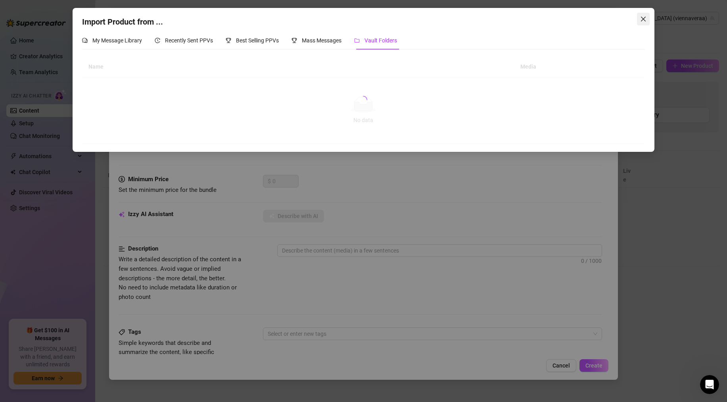
click at [548, 13] on button "Close" at bounding box center [643, 19] width 13 height 13
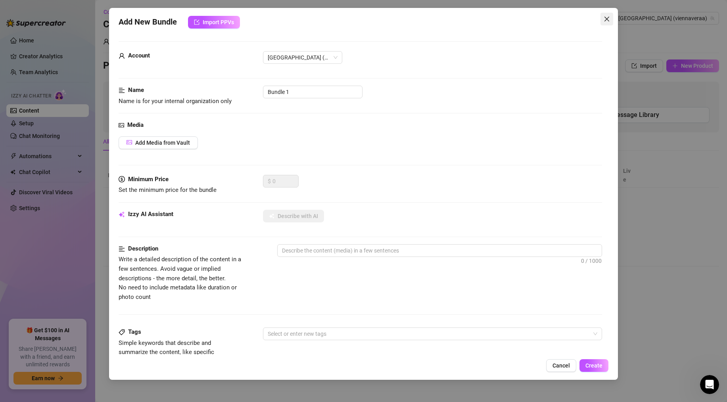
click at [548, 17] on span "Close" at bounding box center [606, 19] width 13 height 6
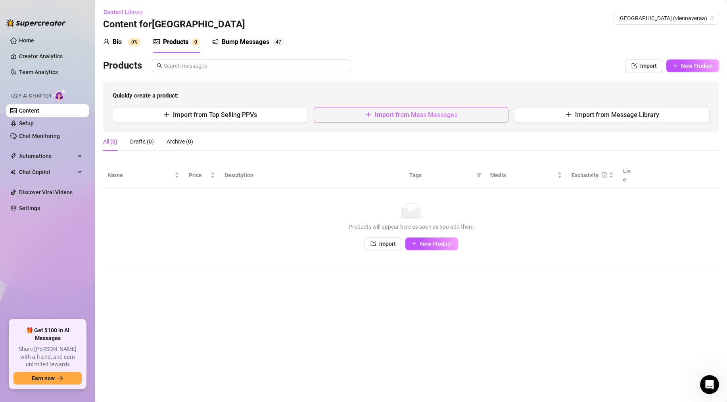
click at [393, 107] on button "Import from Mass Messages" at bounding box center [411, 115] width 195 height 16
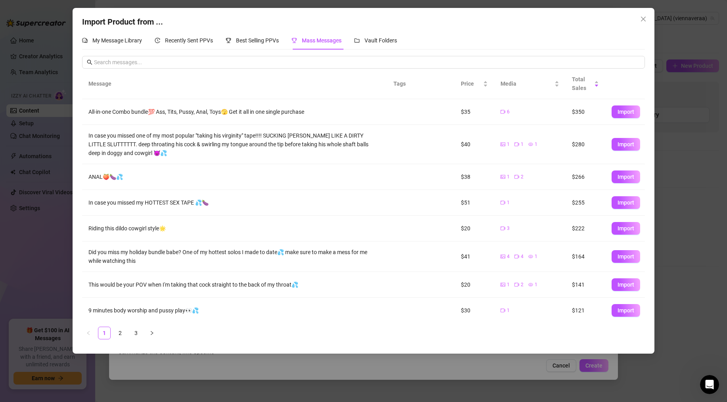
click at [362, 29] on div "Import Product from ... My Message Library Recently Sent PPVs Best Selling PPVs…" at bounding box center [363, 181] width 581 height 346
click at [364, 31] on div "Vault Folders" at bounding box center [375, 40] width 43 height 18
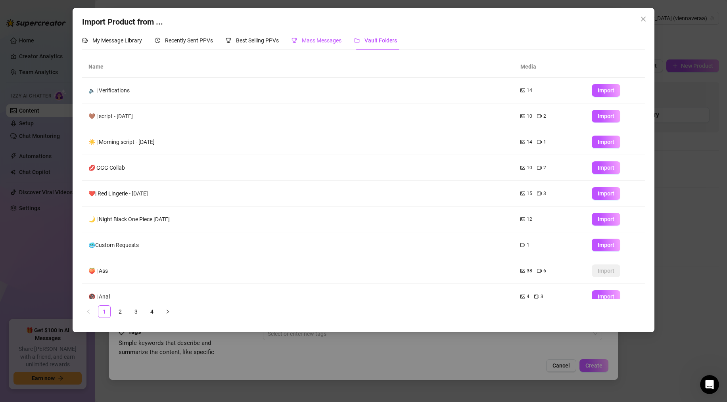
click at [297, 41] on icon "trophy" at bounding box center [294, 41] width 6 height 6
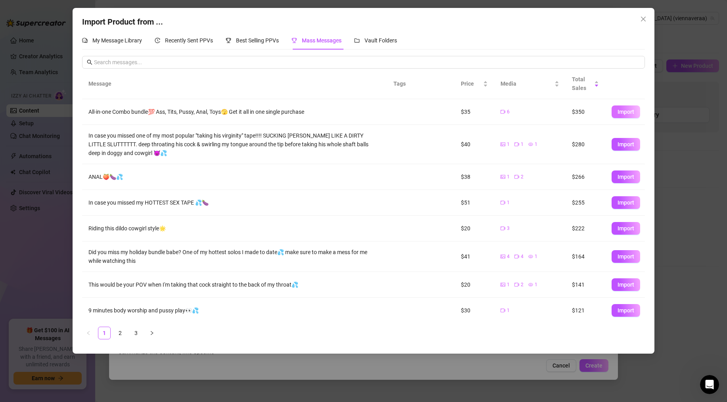
click at [548, 109] on span "Import" at bounding box center [625, 112] width 17 height 6
type textarea "All-in-one Combo bundle💯 Ass, Tits, Pussy, Anal, Toys🫣 Get it all in one single…"
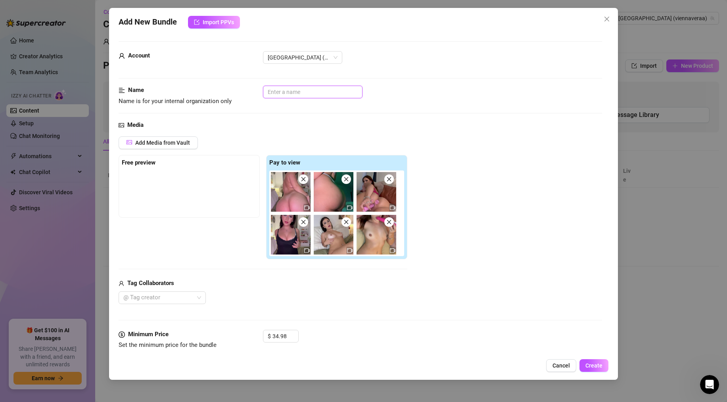
click at [281, 90] on input "text" at bounding box center [313, 92] width 100 height 13
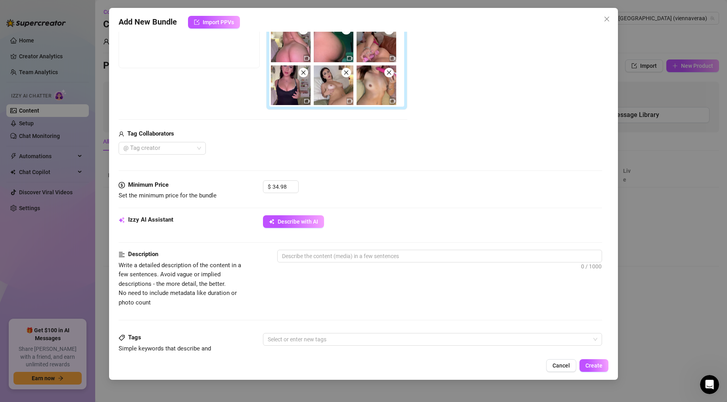
scroll to position [150, 0]
type input "mass message 1"
click at [333, 258] on textarea at bounding box center [440, 255] width 324 height 12
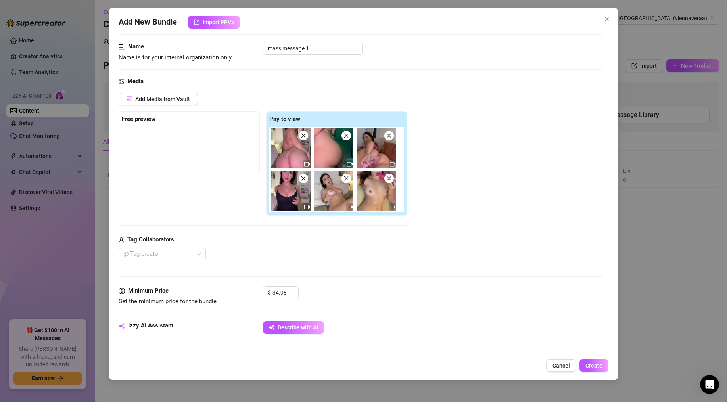
scroll to position [23, 0]
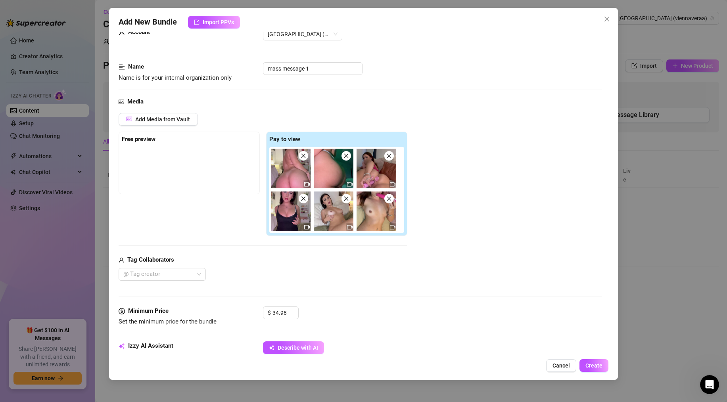
click at [282, 164] on img at bounding box center [291, 169] width 40 height 40
click at [297, 172] on img at bounding box center [291, 169] width 40 height 40
click at [302, 184] on img at bounding box center [291, 169] width 40 height 40
click at [303, 184] on div at bounding box center [306, 184] width 7 height 8
click at [334, 181] on img at bounding box center [334, 169] width 40 height 40
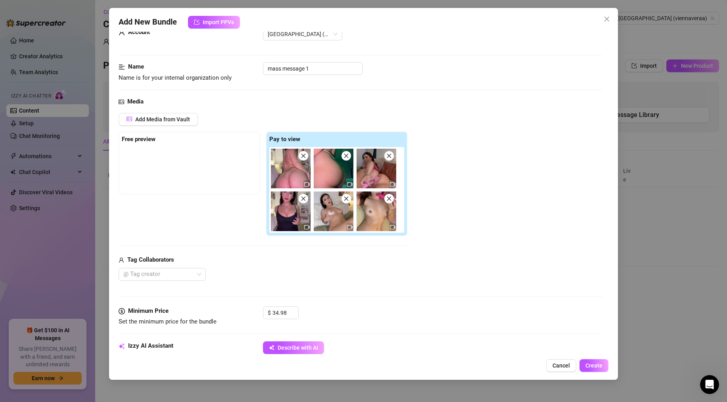
click at [347, 180] on div at bounding box center [349, 184] width 7 height 8
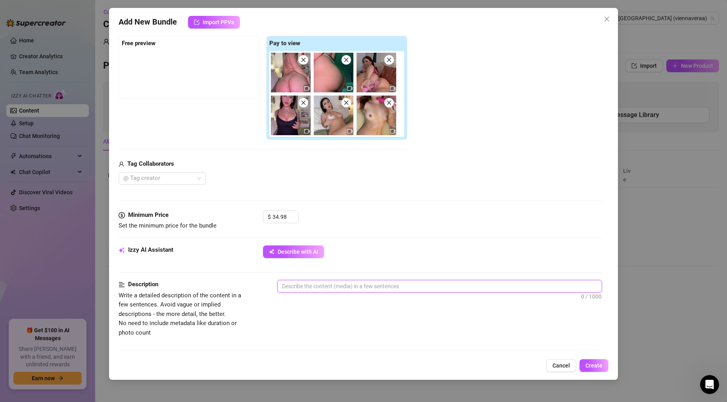
scroll to position [123, 0]
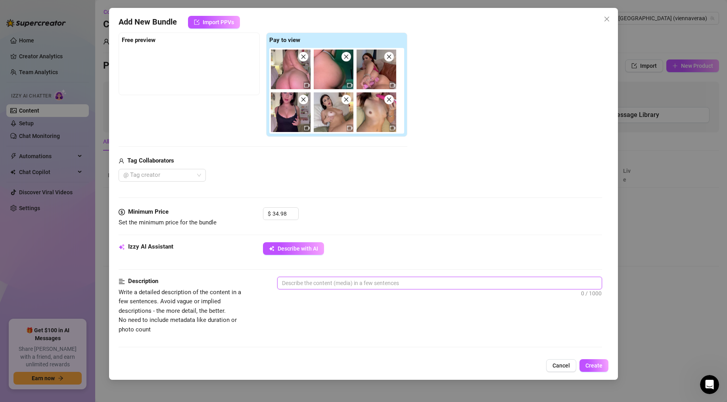
type textarea "M"
type textarea "Me"
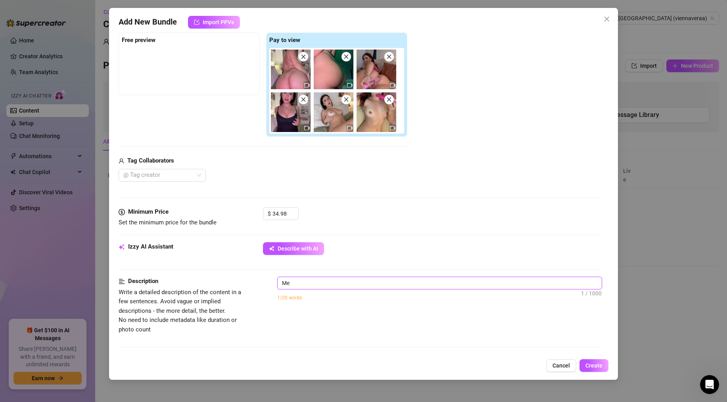
type textarea "Me"
type textarea "Me s"
type textarea "Me sh"
type textarea "Me sho"
type textarea "Me show"
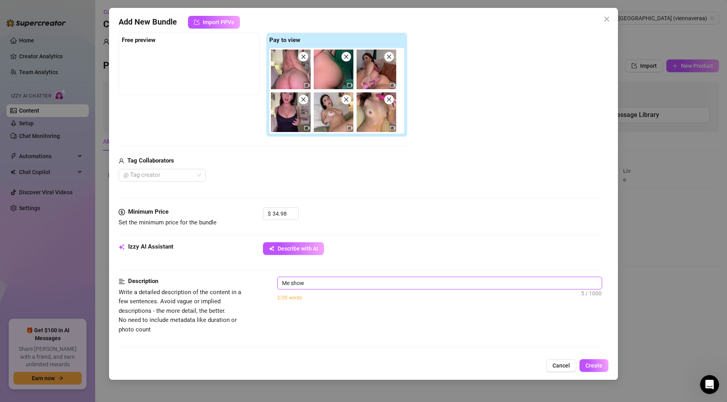
type textarea "Me showi"
type textarea "Me showin"
type textarea "Me showing"
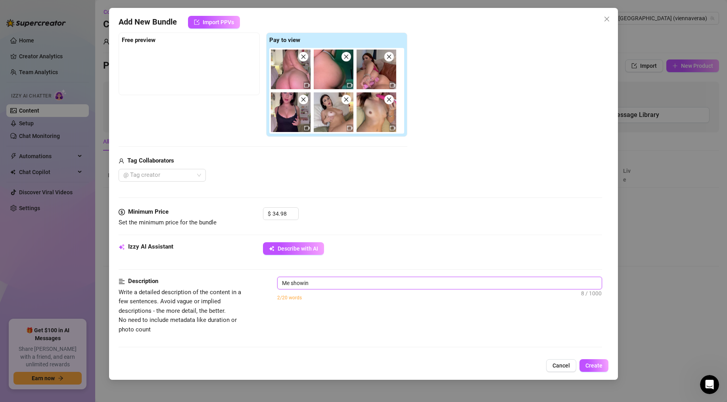
type textarea "Me showing"
type textarea "Me showing m"
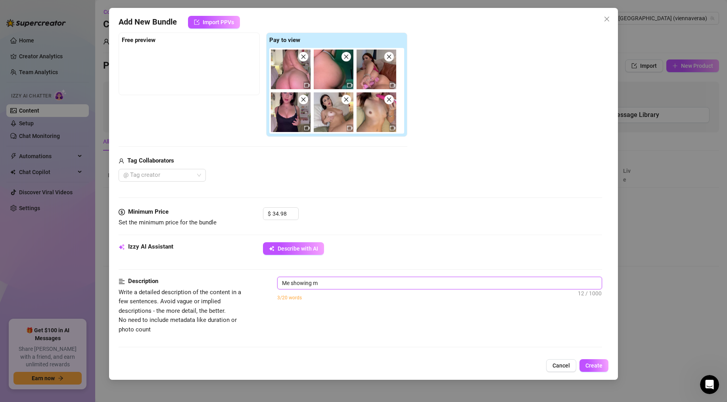
type textarea "Me showing"
type textarea "Me showing m"
type textarea "Me showing my"
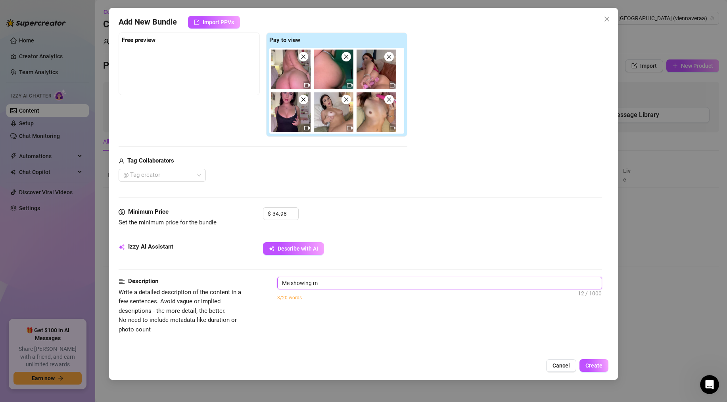
type textarea "Me showing my"
type textarea "Me showing my a"
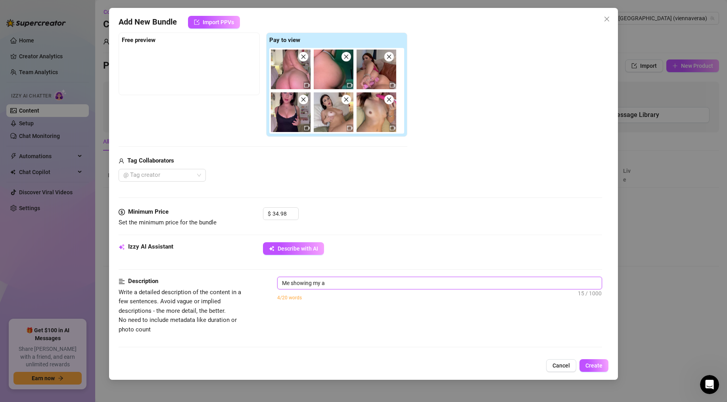
type textarea "Me showing my as"
type textarea "Me showing my ass"
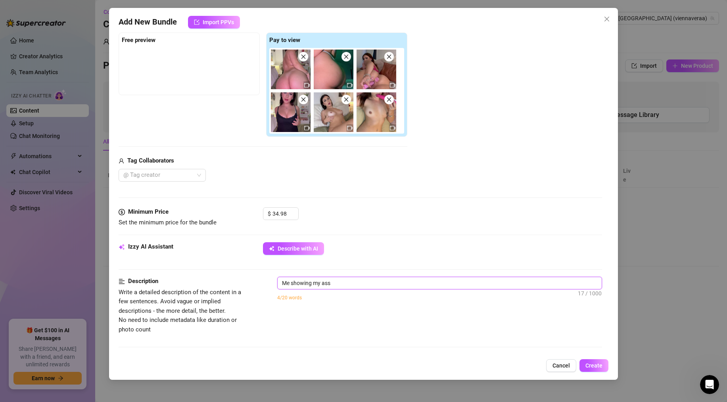
type textarea "Me showing my ass"
type textarea "Me showing my as"
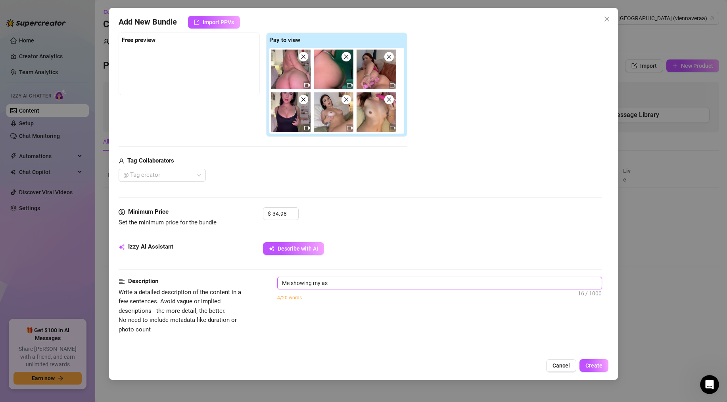
type textarea "Me showing my ass"
type textarea "Me showing my ass q"
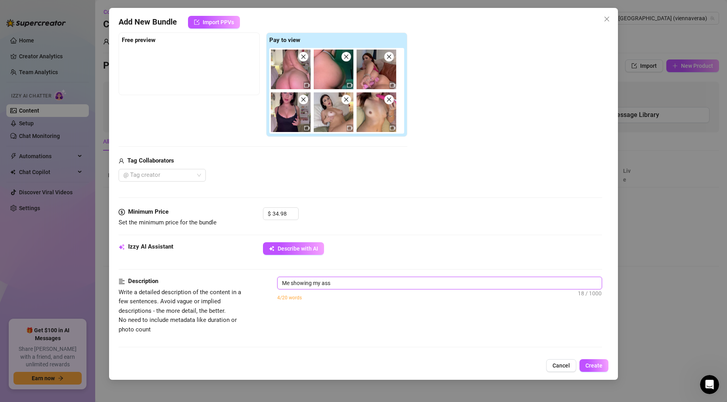
type textarea "Me showing my ass q"
type textarea "Me showing my ass qn"
type textarea "Me showing my ass q"
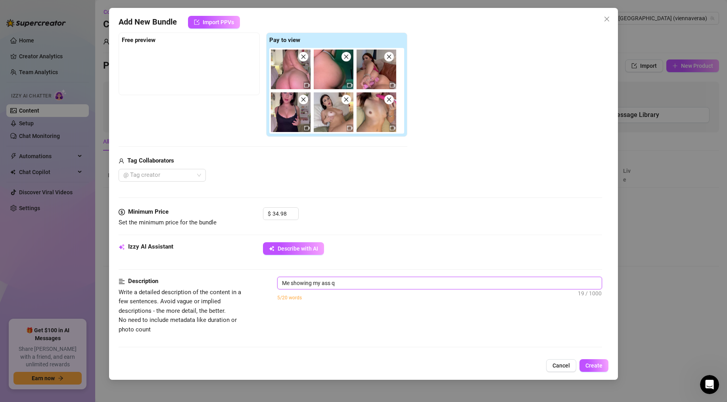
type textarea "Me showing my ass"
type textarea "Me showing my ass a"
type textarea "Me showing my ass an"
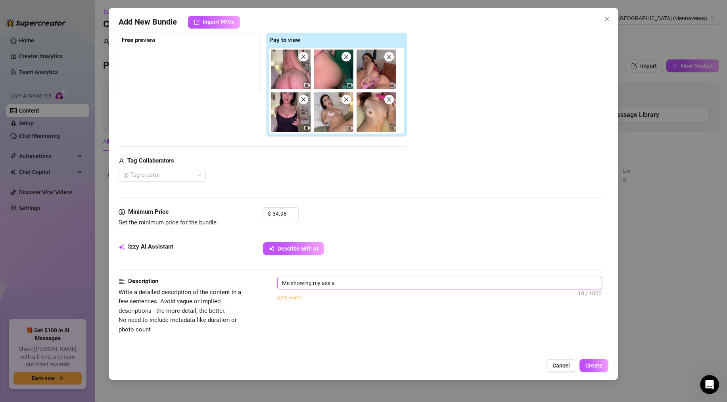
type textarea "Me showing my ass an"
type textarea "Me showing my ass and"
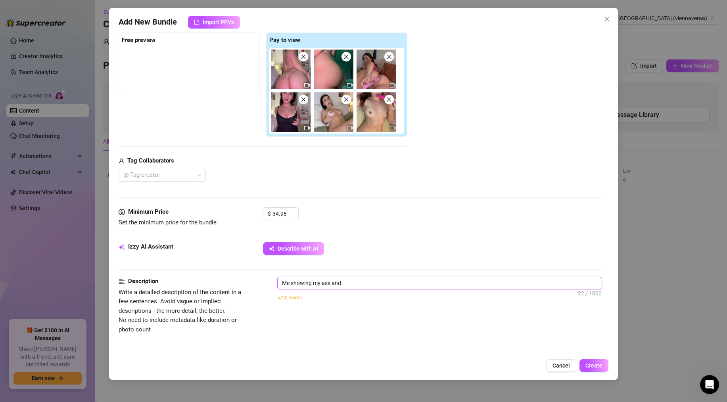
type textarea "Me showing my ass and a"
type textarea "Me showing my ass and an"
type textarea "Me showing my ass and ana"
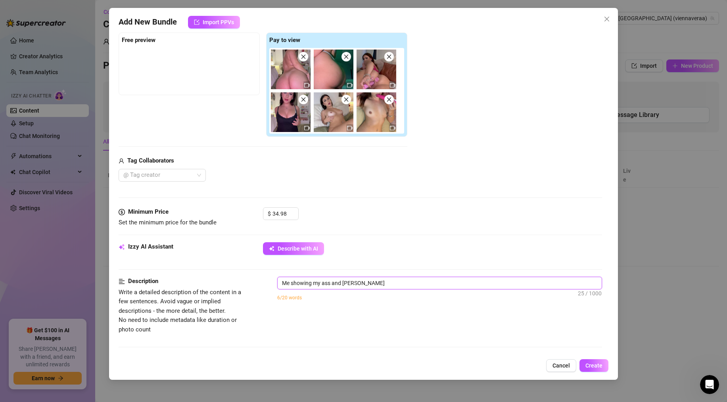
type textarea "Me showing my ass and anan"
type textarea "Me showing my ass and ana"
type textarea "Me showing my ass and anal"
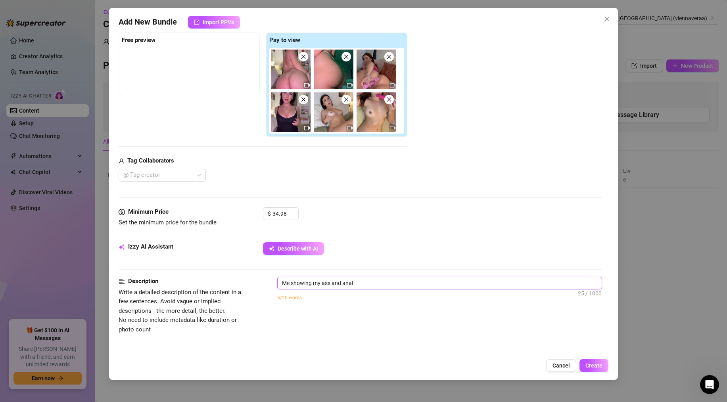
type textarea "Me showing my ass and anal"
type textarea "Me showing my ass and anal v"
type textarea "Me showing my ass and anal vi"
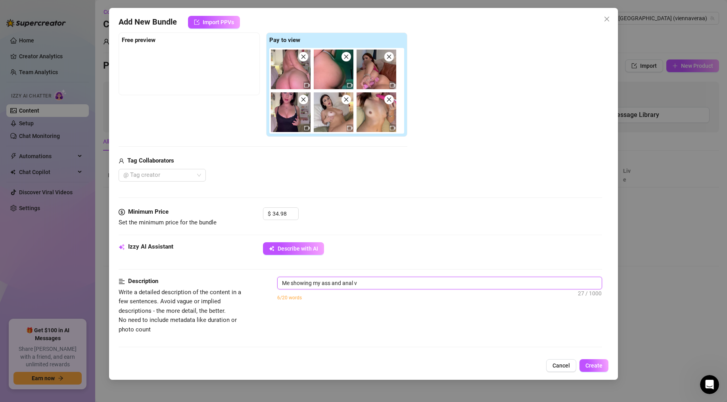
type textarea "Me showing my ass and anal vi"
type textarea "Me showing my ass and anal vid"
type textarea "Me showing my ass and anal vide"
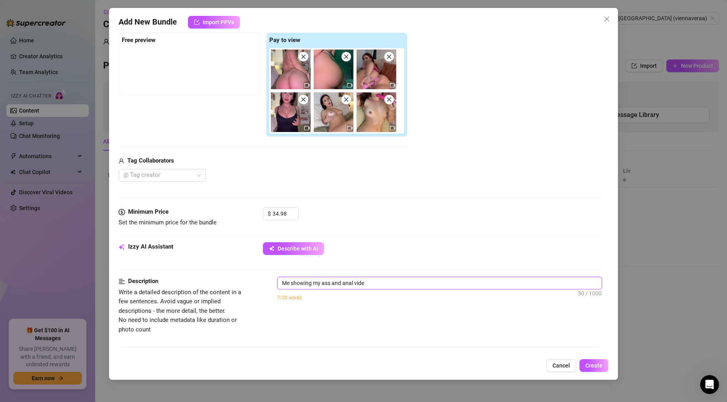
type textarea "Me showing my ass and anal video"
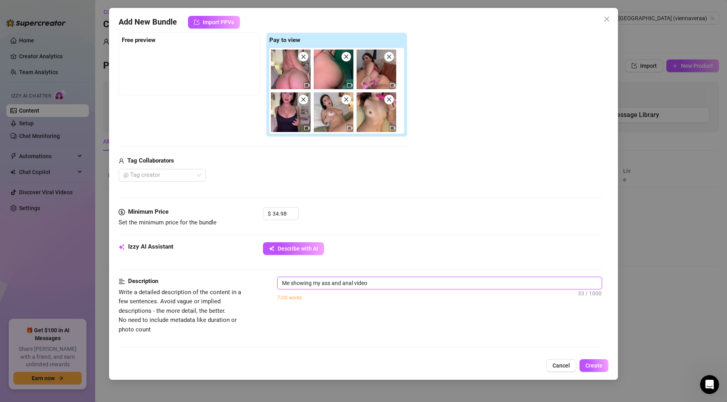
type textarea "Me showing my ass and anal video"
type textarea "Me showing my ass and anal video w"
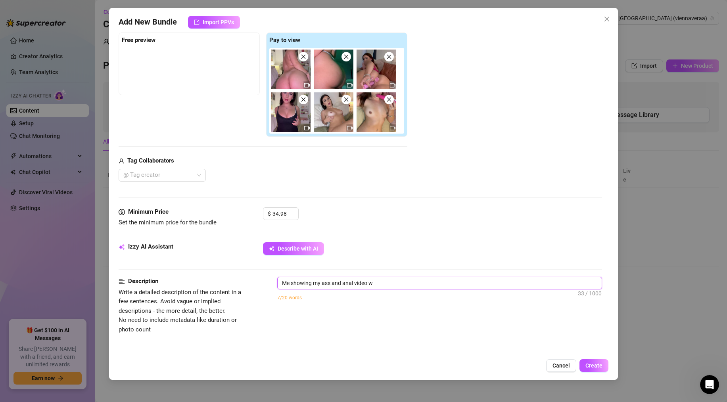
type textarea "Me showing my ass and anal video wi"
type textarea "Me showing my ass and anal video wit"
type textarea "Me showing my ass and anal video with"
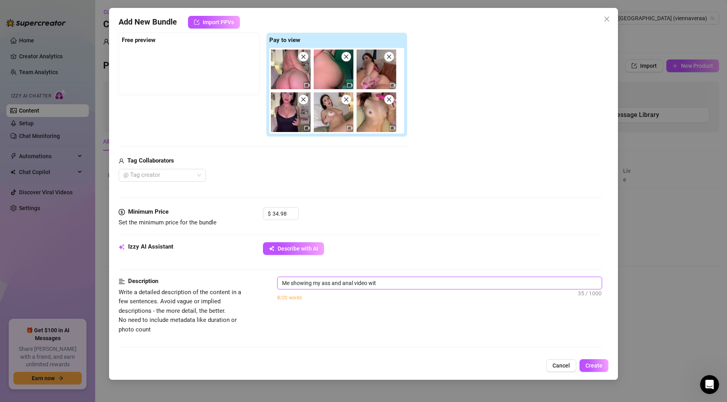
type textarea "Me showing my ass and anal video with"
type textarea "Me showing my ass and anal video with d"
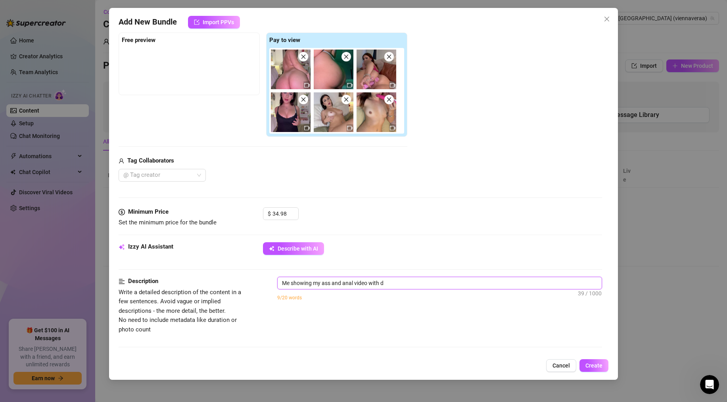
type textarea "Me showing my ass and anal video with di"
type textarea "Me showing my ass and anal video with dil"
type textarea "Me showing my ass and anal video with dild"
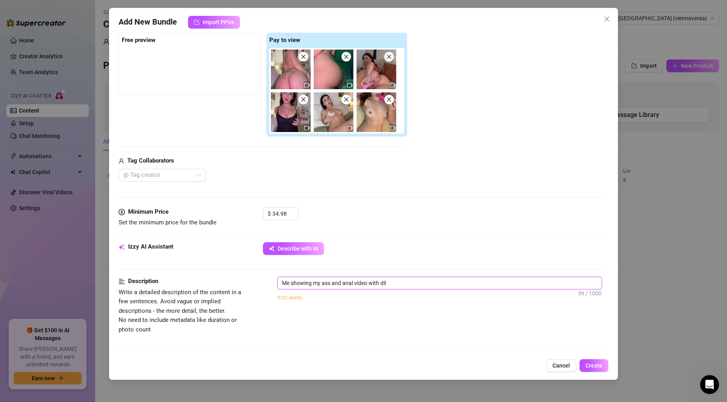
type textarea "Me showing my ass and anal video with dild"
type textarea "Me showing my ass and anal video with dildo"
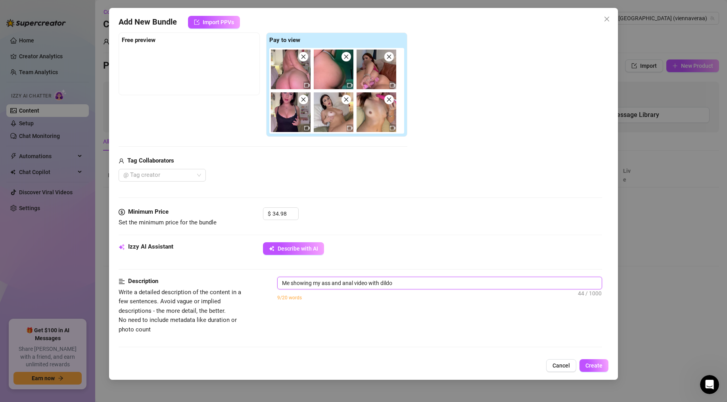
type textarea "Me showing my ass and anal video with dildo w"
type textarea "Me showing my ass and anal video with dildo wi"
type textarea "Me showing my ass and anal video with dildo wit"
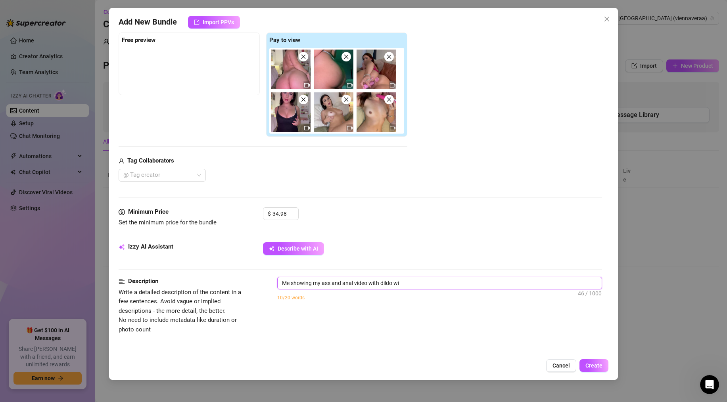
type textarea "Me showing my ass and anal video with dildo wit"
type textarea "Me showing my ass and anal video with dildo with"
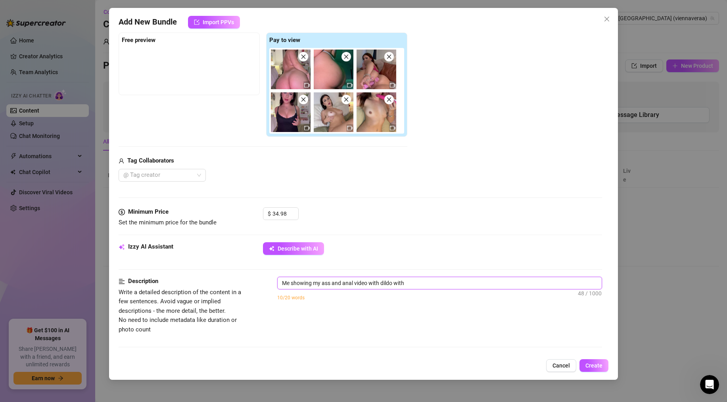
type textarea "Me showing my ass and anal video with dildo with s"
type textarea "Me showing my ass and anal video with dildo with su"
type textarea "Me showing my ass and anal video with dildo with suc"
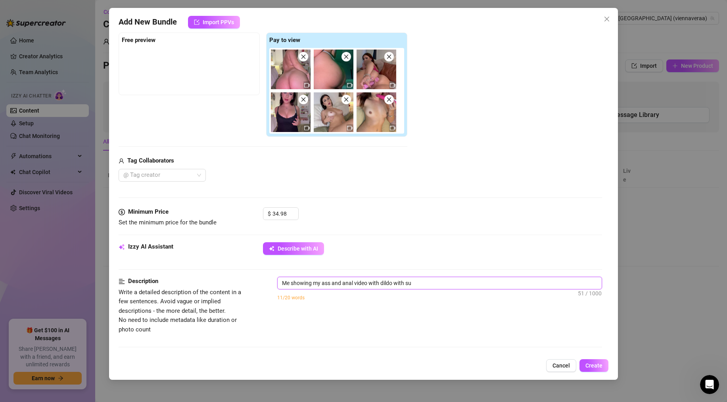
type textarea "Me showing my ass and anal video with dildo with suc"
type textarea "Me showing my ass and anal video with dildo with suck"
type textarea "Me showing my ass and anal video with dildo with sucki"
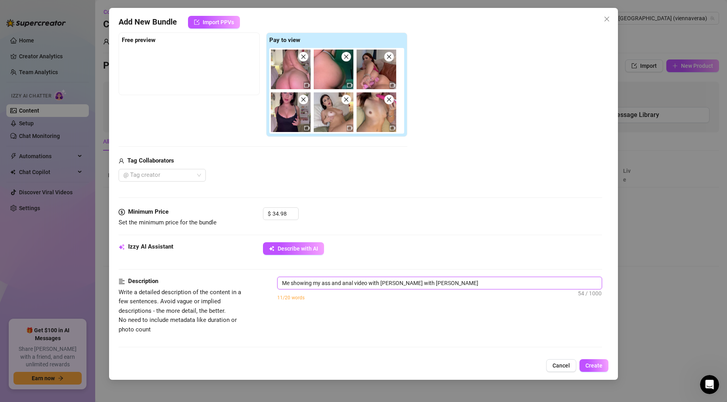
type textarea "Me showing my ass and anal video with dildo with suckin"
type textarea "Me showing my ass and anal video with dildo with sucking"
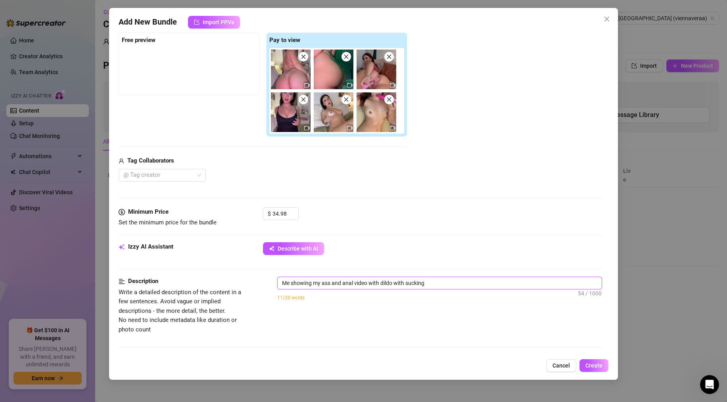
type textarea "Me showing my ass and anal video with dildo with sucking"
type textarea "Me showing my ass and anal video with dildo with sucking t"
type textarea "Me showing my ass and anal video with dildo with sucking tj"
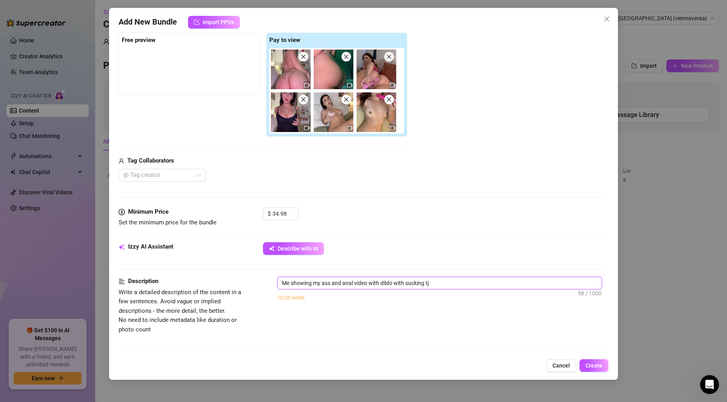
type textarea "Me showing my ass and anal video with dildo with sucking tje"
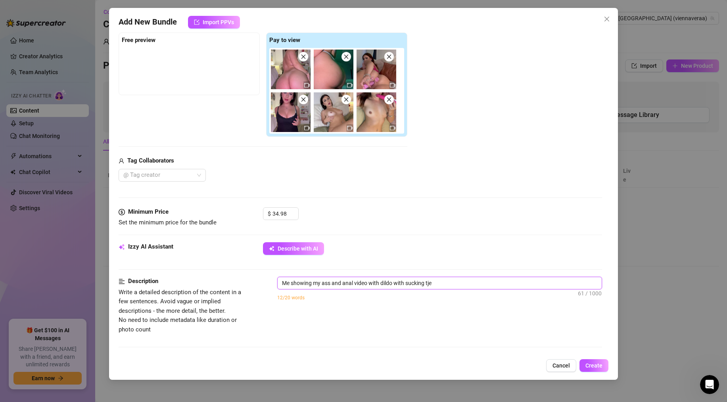
type textarea "Me showing my ass and anal video with dildo with sucking tje"
type textarea "Me showing my ass and anal video with dildo with sucking tj"
type textarea "Me showing my ass and anal video with dildo with sucking t"
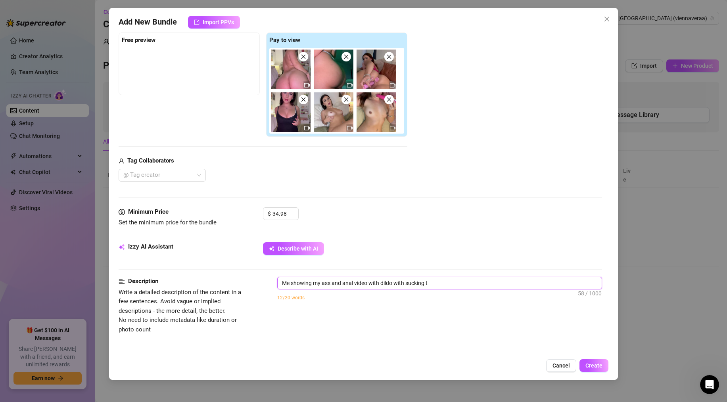
type textarea "Me showing my ass and anal video with dildo with sucking"
type textarea "Me showing my ass and anal video with dildo with sucking t"
type textarea "Me showing my ass and anal video with dildo with sucking th"
type textarea "Me showing my ass and anal video with dildo with sucking the"
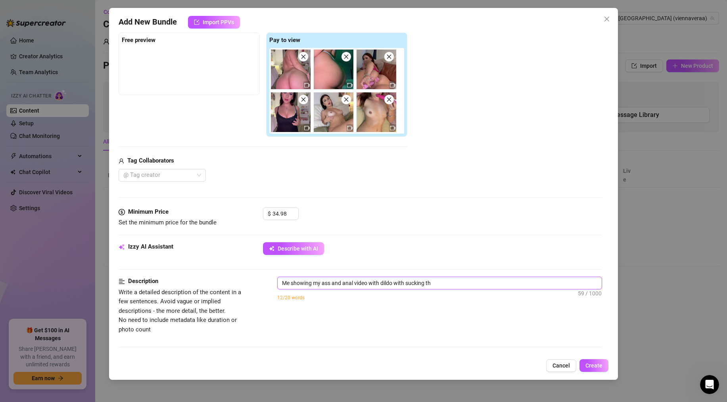
type textarea "Me showing my ass and anal video with dildo with sucking the"
type textarea "Me showing my ass and anal video with dildo with sucking the d"
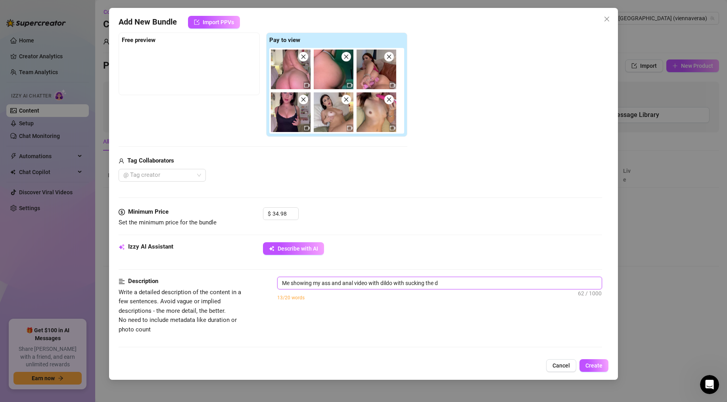
type textarea "Me showing my ass and anal video with dildo with sucking the di"
type textarea "Me showing my ass and anal video with dildo with sucking the dil"
type textarea "Me showing my ass and anal video with dildo with sucking the dild"
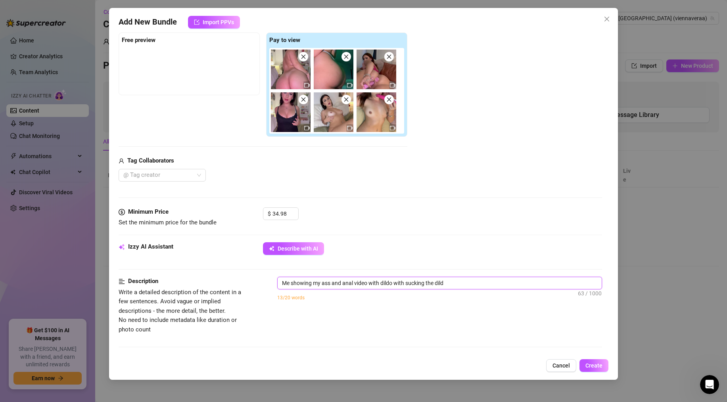
type textarea "Me showing my ass and anal video with dildo with sucking the dildo"
click at [330, 282] on textarea "Me showing my ass and anal video with dildo with sucking the dildo" at bounding box center [440, 283] width 324 height 12
type textarea "Me showing my ass and anal video with dildo with sucking the dildo"
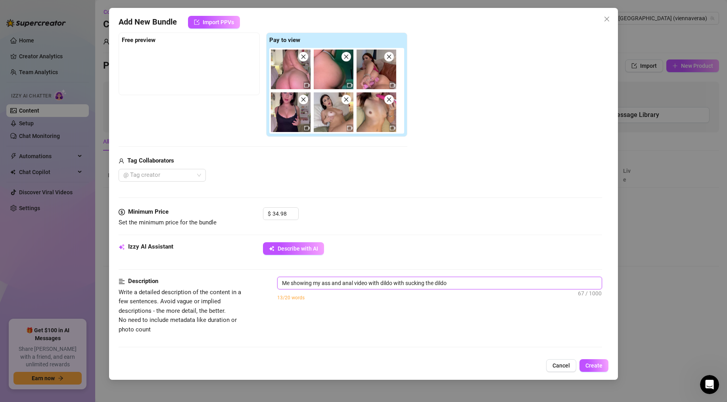
type textarea "Me showing my ass and anal video with dildo with sucking the dildo"
type textarea "Me showing my ass a and anal video with dildo with sucking the dildo"
type textarea "Me showing my ass an and anal video with dildo with sucking the dildo"
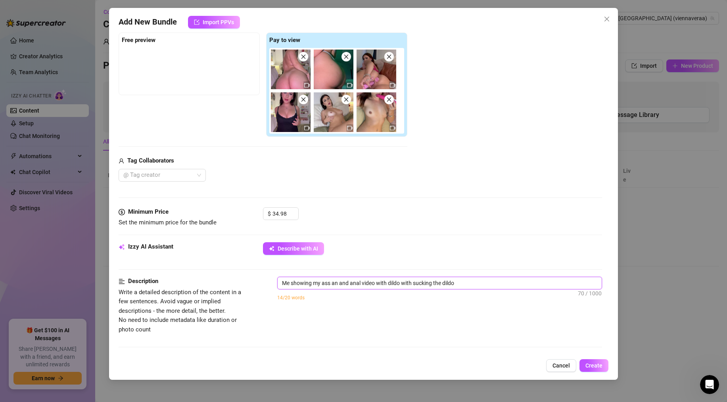
type textarea "Me showing my ass and and anal video with dildo with sucking the dildo"
type textarea "Me showing my ass and t and anal video with dildo with sucking the dildo"
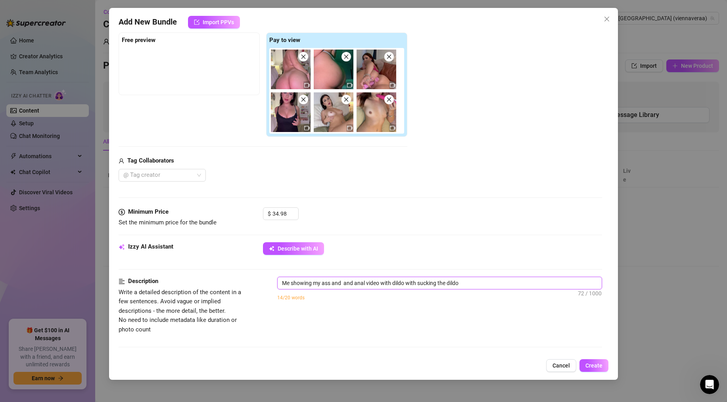
type textarea "Me showing my ass and t and anal video with dildo with sucking the dildo"
type textarea "Me showing my ass and ti and anal video with dildo with sucking the dildo"
type textarea "Me showing my ass and tit and anal video with dildo with sucking the dildo"
type textarea "Me showing my ass and tits and anal video with dildo with sucking the dildo"
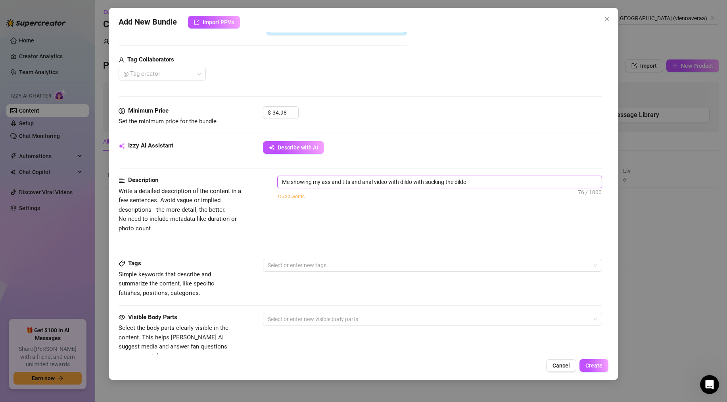
scroll to position [228, 0]
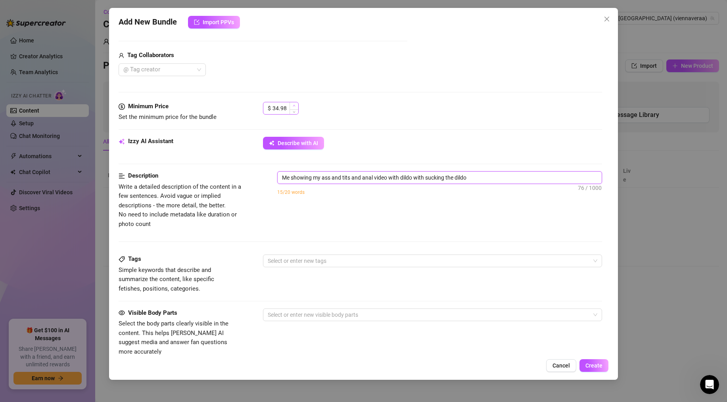
type textarea "Me showing my ass and tits and anal video with dildo with sucking the dildo"
click at [291, 104] on span "Increase Value" at bounding box center [293, 105] width 9 height 7
type input "3"
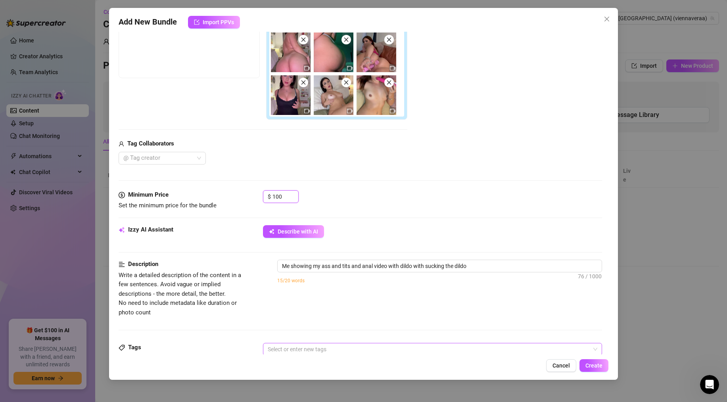
scroll to position [397, 0]
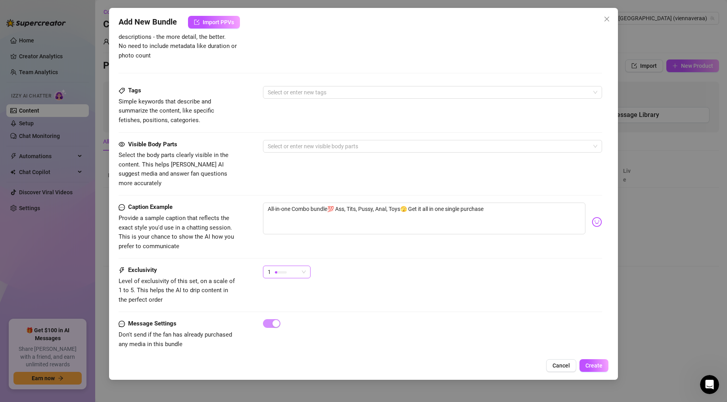
click at [308, 266] on div "1" at bounding box center [287, 272] width 48 height 13
type input "100"
click at [296, 328] on span "5 - Most Exclusive 🔥" at bounding box center [295, 329] width 52 height 9
click at [548, 337] on button "Create" at bounding box center [593, 365] width 29 height 13
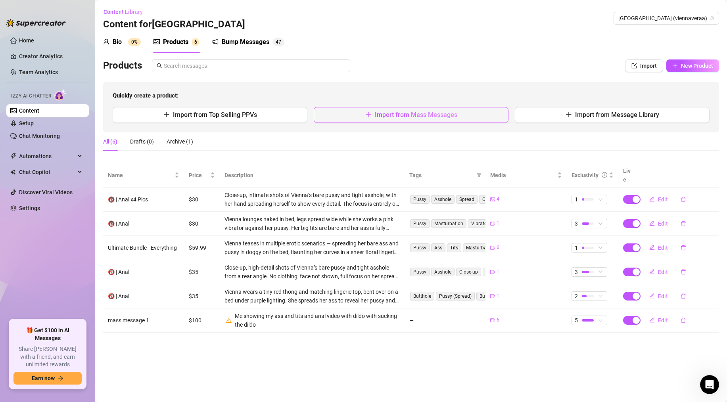
click at [392, 111] on span "Import from Mass Messages" at bounding box center [416, 115] width 82 height 8
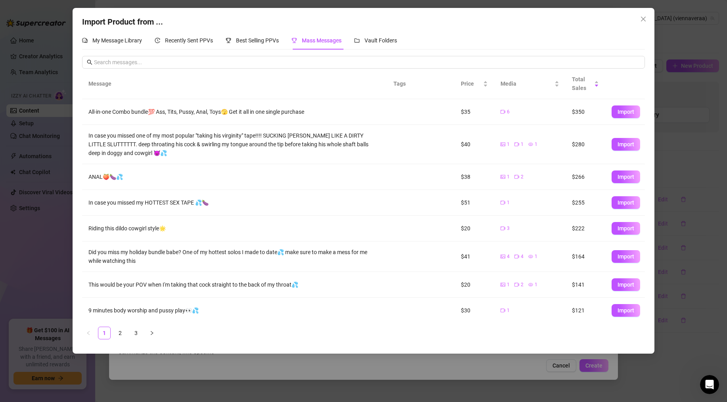
click at [548, 75] on div "Import Product from ... My Message Library Recently Sent PPVs Best Selling PPVs…" at bounding box center [363, 201] width 727 height 402
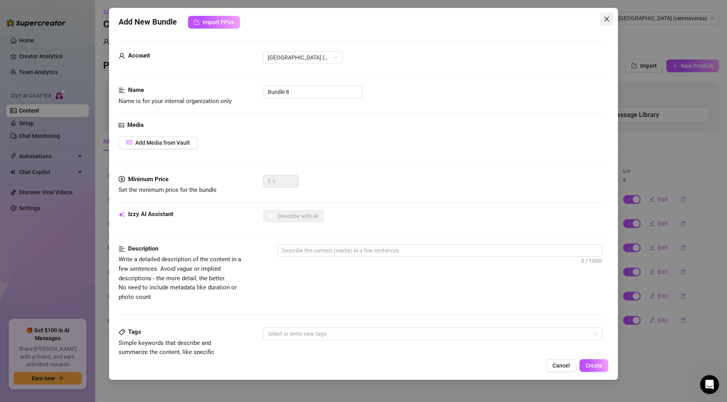
click at [548, 21] on icon "close" at bounding box center [606, 19] width 6 height 6
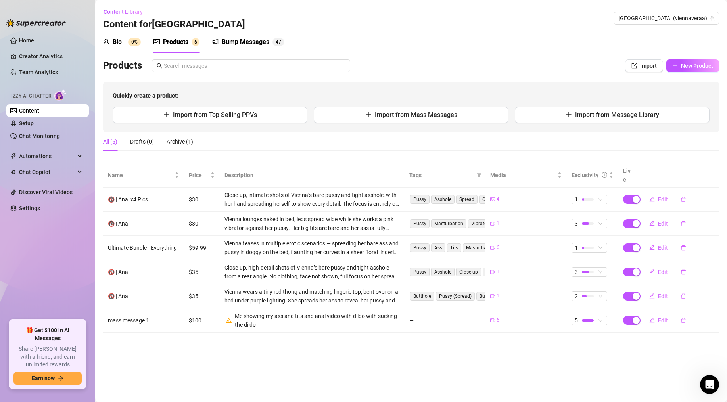
click at [168, 41] on div "Products" at bounding box center [175, 42] width 25 height 10
click at [548, 317] on span "Edit" at bounding box center [663, 320] width 10 height 6
type textarea "All-in-one Combo bundle💯 Ass, Tits, Pussy, Anal, Toys🫣 Get it all in one single…"
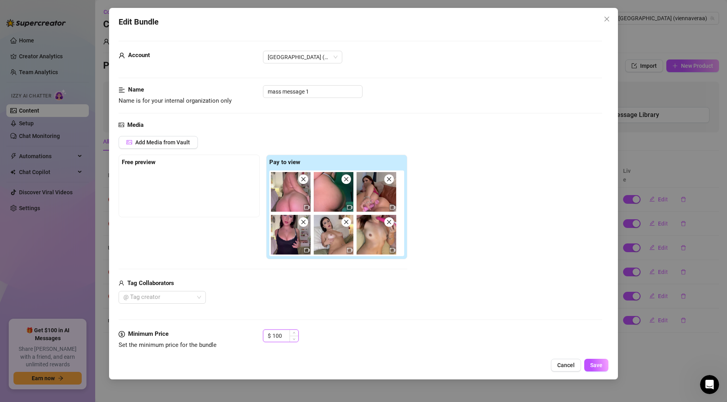
click at [287, 333] on input "100" at bounding box center [285, 336] width 26 height 12
type input "1"
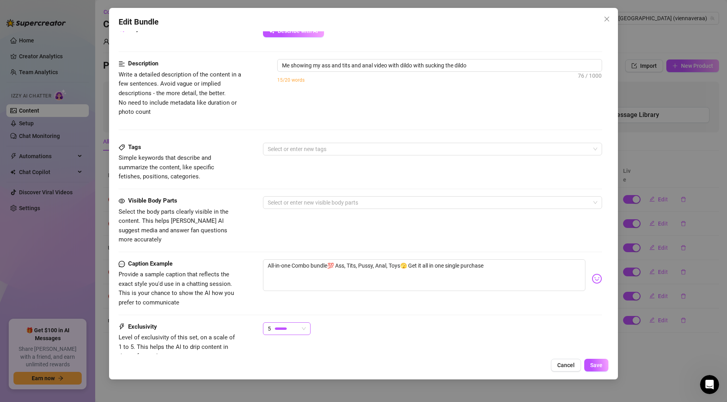
scroll to position [345, 0]
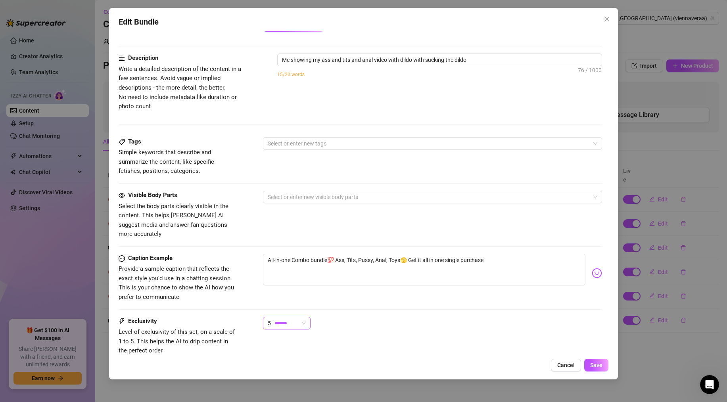
click at [293, 317] on div "5" at bounding box center [283, 323] width 31 height 12
type input "35"
click at [281, 337] on span "3" at bounding box center [295, 355] width 53 height 9
click at [548, 337] on span "Save" at bounding box center [596, 365] width 12 height 6
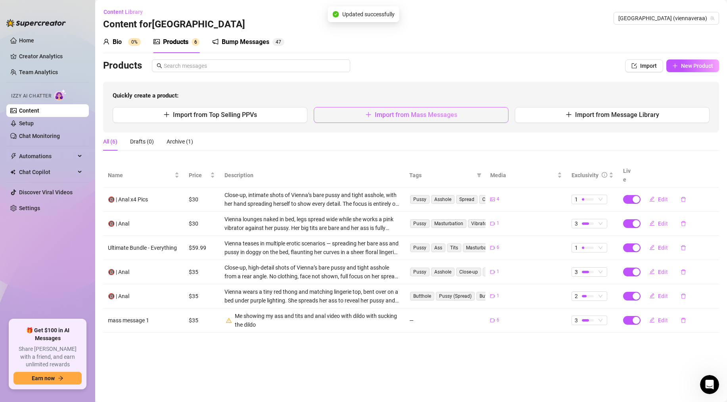
click at [366, 111] on span "button" at bounding box center [368, 115] width 6 height 8
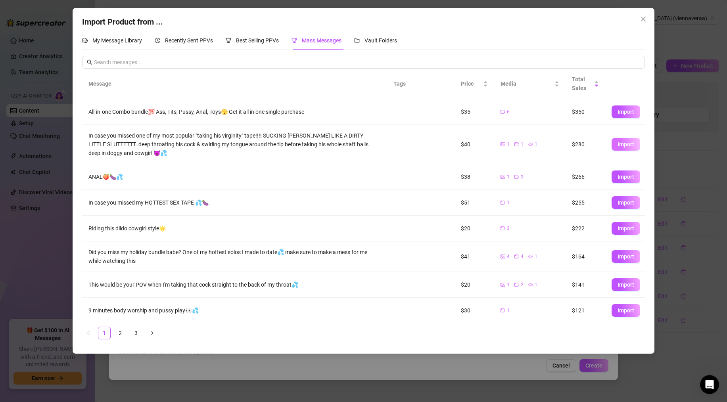
click at [548, 148] on span "Import" at bounding box center [625, 144] width 17 height 6
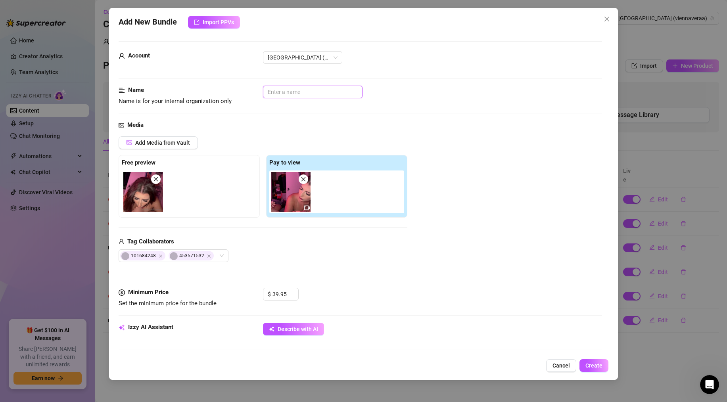
click at [280, 89] on input "text" at bounding box center [313, 92] width 100 height 13
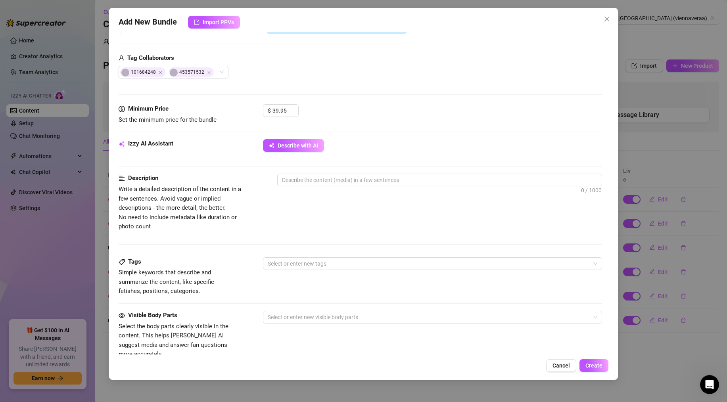
scroll to position [179, 0]
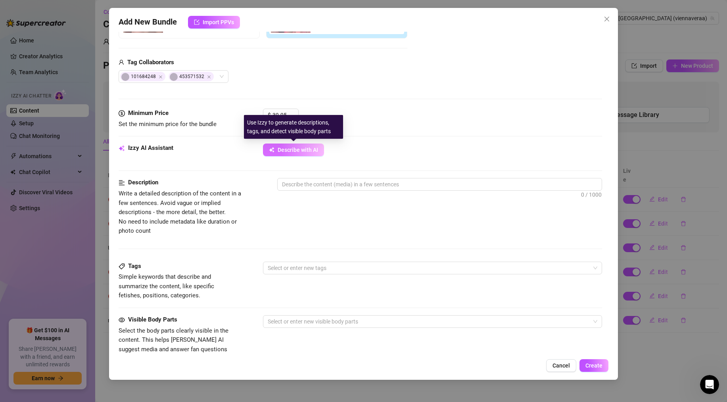
click at [276, 146] on button "Describe with AI" at bounding box center [293, 150] width 61 height 13
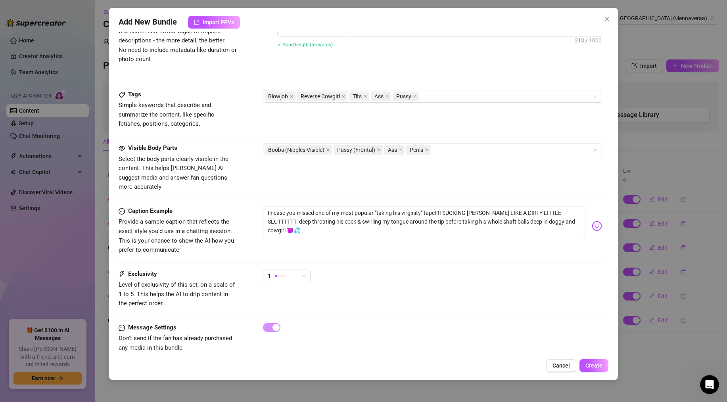
scroll to position [354, 0]
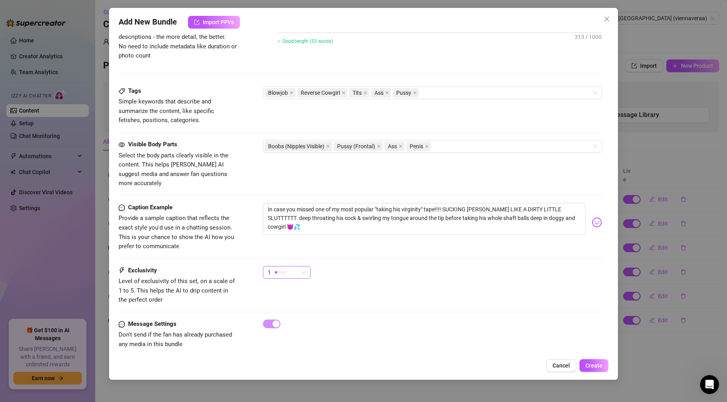
click at [298, 266] on div "1" at bounding box center [283, 272] width 31 height 12
click at [294, 290] on span "2" at bounding box center [295, 291] width 52 height 9
click at [308, 266] on div "2" at bounding box center [287, 272] width 48 height 13
click at [292, 281] on span "1 - Least Exclusive" at bounding box center [295, 278] width 52 height 9
click at [301, 268] on span "1" at bounding box center [287, 272] width 38 height 12
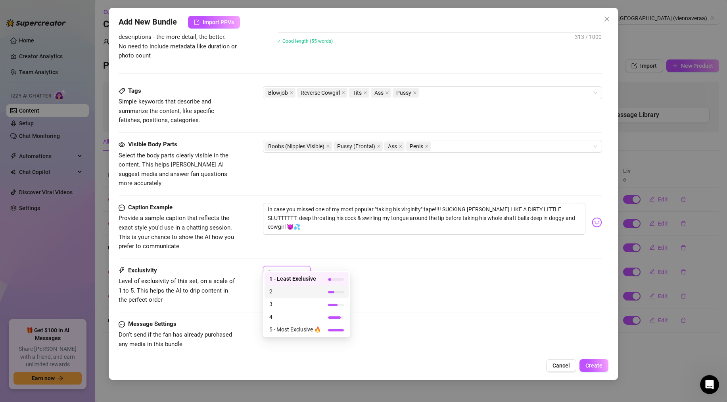
click at [299, 292] on span "2" at bounding box center [295, 291] width 52 height 9
click at [548, 337] on button "Create" at bounding box center [593, 365] width 29 height 13
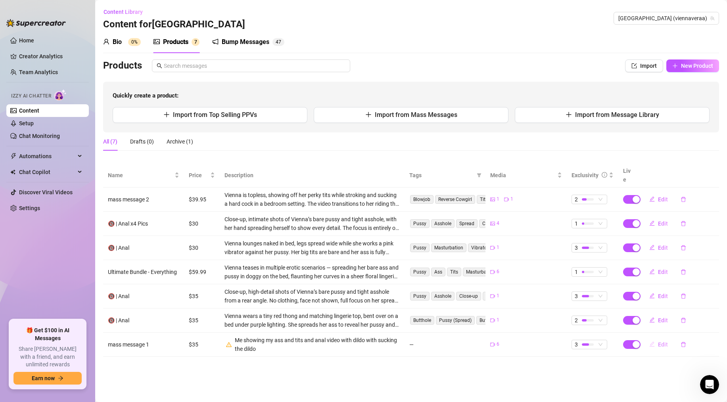
click at [548, 337] on span "Edit" at bounding box center [663, 344] width 10 height 6
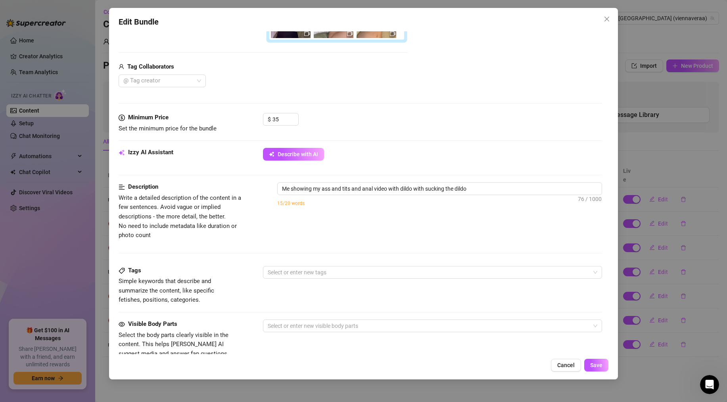
scroll to position [267, 0]
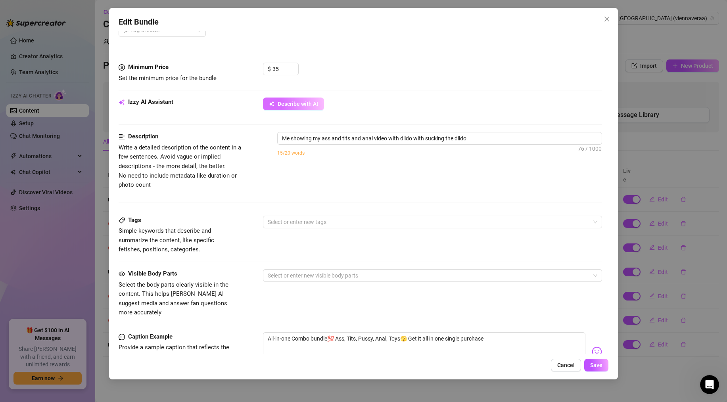
click at [293, 100] on button "Describe with AI" at bounding box center [293, 104] width 61 height 13
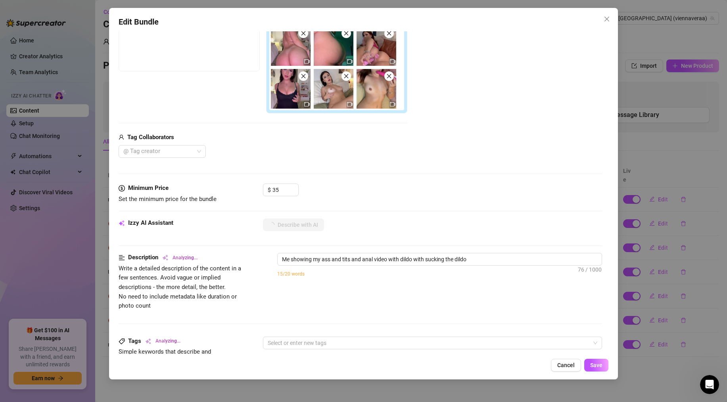
scroll to position [0, 0]
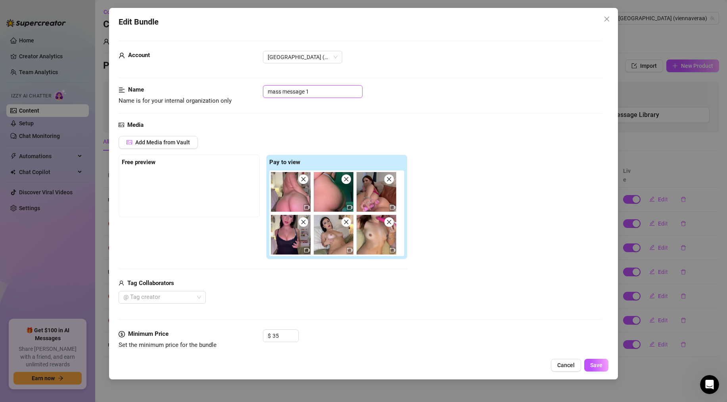
drag, startPoint x: 314, startPoint y: 92, endPoint x: 230, endPoint y: 92, distance: 83.7
click at [230, 92] on div "Name Name is for your internal organization only mass message 1" at bounding box center [360, 95] width 483 height 20
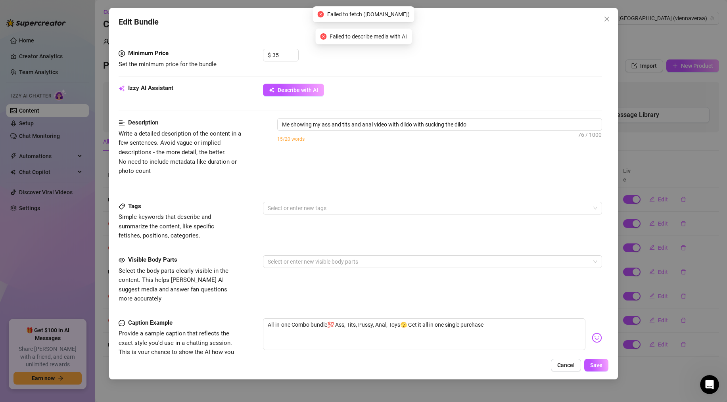
scroll to position [282, 0]
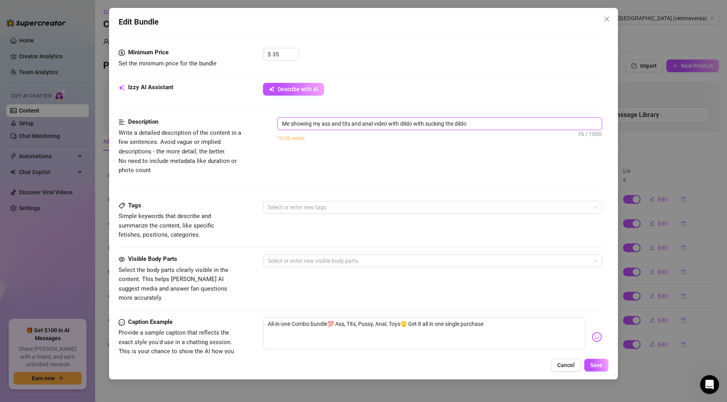
drag, startPoint x: 483, startPoint y: 126, endPoint x: 252, endPoint y: 123, distance: 231.2
click at [250, 125] on div "Description Write a detailed description of the content in a few sentences. Avo…" at bounding box center [360, 145] width 483 height 57
click at [283, 86] on span "Describe with AI" at bounding box center [298, 89] width 40 height 6
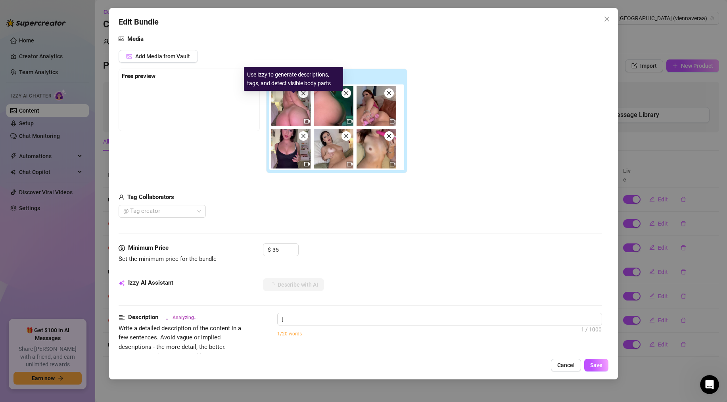
scroll to position [0, 0]
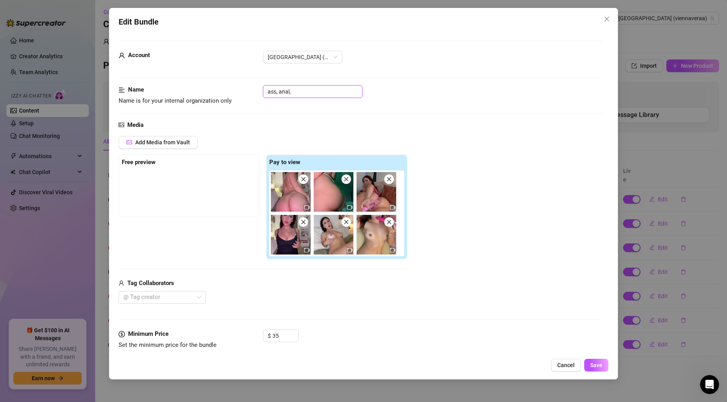
click at [316, 87] on input "ass, anal," at bounding box center [313, 91] width 100 height 13
click at [312, 96] on input "ass, anal," at bounding box center [313, 91] width 100 height 13
click at [548, 337] on span "Save" at bounding box center [596, 365] width 12 height 6
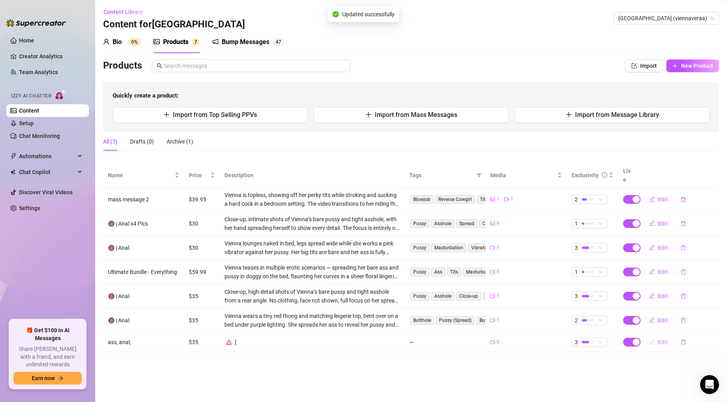
click at [548, 337] on span "Edit" at bounding box center [663, 342] width 10 height 6
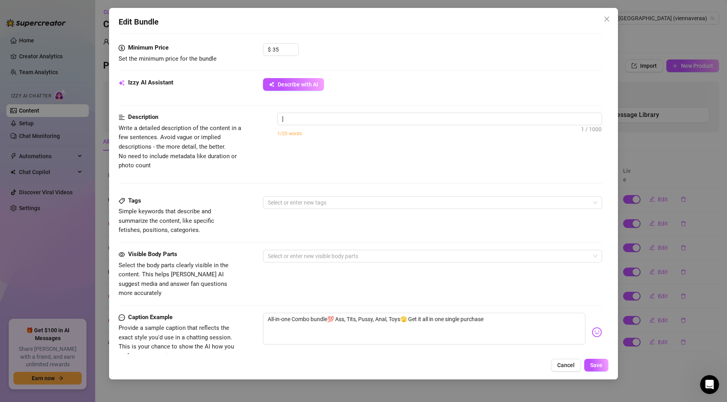
scroll to position [266, 0]
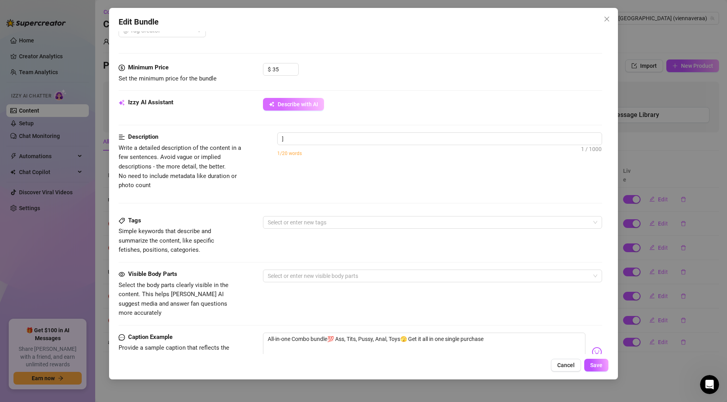
click at [278, 105] on span "Describe with AI" at bounding box center [298, 104] width 40 height 6
click at [362, 142] on textarea "]" at bounding box center [440, 139] width 324 height 12
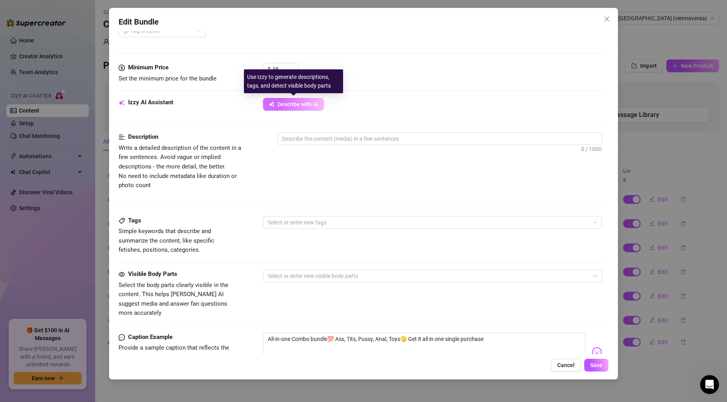
click at [310, 102] on span "Describe with AI" at bounding box center [298, 104] width 40 height 6
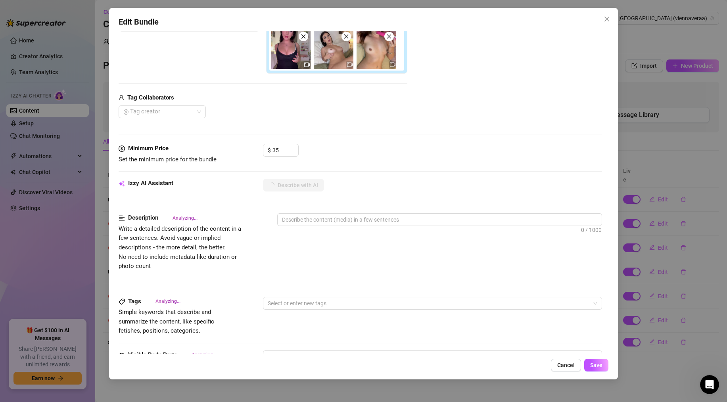
scroll to position [194, 0]
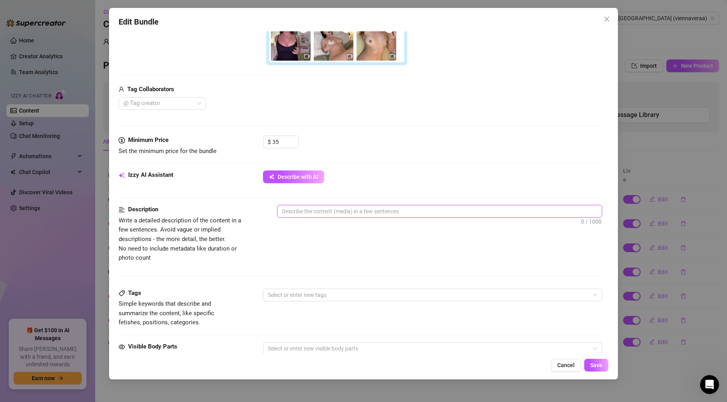
click at [379, 212] on textarea at bounding box center [440, 211] width 324 height 12
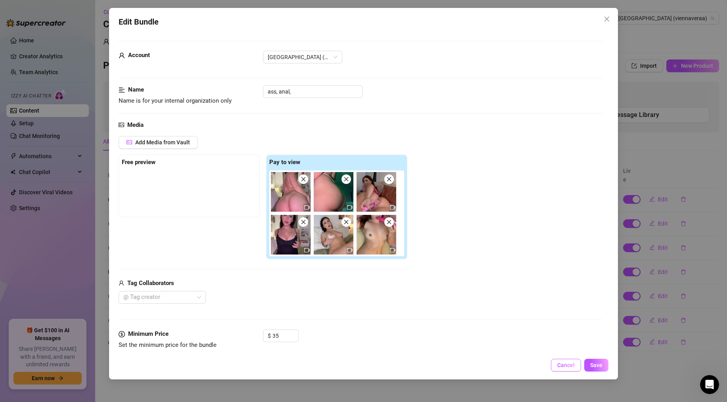
click at [548, 337] on button "Cancel" at bounding box center [566, 365] width 30 height 13
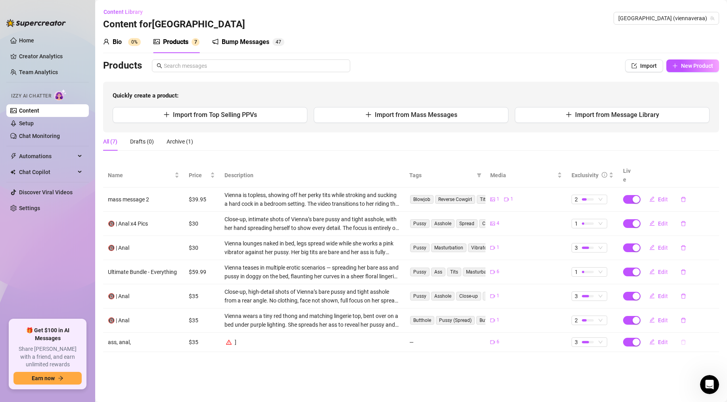
click at [548, 337] on icon "delete" at bounding box center [683, 342] width 6 height 6
click at [548, 310] on button "Yes" at bounding box center [714, 313] width 15 height 10
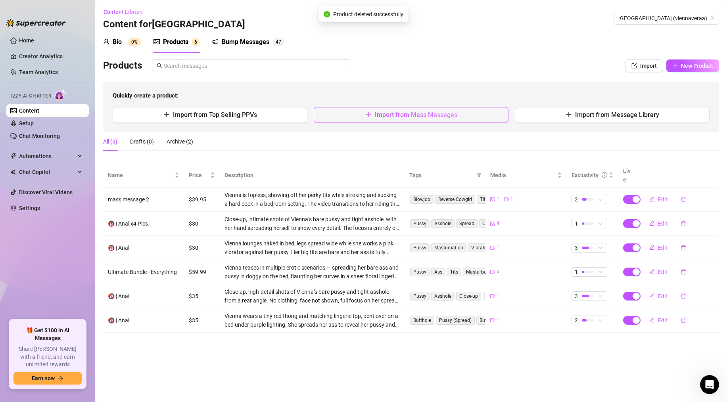
click at [356, 117] on button "Import from Mass Messages" at bounding box center [411, 115] width 195 height 16
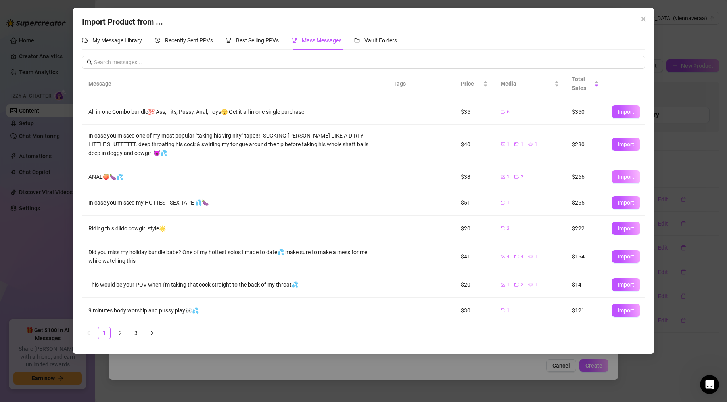
click at [548, 177] on span "Import" at bounding box center [625, 177] width 17 height 6
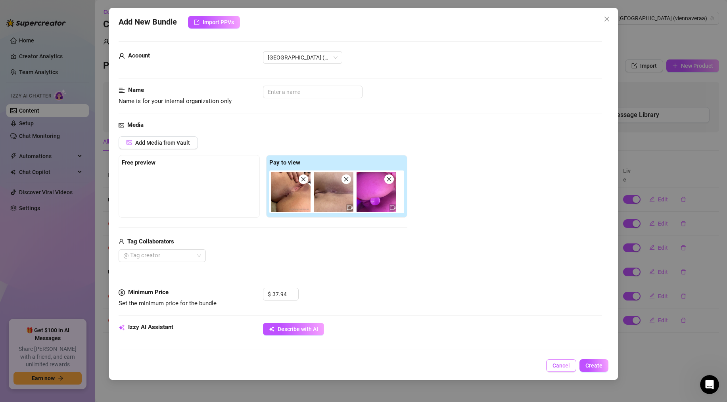
click at [548, 337] on span "Cancel" at bounding box center [560, 365] width 17 height 6
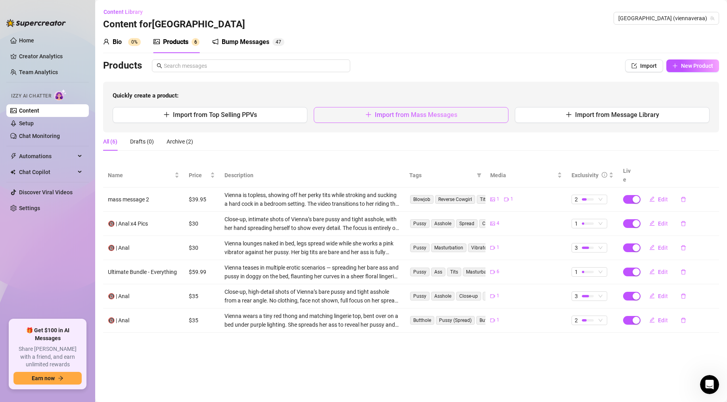
click at [402, 110] on button "Import from Mass Messages" at bounding box center [411, 115] width 195 height 16
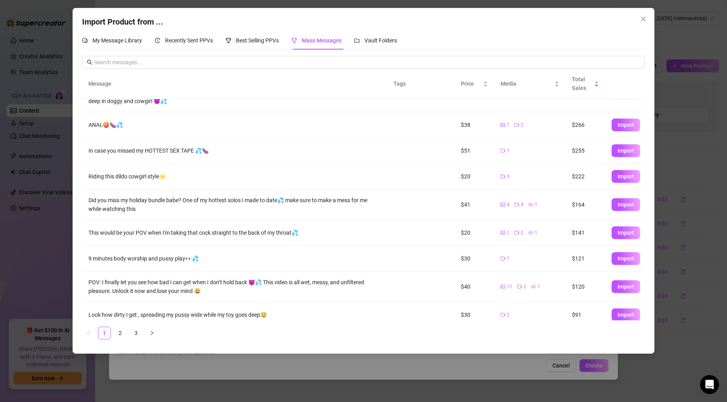
scroll to position [59, 0]
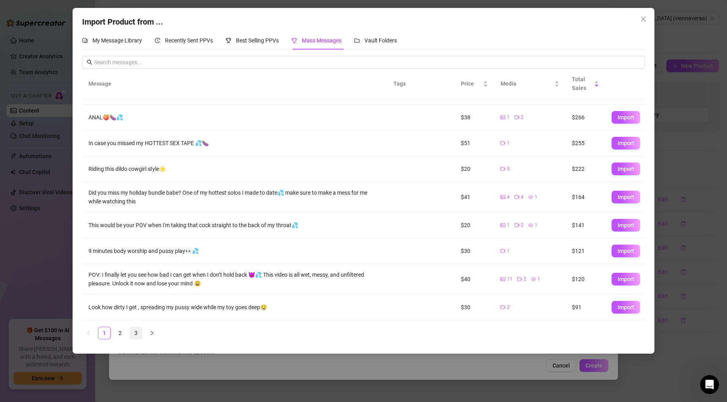
click at [133, 331] on link "3" at bounding box center [136, 333] width 12 height 12
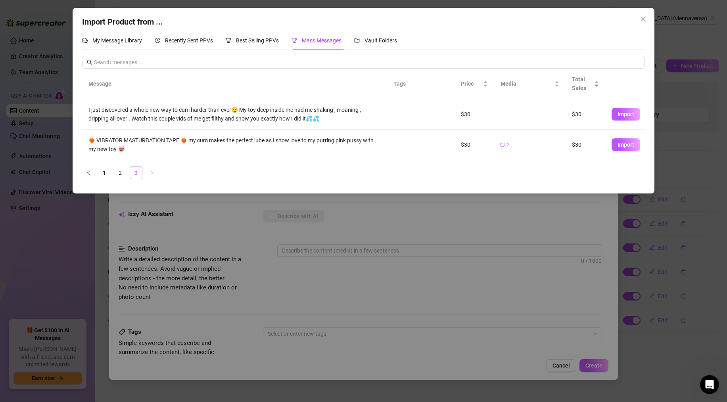
scroll to position [0, 0]
click at [548, 114] on span "Import" at bounding box center [625, 114] width 17 height 6
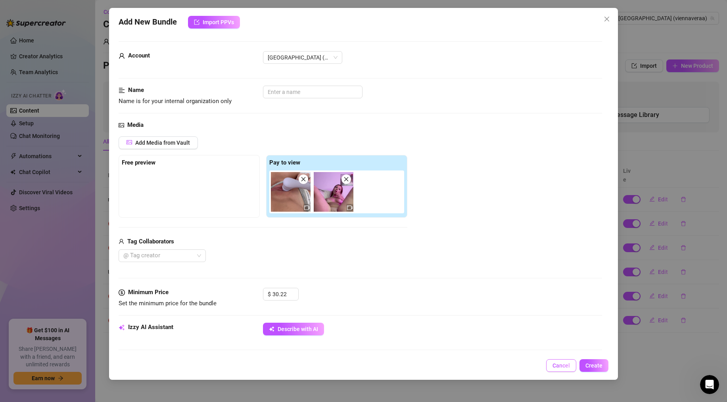
click at [548, 337] on button "Cancel" at bounding box center [561, 365] width 30 height 13
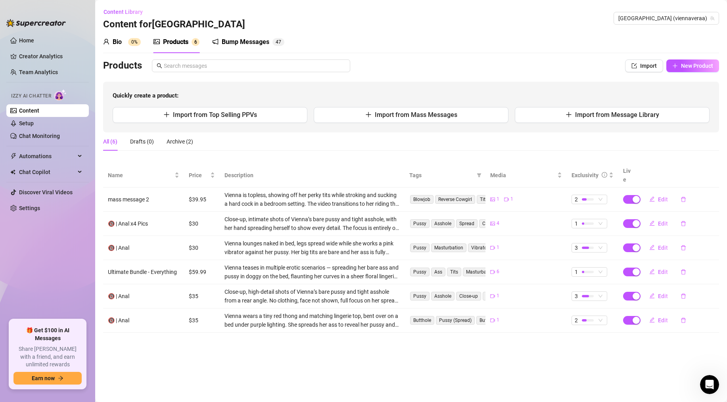
click at [180, 48] on div "Products 6" at bounding box center [176, 42] width 46 height 22
click at [252, 42] on div "Bump Messages" at bounding box center [246, 42] width 48 height 10
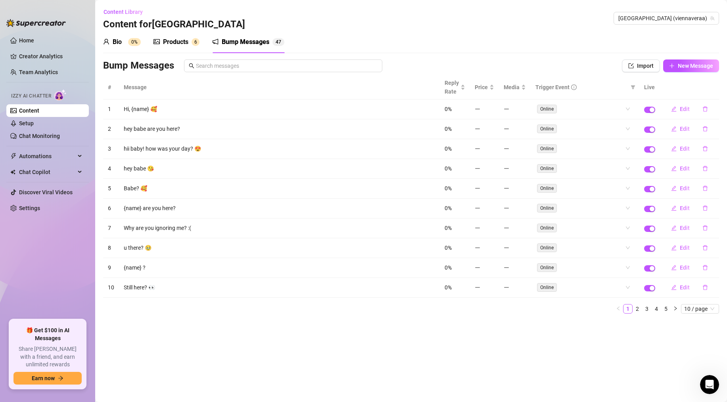
click at [185, 46] on div "Products" at bounding box center [175, 42] width 25 height 10
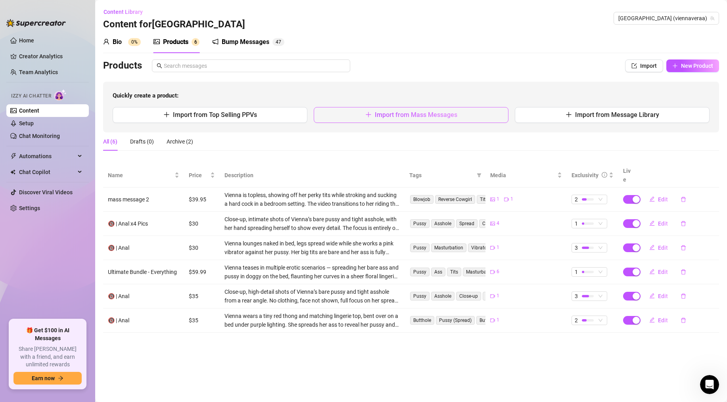
click at [373, 110] on button "Import from Mass Messages" at bounding box center [411, 115] width 195 height 16
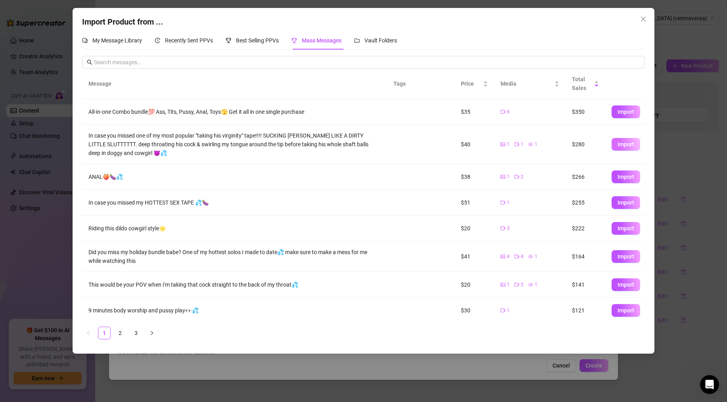
click at [548, 146] on span "Import" at bounding box center [625, 144] width 17 height 6
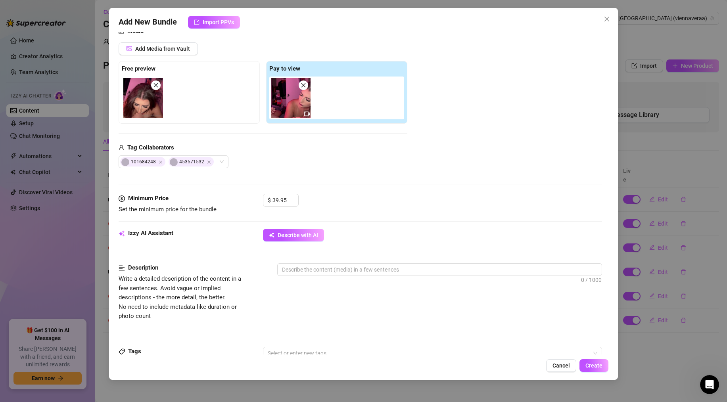
scroll to position [113, 0]
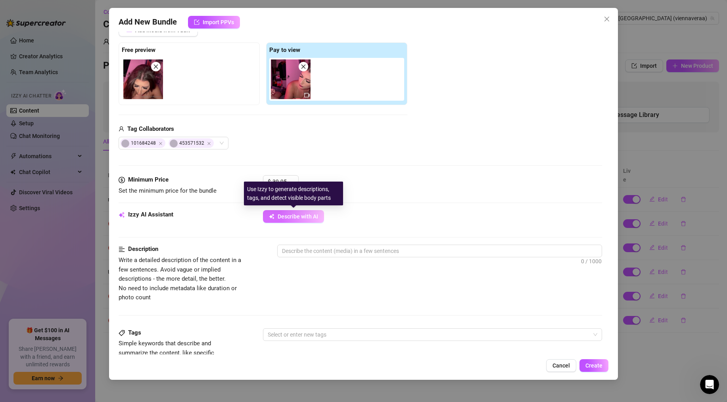
click at [280, 215] on span "Describe with AI" at bounding box center [298, 216] width 40 height 6
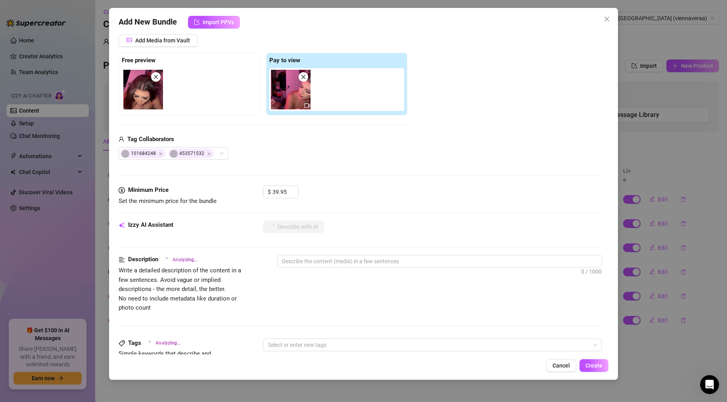
scroll to position [0, 0]
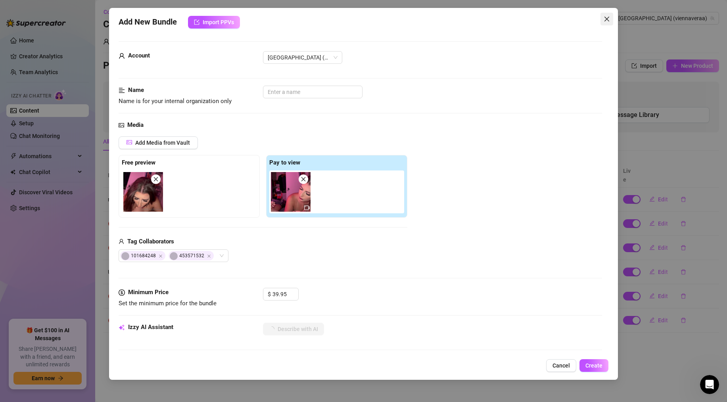
click at [548, 17] on icon "close" at bounding box center [606, 19] width 6 height 6
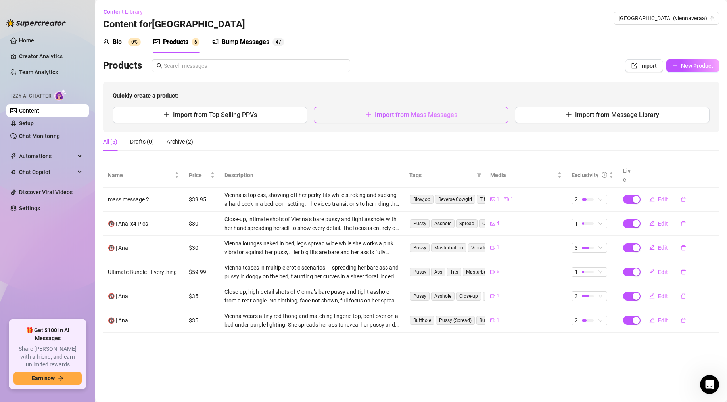
click at [392, 110] on button "Import from Mass Messages" at bounding box center [411, 115] width 195 height 16
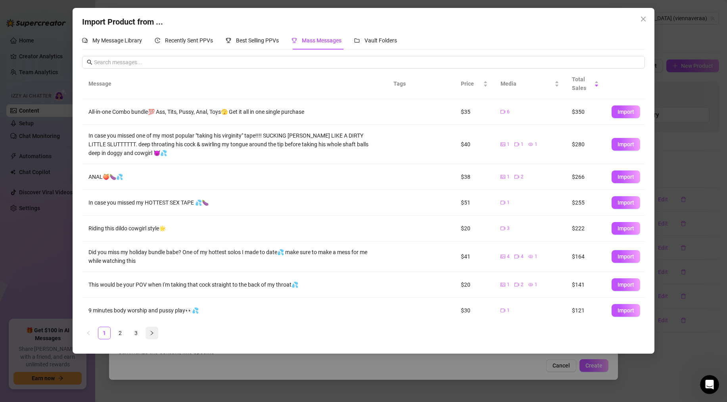
click at [149, 333] on button "button" at bounding box center [152, 333] width 13 height 13
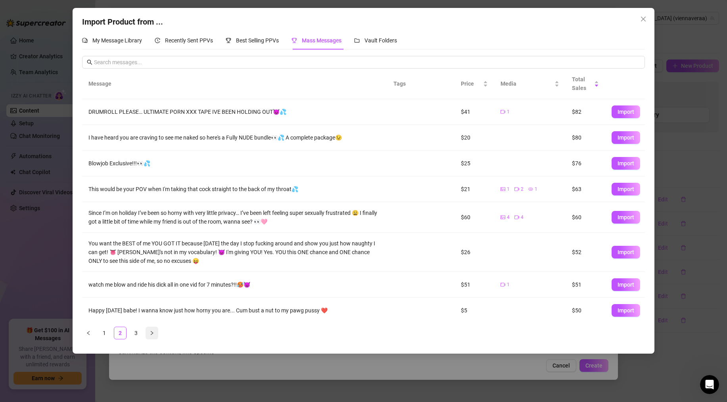
click at [149, 333] on button "button" at bounding box center [152, 333] width 13 height 13
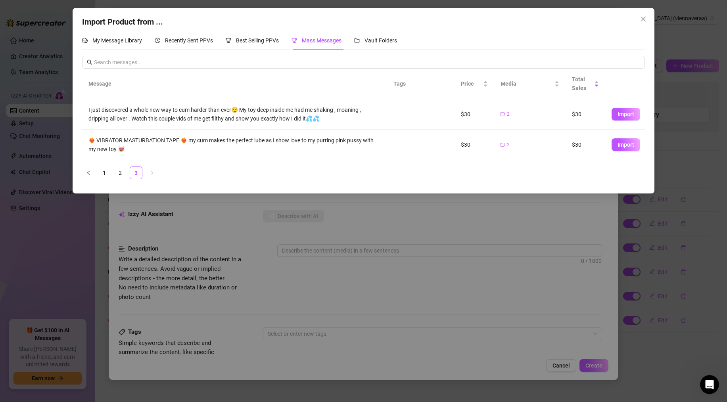
click at [149, 333] on div "Import Product from ... My Message Library Recently Sent PPVs Best Selling PPVs…" at bounding box center [363, 201] width 727 height 402
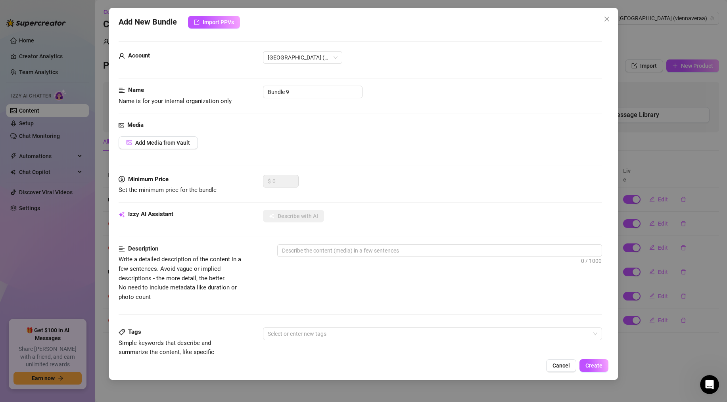
click at [548, 7] on div "Add New Bundle Import PPVs Account vienna (@viennaveraa) Name Name is for your …" at bounding box center [363, 201] width 727 height 402
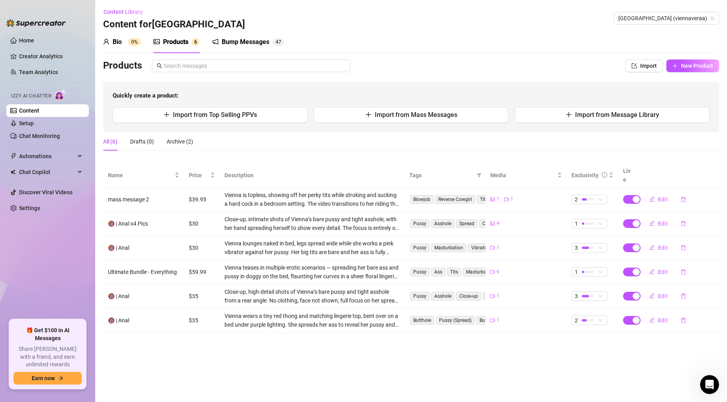
click at [548, 10] on div "Content Library Content for vienna vienna (viennaveraa)" at bounding box center [411, 18] width 616 height 25
click at [399, 117] on span "Import from Mass Messages" at bounding box center [416, 115] width 82 height 8
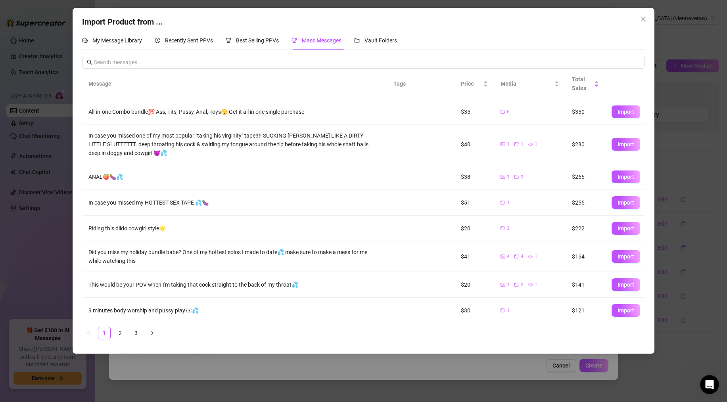
click at [127, 333] on ul "1 2 3" at bounding box center [363, 333] width 562 height 13
click at [124, 333] on link "2" at bounding box center [120, 333] width 12 height 12
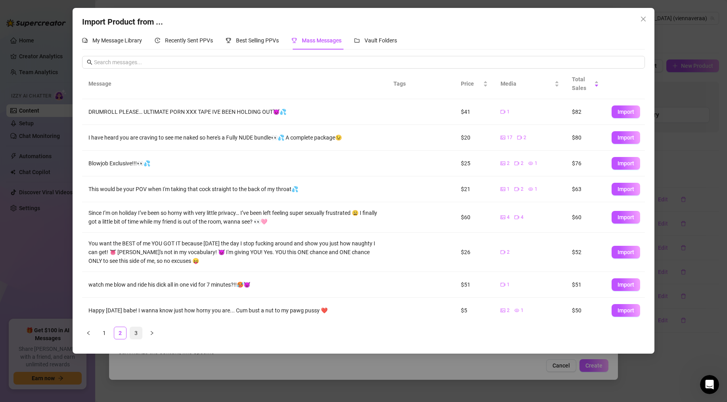
click at [137, 336] on link "3" at bounding box center [136, 333] width 12 height 12
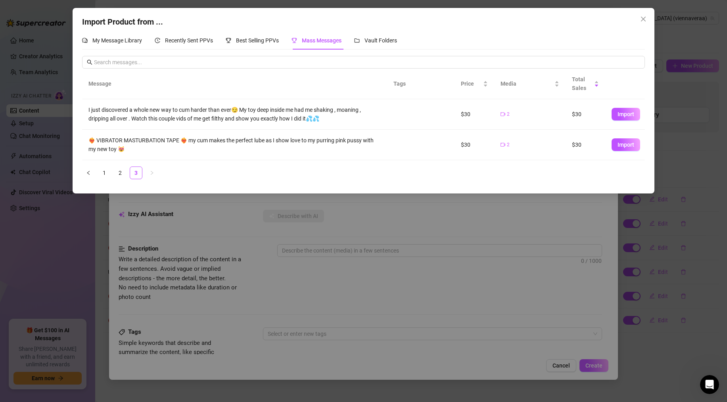
click at [548, 154] on td "Import" at bounding box center [625, 145] width 40 height 31
click at [548, 146] on span "Import" at bounding box center [625, 145] width 17 height 6
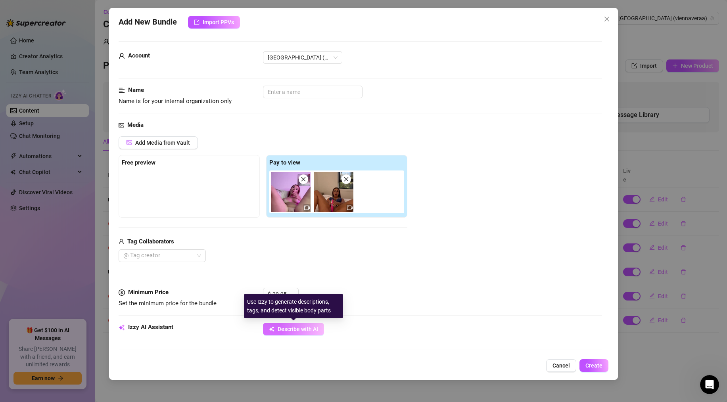
click at [282, 326] on span "Describe with AI" at bounding box center [298, 329] width 40 height 6
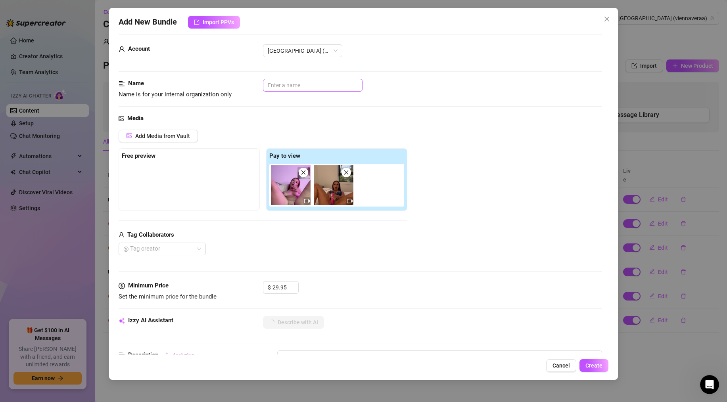
scroll to position [6, 0]
click at [285, 89] on input "text" at bounding box center [313, 86] width 100 height 13
click at [236, 104] on div "Name Name is for your internal organization only vibrator play" at bounding box center [360, 97] width 483 height 35
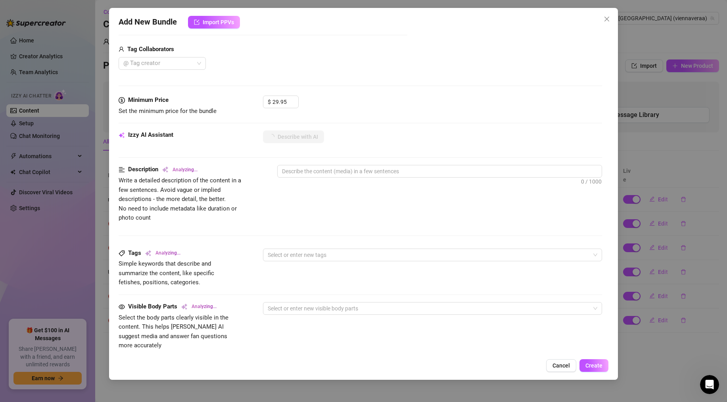
scroll to position [195, 0]
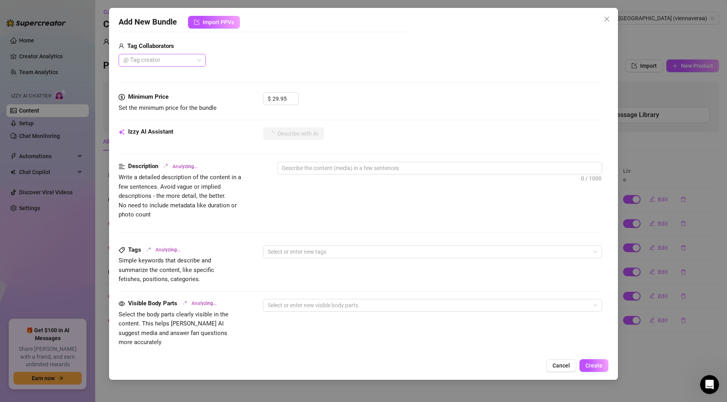
click at [192, 64] on div at bounding box center [158, 60] width 76 height 11
click at [253, 61] on div "@ Tag creator" at bounding box center [263, 60] width 289 height 13
click at [548, 337] on button "Cancel" at bounding box center [561, 365] width 30 height 13
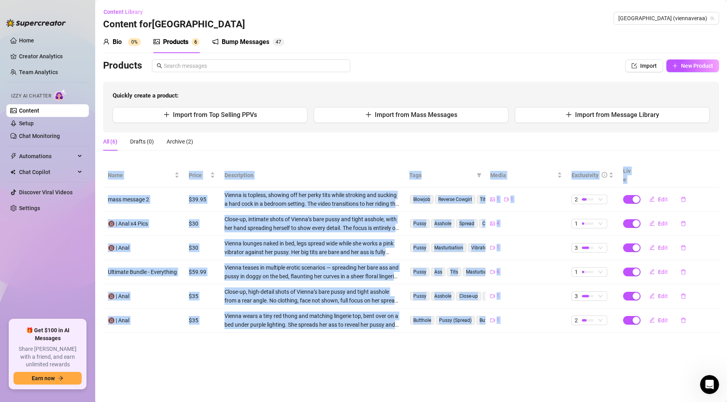
click at [548, 337] on main "Content Library Content for vienna vienna (viennaveraa) Bio 0% Products 6 Bump …" at bounding box center [411, 201] width 632 height 402
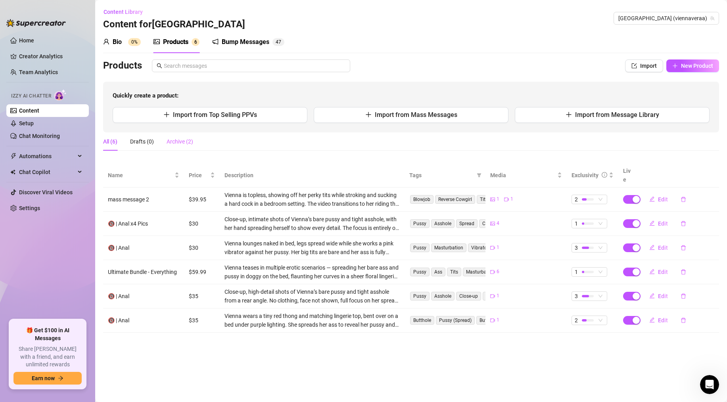
click at [179, 135] on div "Archive (2)" at bounding box center [180, 141] width 27 height 18
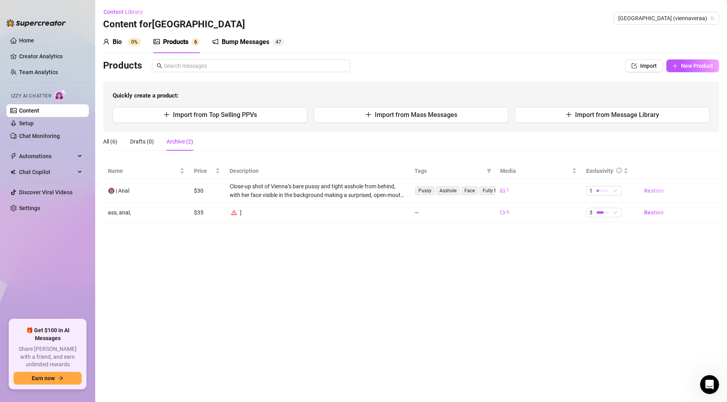
click at [548, 194] on span "Restore" at bounding box center [654, 191] width 20 height 6
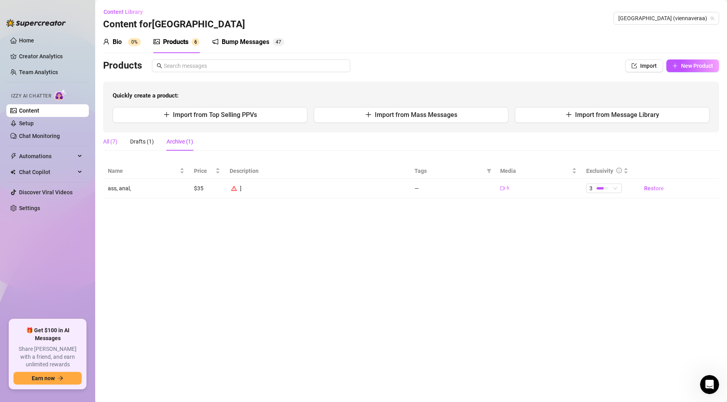
click at [115, 141] on div "All (7)" at bounding box center [110, 141] width 14 height 9
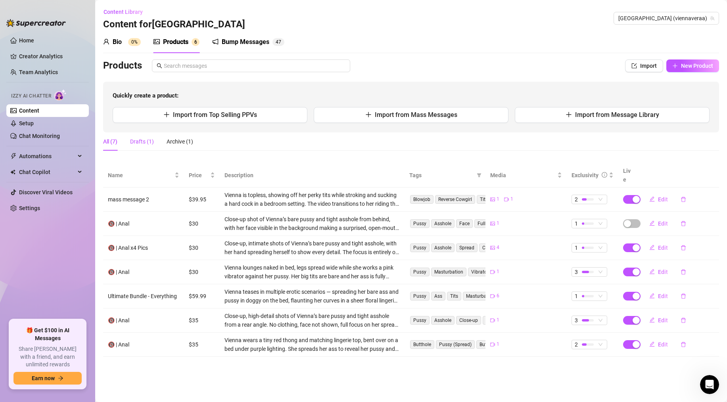
click at [137, 141] on div "Drafts (1)" at bounding box center [142, 141] width 24 height 9
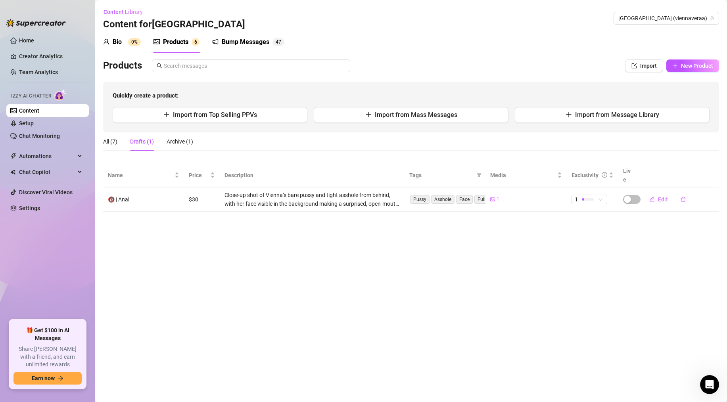
click at [101, 142] on main "Content Library Content for vienna vienna (viennaveraa) Bio 0% Products 6 Bump …" at bounding box center [411, 201] width 632 height 402
click at [107, 142] on div "All (7)" at bounding box center [110, 141] width 14 height 9
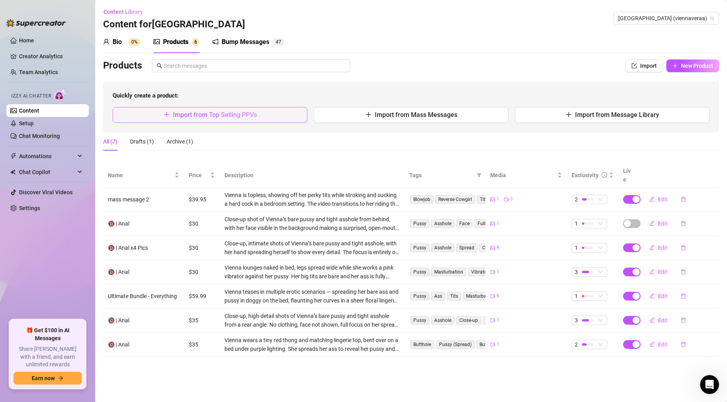
click at [270, 120] on button "Import from Top Selling PPVs" at bounding box center [210, 115] width 195 height 16
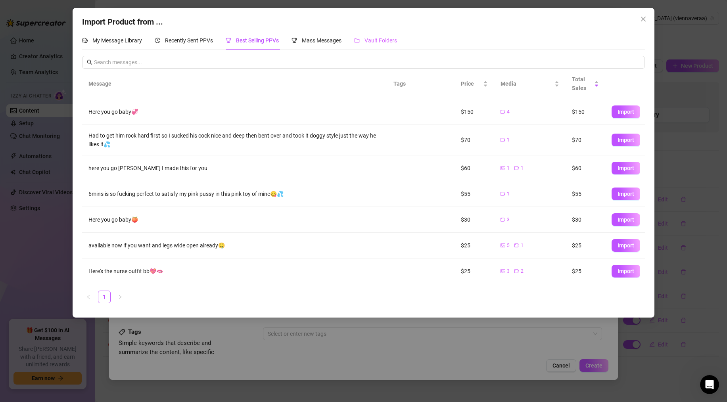
click at [379, 35] on div "Vault Folders" at bounding box center [375, 40] width 43 height 18
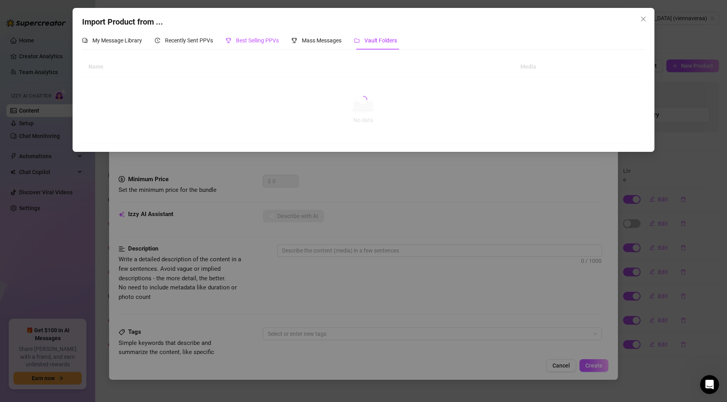
click at [255, 42] on span "Best Selling PPVs" at bounding box center [257, 40] width 43 height 6
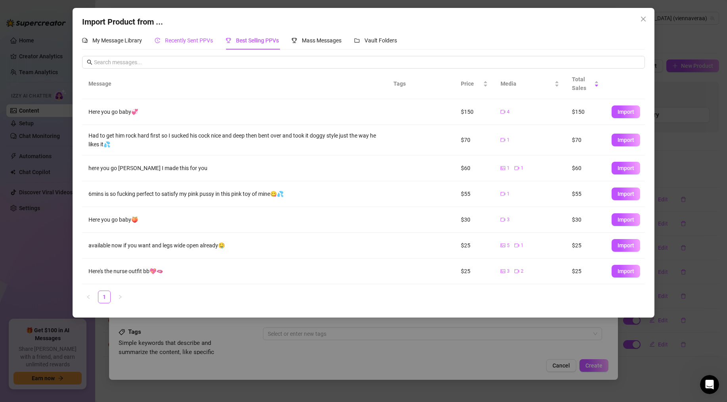
click at [177, 42] on span "Recently Sent PPVs" at bounding box center [189, 40] width 48 height 6
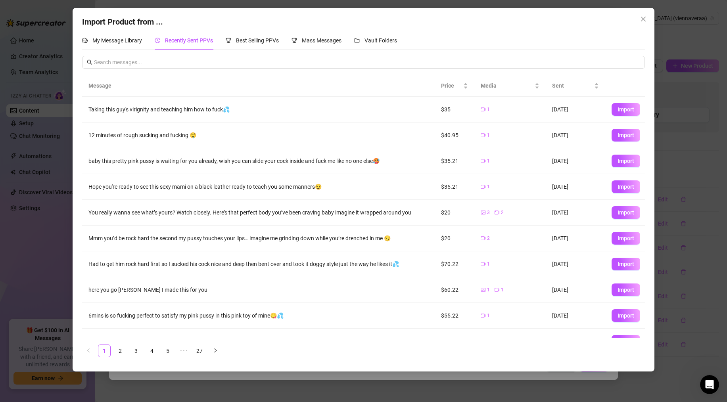
scroll to position [16, 0]
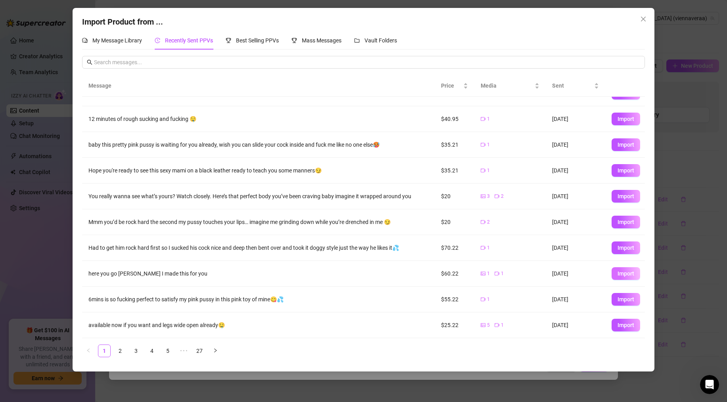
click at [548, 271] on span "Import" at bounding box center [625, 273] width 17 height 6
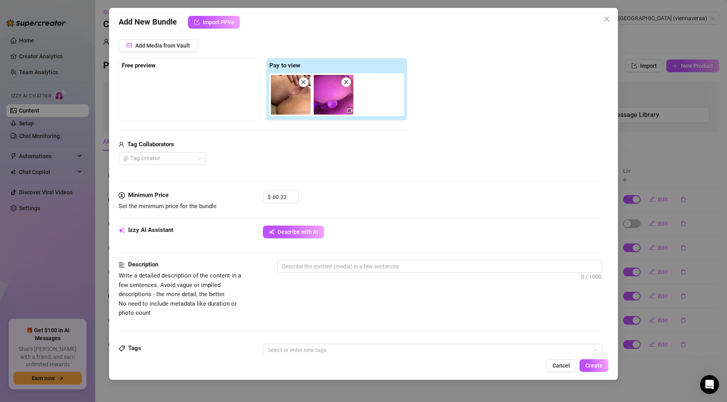
scroll to position [106, 0]
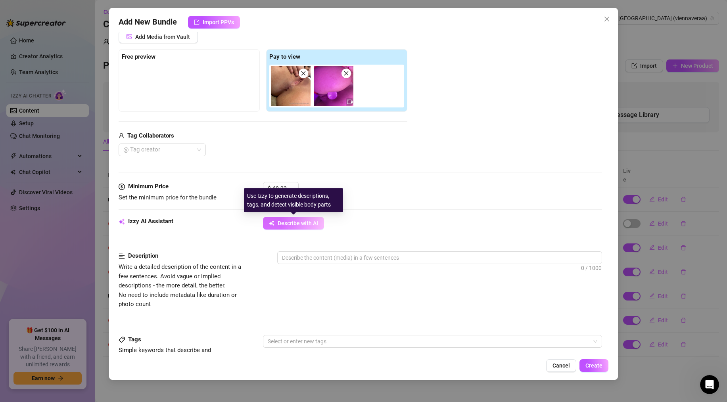
click at [297, 223] on span "Describe with AI" at bounding box center [298, 223] width 40 height 6
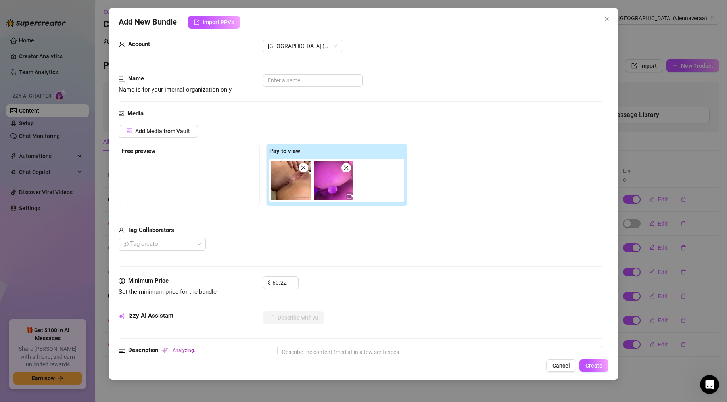
scroll to position [13, 0]
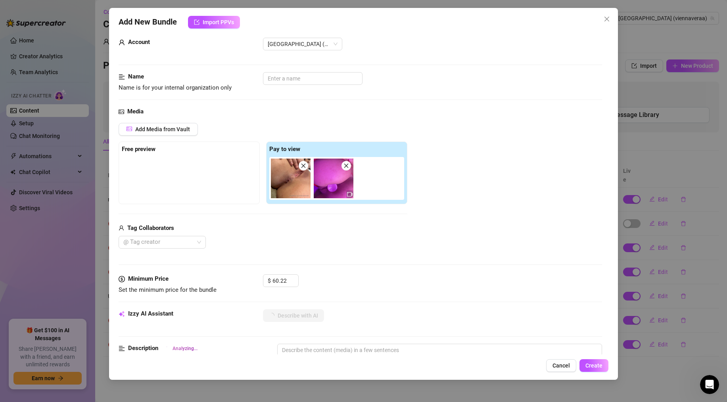
click at [310, 70] on div "Account vienna (@viennaveraa)" at bounding box center [360, 55] width 483 height 34
click at [308, 81] on input "text" at bounding box center [313, 78] width 100 height 13
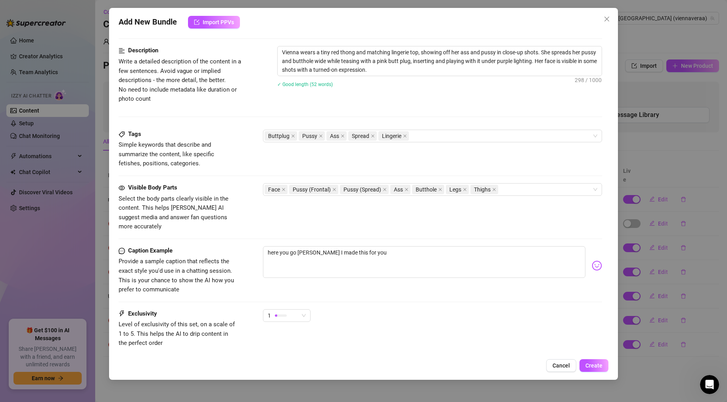
scroll to position [325, 0]
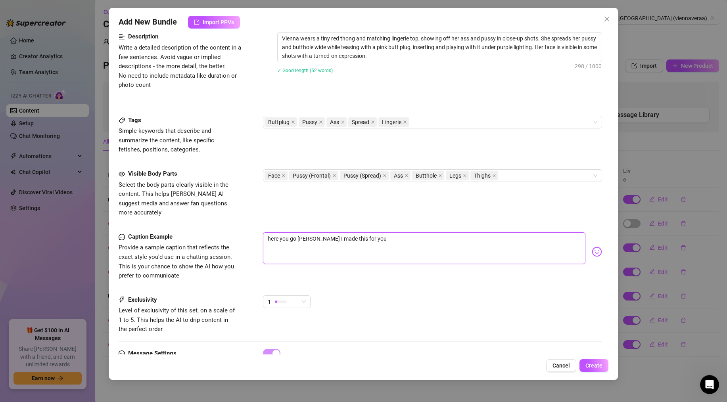
drag, startPoint x: 373, startPoint y: 233, endPoint x: 395, endPoint y: 231, distance: 22.3
click at [395, 232] on textarea "here you go Matt I made this for you" at bounding box center [424, 248] width 322 height 32
click at [310, 232] on textarea "here you go Matt I made this for you" at bounding box center [424, 248] width 322 height 32
click at [548, 337] on span "Create" at bounding box center [593, 365] width 17 height 6
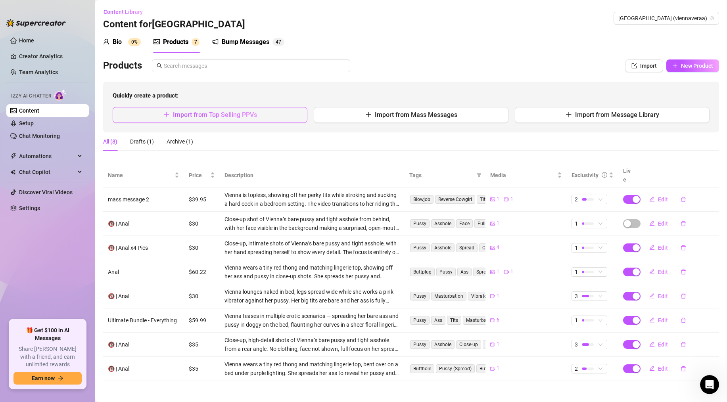
click at [209, 113] on span "Import from Top Selling PPVs" at bounding box center [215, 115] width 84 height 8
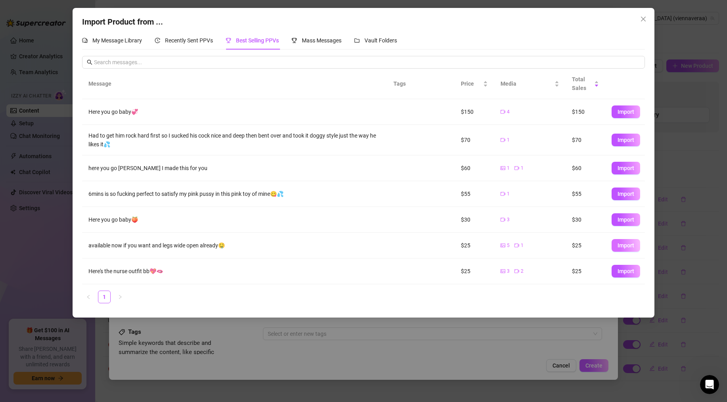
click at [548, 248] on button "Import" at bounding box center [625, 245] width 29 height 13
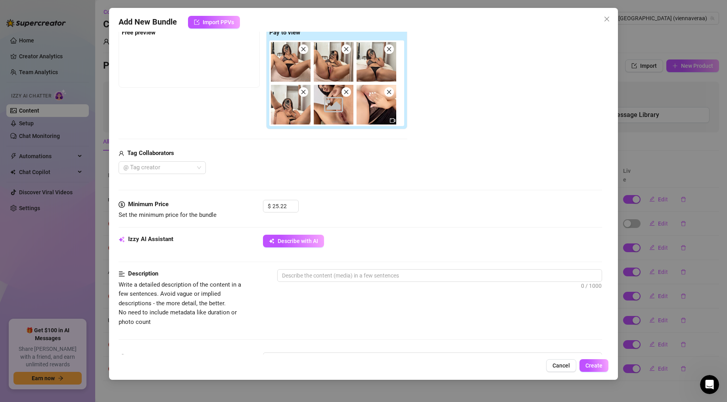
scroll to position [131, 0]
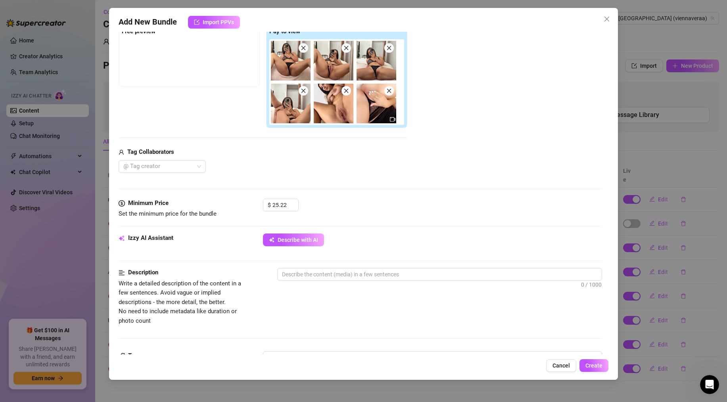
click at [308, 229] on div "Minimum Price Set the minimum price for the bundle $ 25.22" at bounding box center [360, 216] width 483 height 35
click at [308, 237] on span "Describe with AI" at bounding box center [298, 240] width 40 height 6
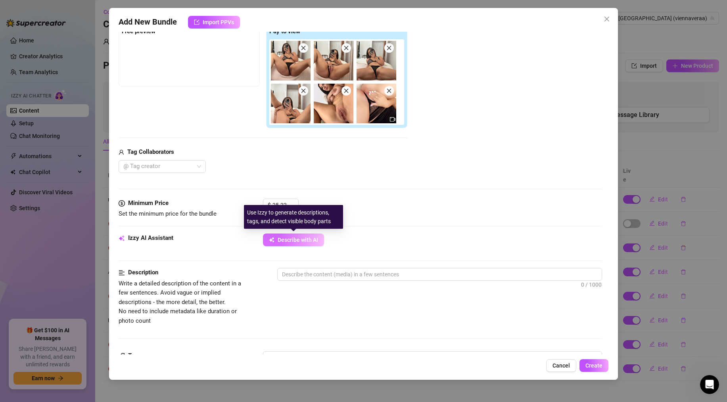
click at [304, 243] on button "Describe with AI" at bounding box center [293, 240] width 61 height 13
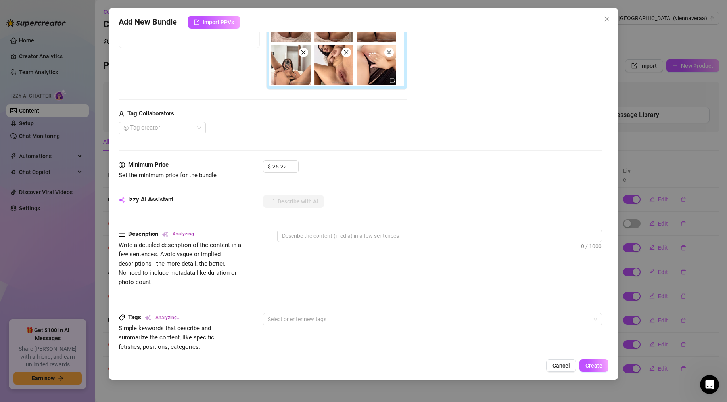
scroll to position [169, 0]
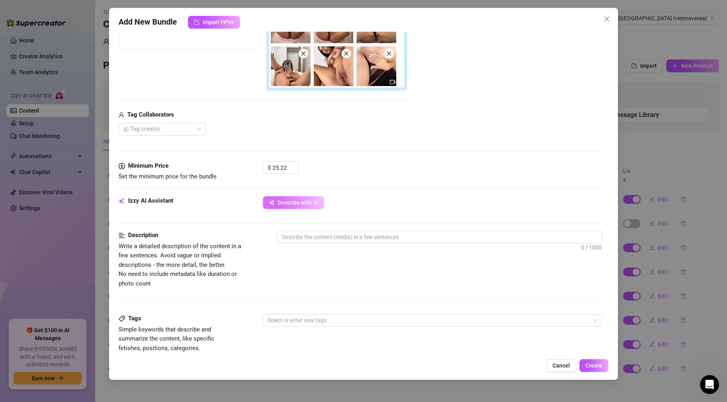
click at [310, 200] on span "Describe with AI" at bounding box center [298, 202] width 40 height 6
click at [548, 337] on button "Cancel" at bounding box center [561, 365] width 30 height 13
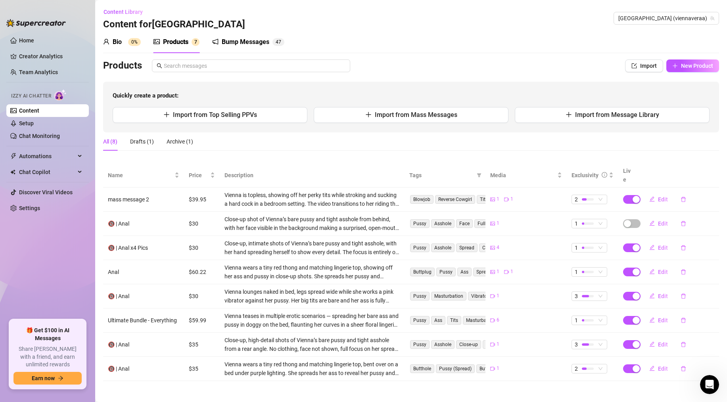
click at [259, 125] on div "Quickly create a product: Import from Top Selling PPVs Import from Mass Message…" at bounding box center [411, 107] width 616 height 51
click at [270, 116] on button "Import from Top Selling PPVs" at bounding box center [210, 115] width 195 height 16
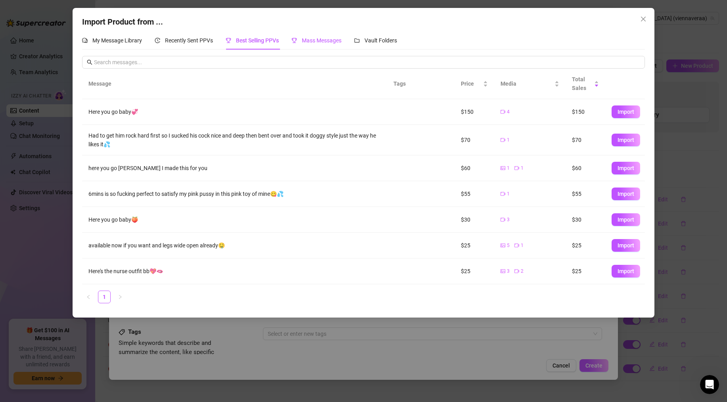
click at [322, 44] on div "Mass Messages" at bounding box center [316, 40] width 50 height 9
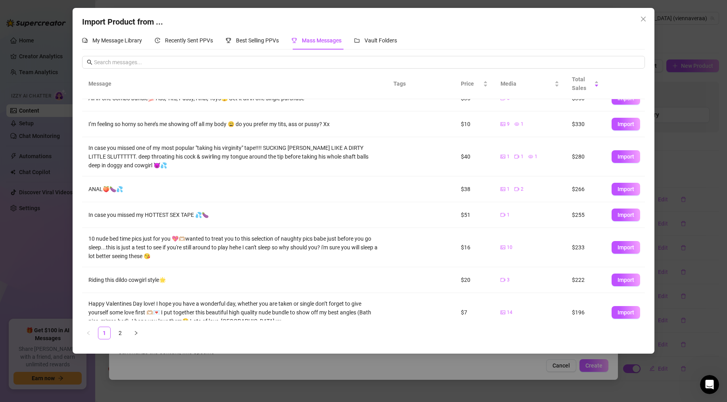
scroll to position [95, 0]
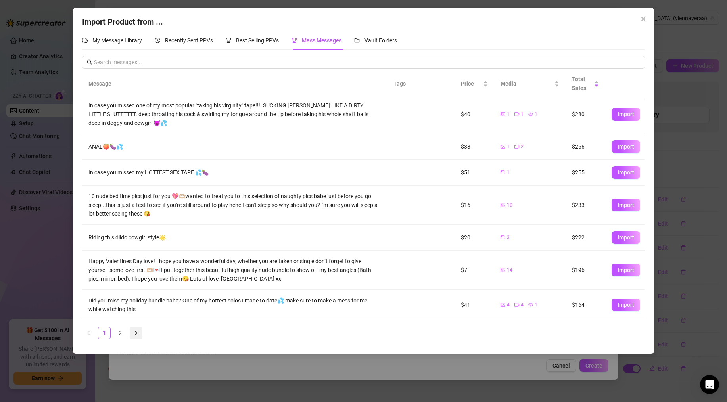
click at [139, 335] on button "button" at bounding box center [136, 333] width 13 height 13
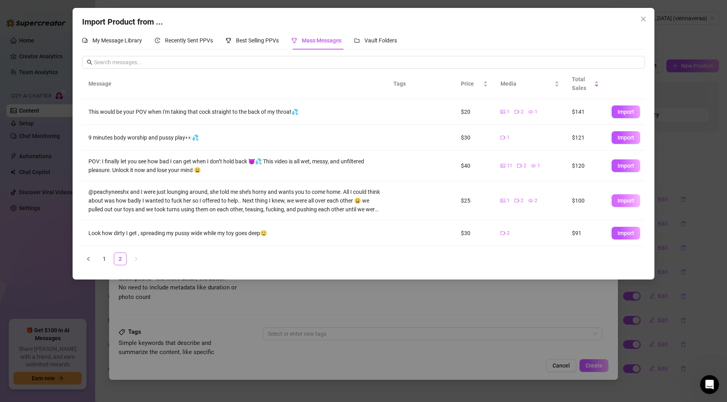
click at [548, 206] on button "Import" at bounding box center [625, 200] width 29 height 13
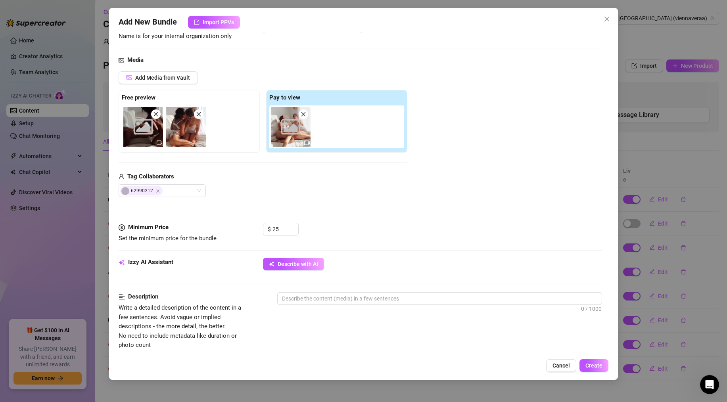
scroll to position [76, 0]
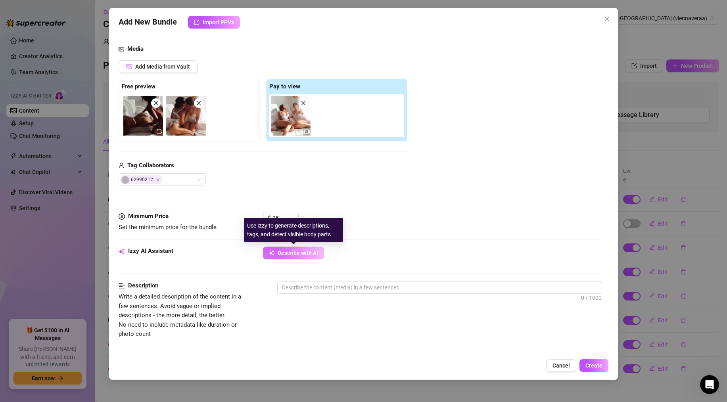
click at [296, 253] on span "Describe with AI" at bounding box center [298, 253] width 40 height 6
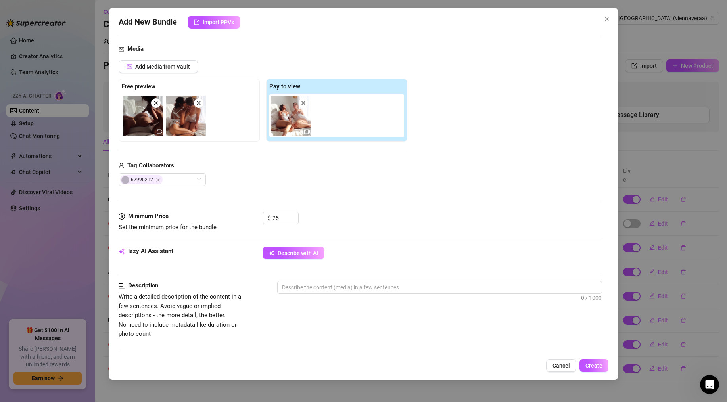
click at [302, 241] on div "Minimum Price Set the minimum price for the bundle $ 25" at bounding box center [360, 229] width 483 height 35
click at [299, 253] on span "Describe with AI" at bounding box center [298, 253] width 40 height 6
